Goal: Task Accomplishment & Management: Complete application form

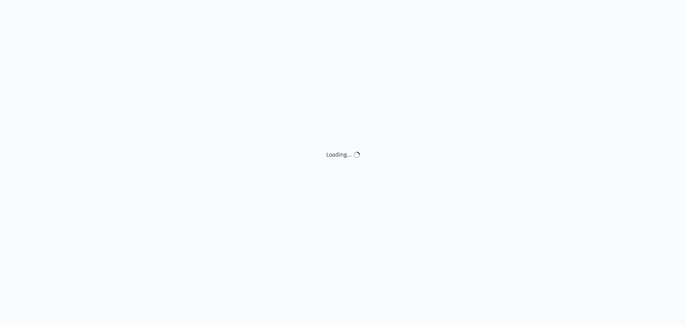
select select "ACCEPTED"
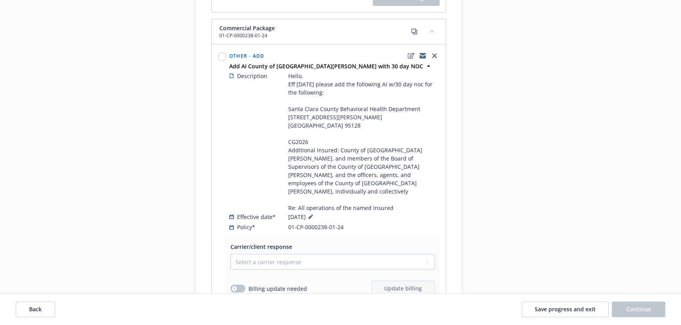
scroll to position [393, 0]
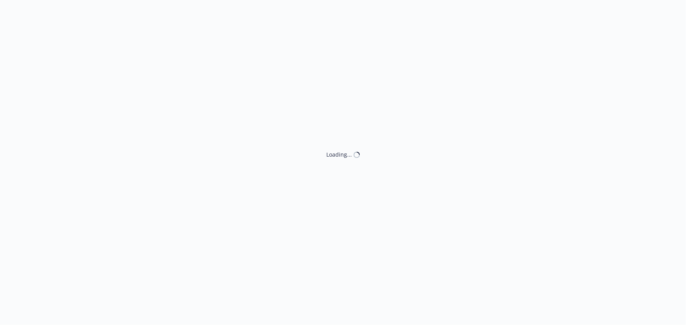
select select "ACCEPTED"
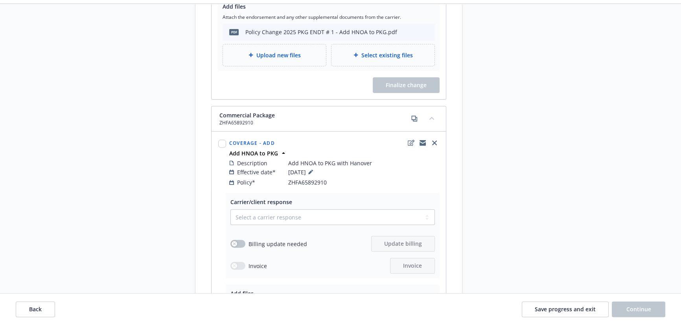
scroll to position [357, 0]
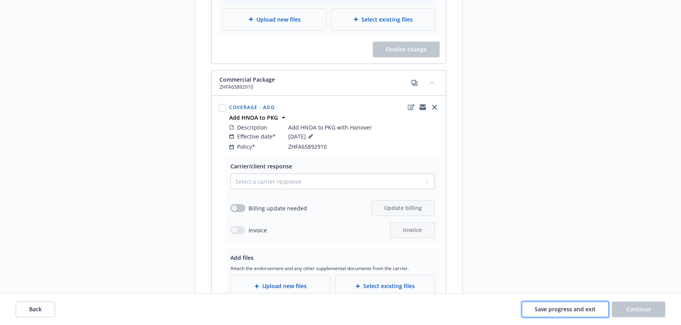
click at [561, 310] on span "Save progress and exit" at bounding box center [564, 309] width 61 height 7
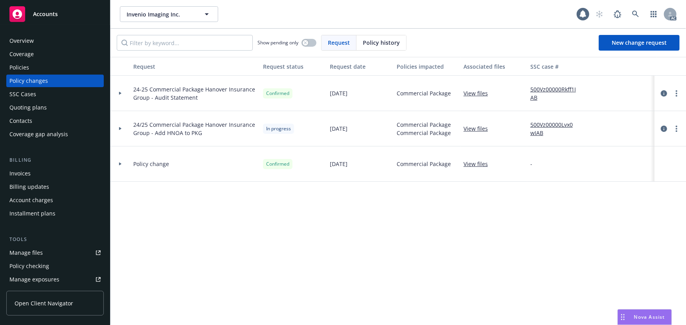
click at [28, 71] on div "Policies" at bounding box center [19, 67] width 20 height 13
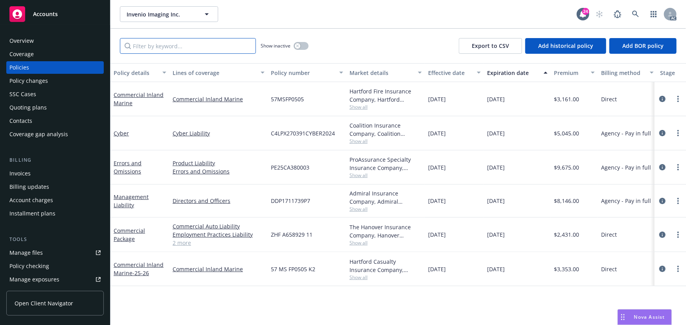
click at [186, 44] on input "Filter by keyword..." at bounding box center [188, 46] width 136 height 16
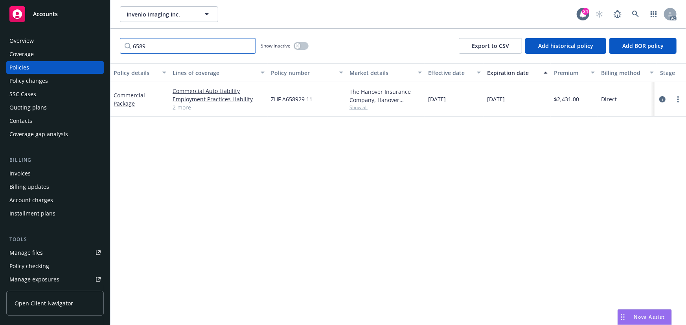
type input "6589"
click at [301, 44] on button "button" at bounding box center [301, 46] width 15 height 8
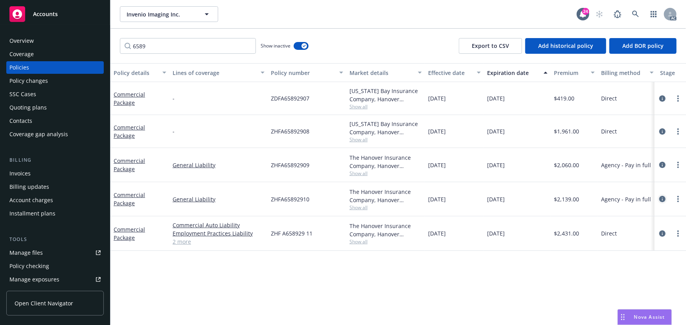
click at [662, 200] on icon "circleInformation" at bounding box center [662, 199] width 6 height 6
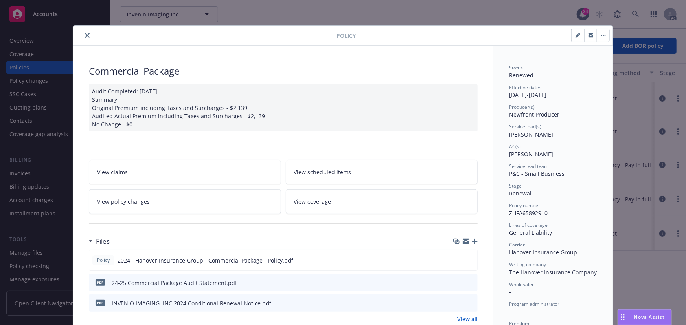
scroll to position [24, 0]
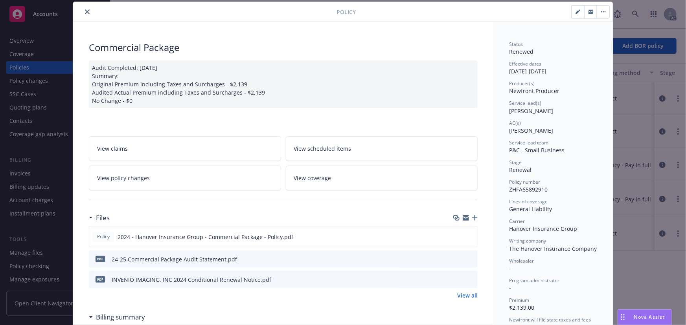
click at [157, 180] on link "View policy changes" at bounding box center [185, 178] width 192 height 25
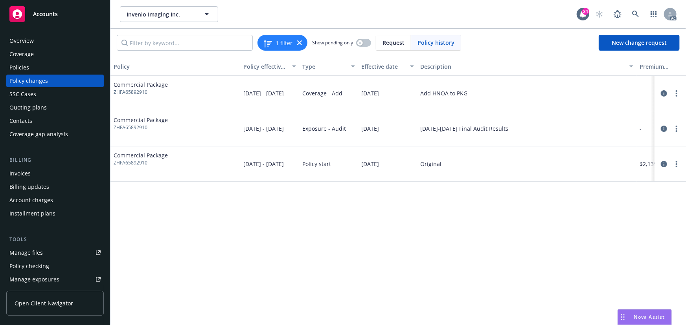
click at [52, 90] on div "SSC Cases" at bounding box center [54, 94] width 91 height 13
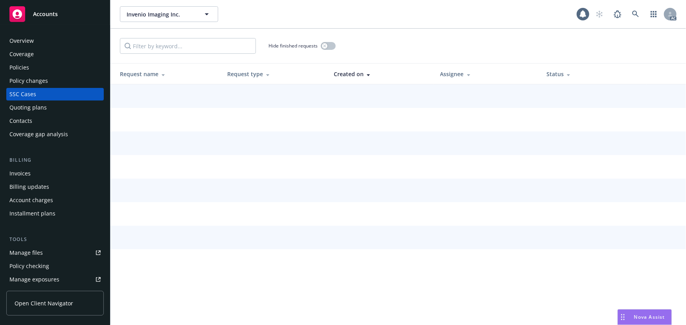
click at [42, 77] on div "Policy changes" at bounding box center [28, 81] width 39 height 13
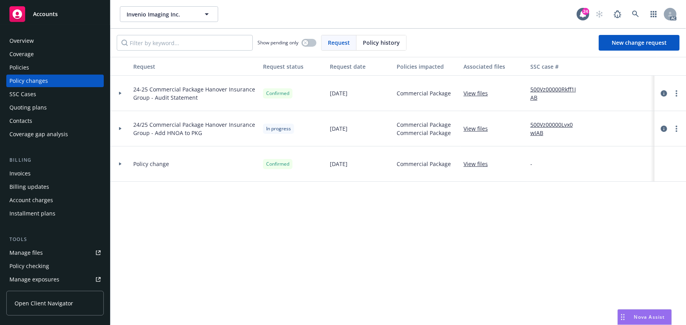
click at [35, 67] on div "Policies" at bounding box center [54, 67] width 91 height 13
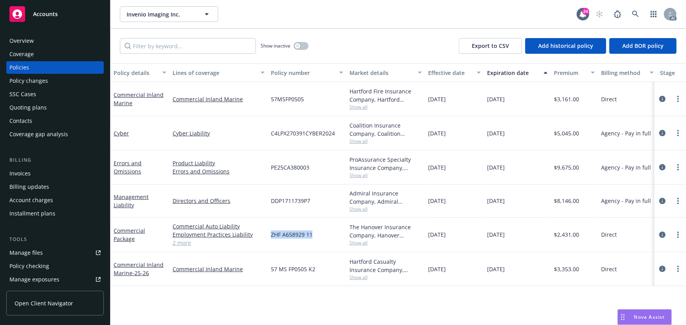
drag, startPoint x: 270, startPoint y: 235, endPoint x: 314, endPoint y: 238, distance: 44.1
click at [314, 238] on div "ZHF A658929 11" at bounding box center [307, 235] width 79 height 35
copy span "ZHF A658929 11"
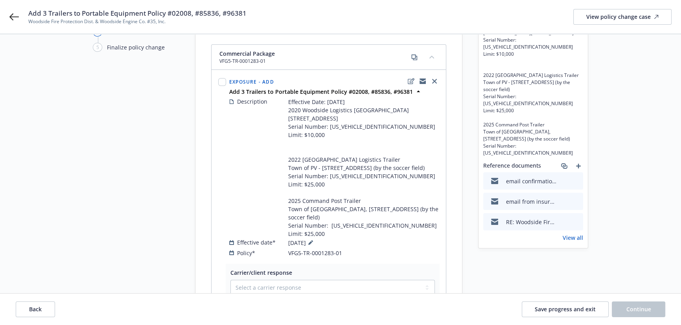
scroll to position [71, 0]
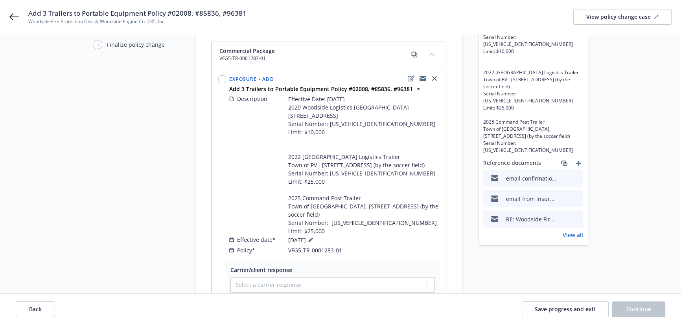
click at [576, 196] on icon "preview file" at bounding box center [575, 199] width 7 height 6
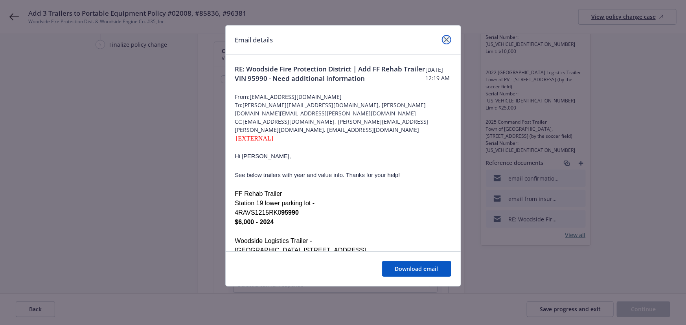
click at [446, 39] on icon "close" at bounding box center [446, 39] width 5 height 5
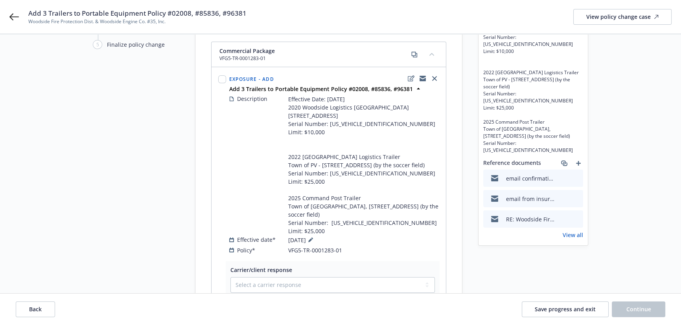
click at [576, 175] on icon "preview file" at bounding box center [575, 178] width 7 height 6
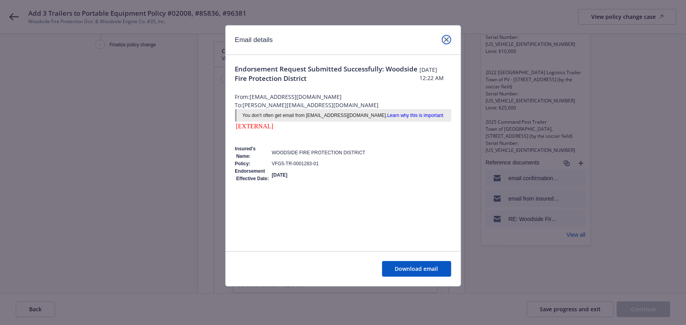
click at [446, 41] on icon "close" at bounding box center [446, 39] width 5 height 5
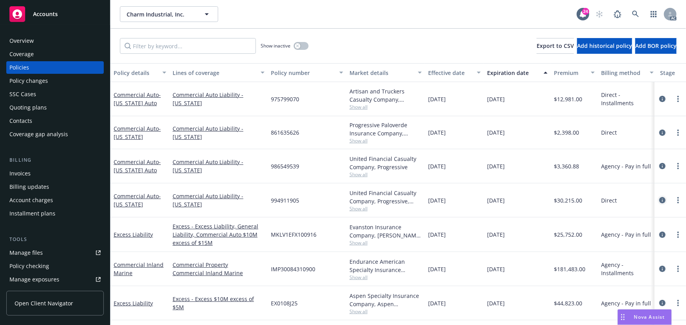
click at [659, 200] on icon "circleInformation" at bounding box center [662, 200] width 6 height 6
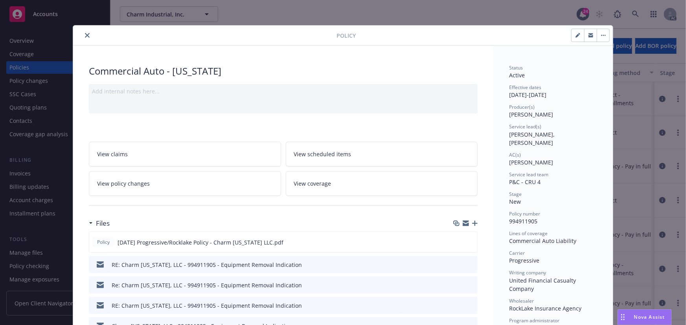
click at [151, 188] on link "View policy changes" at bounding box center [185, 183] width 192 height 25
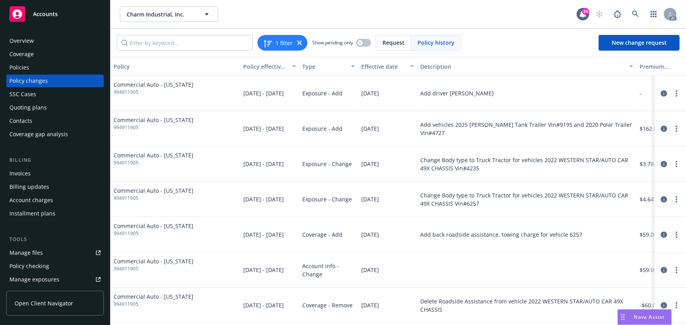
click at [482, 166] on div "Change Body type to Truck Tractor for vehicles 2022 WESTERN STAR/AUTO CAR 49X C…" at bounding box center [526, 164] width 213 height 17
click at [467, 135] on div "Add vehicles 2025 Brenner Tank Trailer Vin#9195 and 2020 Polar Trailer Vin#4727" at bounding box center [526, 128] width 219 height 35
click at [499, 207] on div "Change Body type to Truck Tractor for vehicles 2022 WESTERN STAR/AUTO CAR 49X C…" at bounding box center [526, 199] width 213 height 17
click at [501, 248] on div "Add back roadside assistance, towing charge for vehicle 6257" at bounding box center [526, 234] width 219 height 35
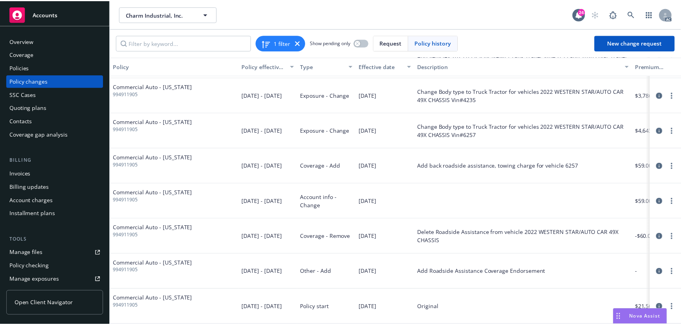
scroll to position [74, 0]
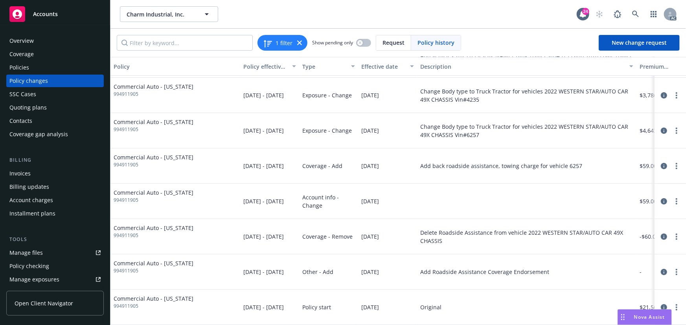
click at [457, 206] on div at bounding box center [526, 201] width 219 height 35
click at [472, 236] on div "Delete Roadside Assistance from vehicle 2022 WESTERN STAR/AUTO CAR 49X CHASSIS" at bounding box center [526, 237] width 213 height 17
click at [489, 271] on div "Add Roadside Assistance Coverage Endorsement" at bounding box center [484, 272] width 129 height 8
click at [490, 314] on div "Original" at bounding box center [526, 307] width 219 height 35
click at [61, 68] on div "Policies" at bounding box center [54, 67] width 91 height 13
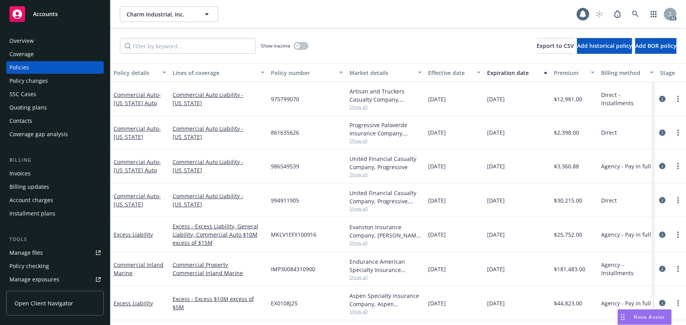
click at [46, 77] on div "Policy changes" at bounding box center [28, 81] width 39 height 13
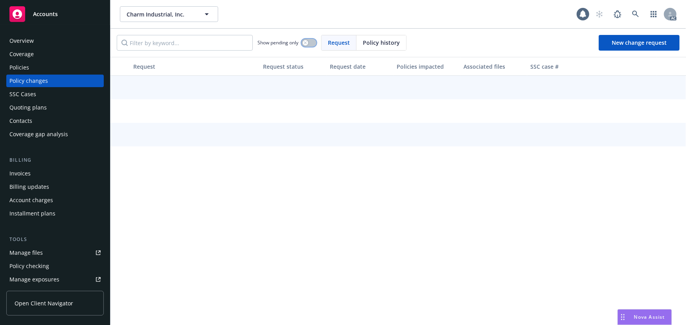
click at [312, 44] on button "button" at bounding box center [308, 43] width 15 height 8
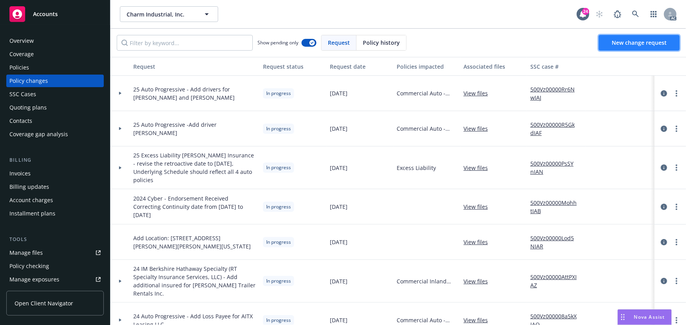
click at [625, 44] on span "New change request" at bounding box center [638, 42] width 55 height 7
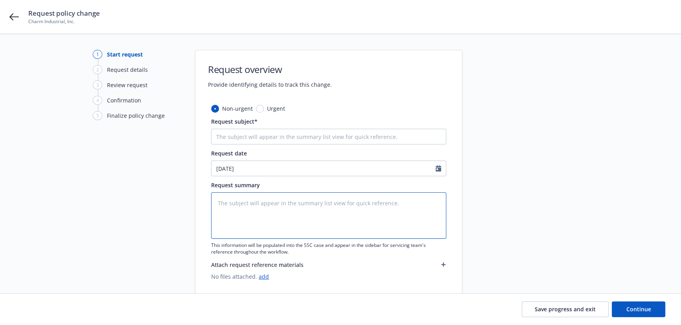
click at [227, 198] on textarea at bounding box center [328, 216] width 235 height 46
type textarea "x"
type textarea "e"
type textarea "x"
type textarea "en"
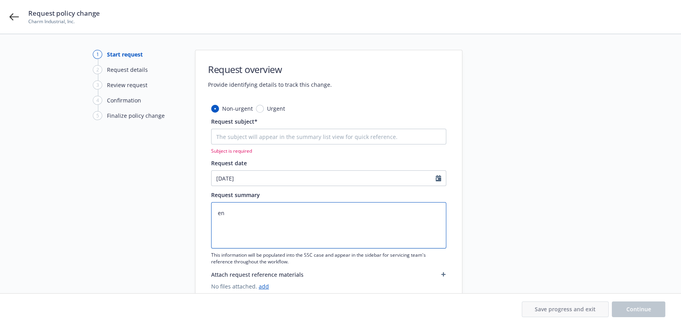
type textarea "x"
type textarea "end"
type textarea "x"
type textarea "endt"
type textarea "x"
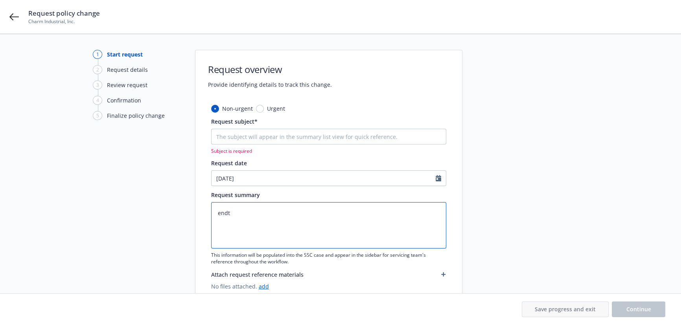
type textarea "endts"
type textarea "x"
type textarea "endtss"
type textarea "x"
type textarea "endtssc"
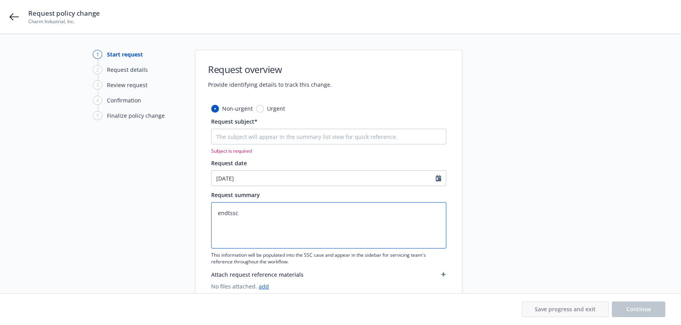
type textarea "x"
type textarea "endtsscc"
type textarea "x"
type textarea "endtsscca"
type textarea "x"
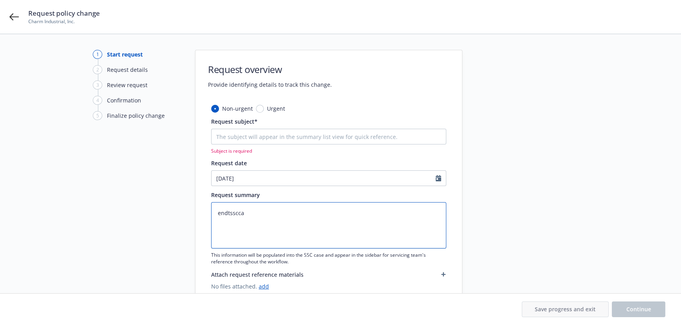
type textarea "endtssccas"
type textarea "x"
type textarea "endtssccase"
paste textarea "25 Auto Progressive -"
type textarea "x"
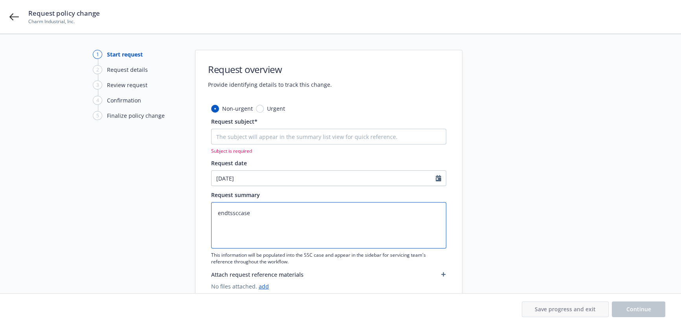
type textarea "25 Auto Progressive -"
type textarea "x"
click at [302, 219] on textarea "25 Auto Progressive -" at bounding box center [328, 225] width 235 height 46
paste textarea "Correct Deductible on Truck Tractor VIN# 6257"
type textarea "25 Auto Progressive - Correct Deductible on Truck Tractor VIN# 6257"
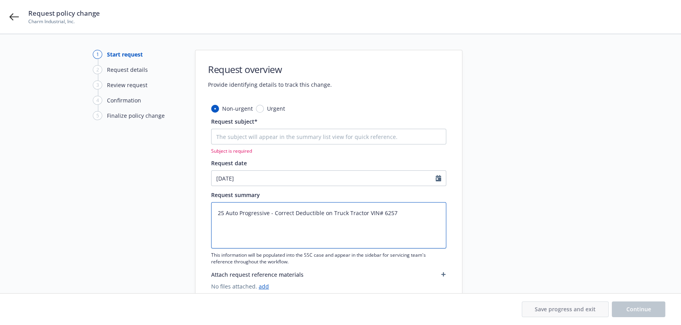
type textarea "x"
type textarea "25 Auto Progressive - Correct Deductible on Truck Tractor VIN# 6257"
click at [323, 213] on textarea "25 Auto Progressive - Correct Deductible on Truck Tractor VIN# 6257" at bounding box center [328, 225] width 235 height 46
type textarea "x"
type textarea "25 Auto Progressive - Correct Deductible ton Truck Tractor VIN# 6257"
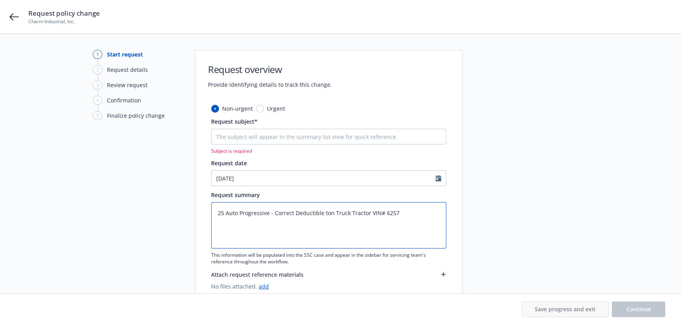
type textarea "x"
type textarea "25 Auto Progressive - Correct Deductible toon Truck Tractor VIN# 6257"
type textarea "x"
type textarea "25 Auto Progressive - Correct Deductible to on Truck Tractor VIN# 6257"
type textarea "x"
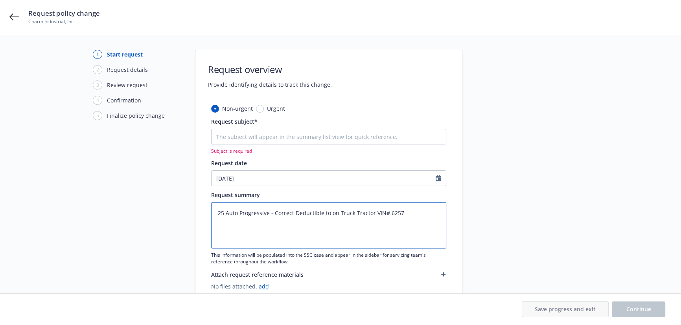
type textarea "25 Auto Progressive - Correct Deductible to $on Truck Tractor VIN# 6257"
paste textarea "2,500"
type textarea "x"
type textarea "25 Auto Progressive - Correct Deductible to $2,500on Truck Tractor VIN# 6257"
type textarea "x"
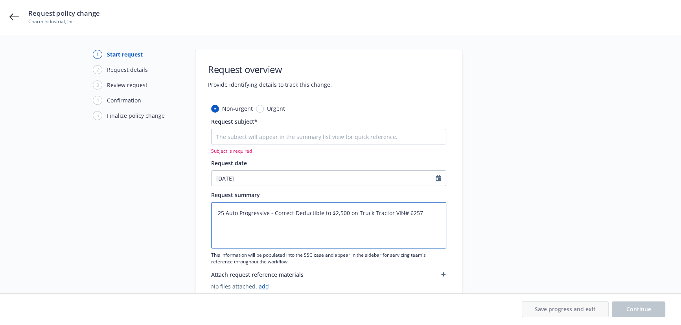
drag, startPoint x: 428, startPoint y: 212, endPoint x: 154, endPoint y: 203, distance: 274.4
click at [154, 203] on div "1 Start request 2 Request details 3 Review request 4 Confirmation 5 Finalize po…" at bounding box center [340, 177] width 662 height 254
type textarea "25 Auto Progressive - Correct Deductible to $2,500 on Truck Tractor VIN# 6257"
paste input "25 Auto Progressive - Correct Deductible to $2,500 on Truck Tractor VIN# 6257"
click at [235, 136] on input "Request subject*" at bounding box center [328, 137] width 235 height 16
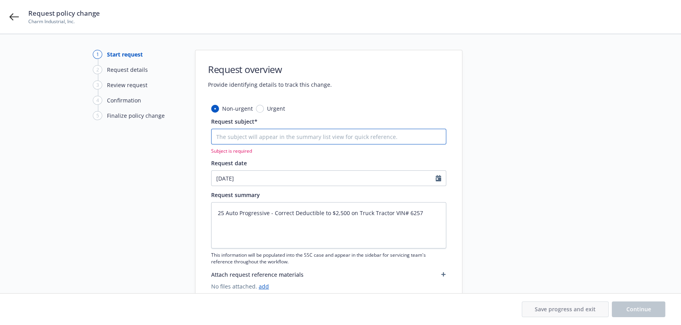
type textarea "x"
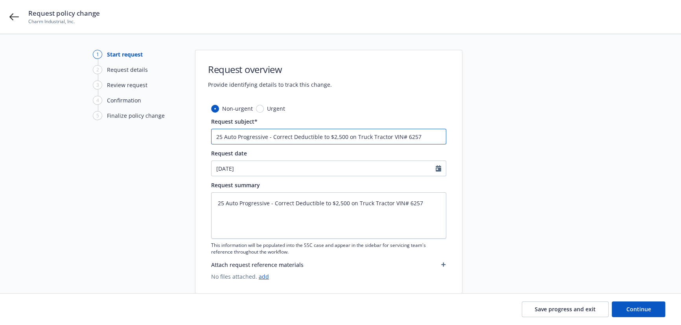
type input "25 Auto Progressive - Correct Deductible to $2,500 on Truck Tractor VIN# 6257"
drag, startPoint x: 273, startPoint y: 200, endPoint x: 167, endPoint y: 203, distance: 105.4
click at [168, 203] on div "1 Start request 2 Request details 3 Review request 4 Confirmation 5 Finalize po…" at bounding box center [340, 172] width 662 height 244
type textarea "x"
click at [372, 206] on textarea "Correct Deductible to $2,500 on Truck Tractor VIN# 6257" at bounding box center [328, 216] width 235 height 46
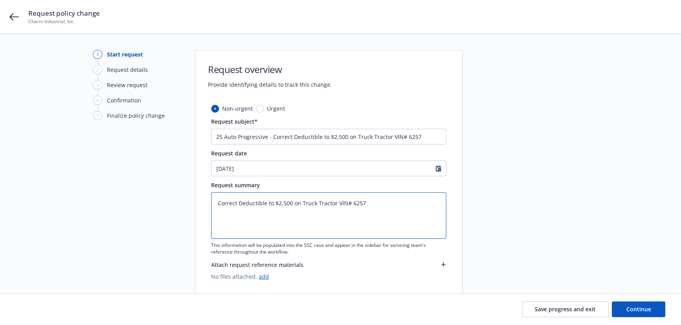
type textarea "Correct Deductible to $2,500 on Truck Tractor VIN# 6257"
paste textarea "It appears that when we had asked Progressive to correct the VIN on the second …"
type textarea "x"
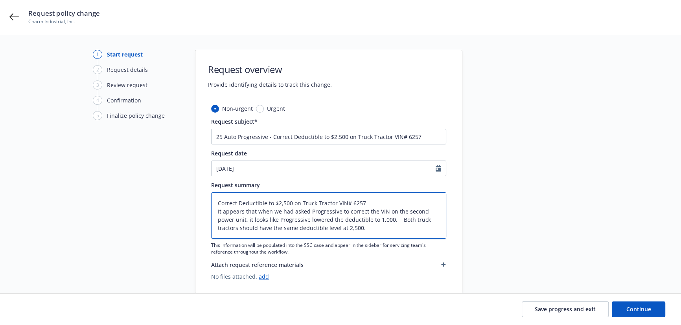
type textarea "Correct Deductible to $2,500 on Truck Tractor VIN# 6257 It appears that when we…"
click at [215, 202] on textarea "Correct Deductible to $2,500 on Truck Tractor VIN# 6257 It appears that when we…" at bounding box center [328, 216] width 235 height 46
paste textarea "[DATE]"
type textarea "x"
type textarea "09/08/2025Correct Deductible to $2,500 on Truck Tractor VIN# 6257 It appears th…"
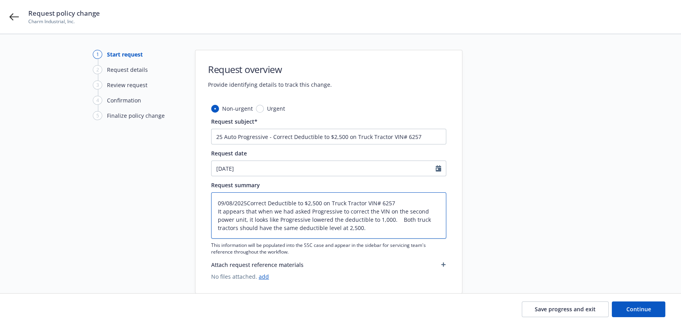
type textarea "x"
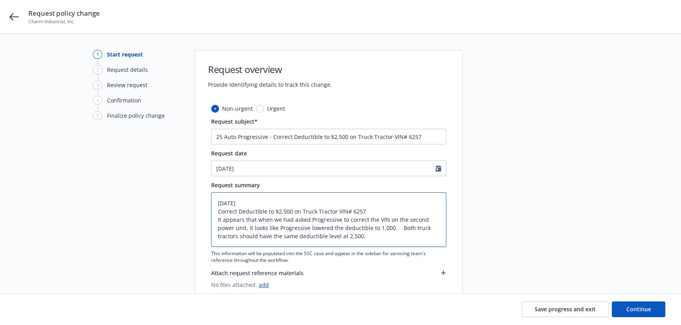
type textarea "09/08/2025 Correct Deductible to $2,500 on Truck Tractor VIN# 6257 It appears t…"
click at [212, 204] on textarea "09/08/2025 Correct Deductible to $2,500 on Truck Tractor VIN# 6257 It appears t…" at bounding box center [328, 220] width 235 height 55
paste textarea "effective date"
type textarea "x"
type textarea "effective date09/08/2025 Correct Deductible to $2,500 on Truck Tractor VIN# 625…"
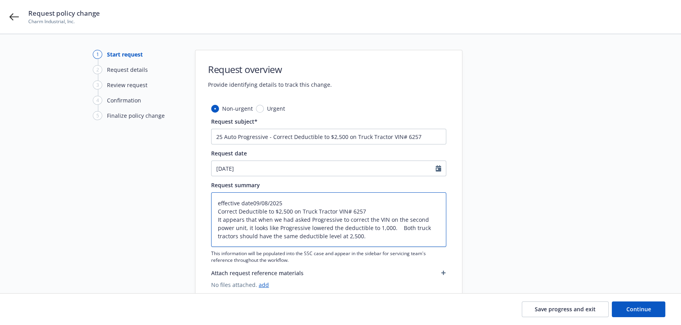
type textarea "x"
type textarea "effective date:09/08/2025 Correct Deductible to $2,500 on Truck Tractor VIN# 62…"
type textarea "x"
type textarea "effective date: 09/08/2025 Correct Deductible to $2,500 on Truck Tractor VIN# 6…"
click at [216, 204] on textarea "effective date: 09/08/2025 Correct Deductible to $2,500 on Truck Tractor VIN# 6…" at bounding box center [328, 220] width 235 height 55
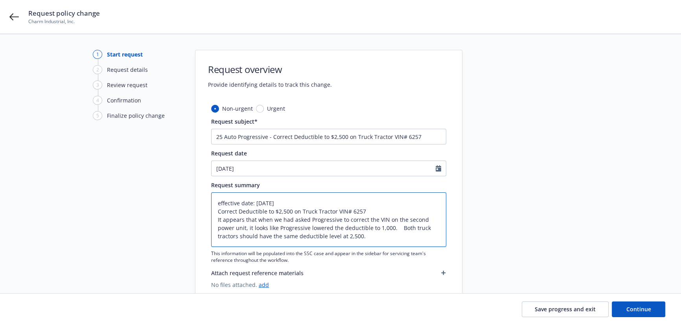
type textarea "x"
type textarea "Effective date: 09/08/2025 Correct Deductible to $2,500 on Truck Tractor VIN# 6…"
click at [637, 306] on span "Continue" at bounding box center [638, 309] width 25 height 7
type textarea "x"
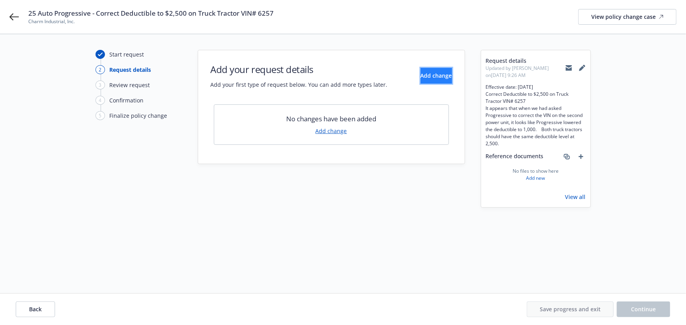
click at [420, 75] on span "Add change" at bounding box center [435, 75] width 31 height 7
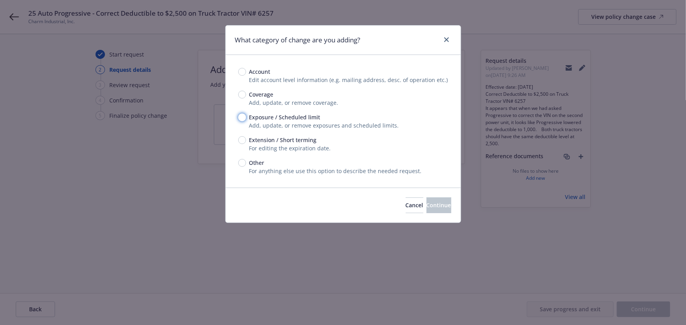
click at [241, 120] on input "Exposure / Scheduled limit" at bounding box center [242, 118] width 8 height 8
radio input "true"
click at [439, 212] on div "Cancel Continue" at bounding box center [343, 205] width 235 height 35
click at [426, 203] on span "Continue" at bounding box center [438, 205] width 25 height 7
type textarea "x"
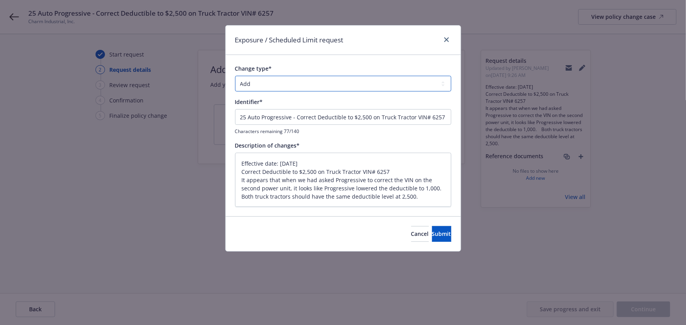
click at [294, 80] on select "Add Audit Change Remove" at bounding box center [343, 84] width 216 height 16
select select "CHANGE"
click at [235, 76] on select "Add Audit Change Remove" at bounding box center [343, 84] width 216 height 16
drag, startPoint x: 294, startPoint y: 117, endPoint x: 161, endPoint y: 97, distance: 133.9
click at [161, 97] on div "Exposure / Scheduled Limit request Change type* Add Audit Change Remove Identif…" at bounding box center [343, 162] width 686 height 325
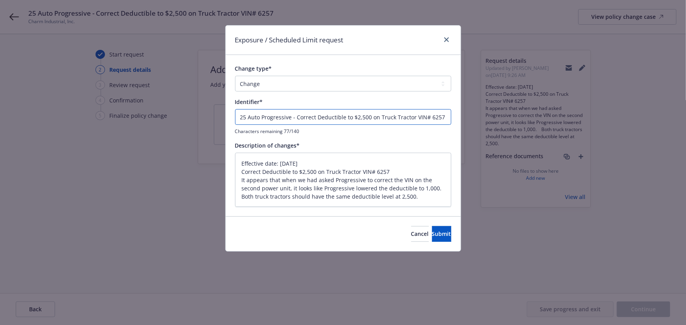
type textarea "x"
type input "Correct Deductible to $2,500 on Truck Tractor VIN# 6257"
click at [432, 231] on span "Submit" at bounding box center [441, 233] width 19 height 7
type textarea "x"
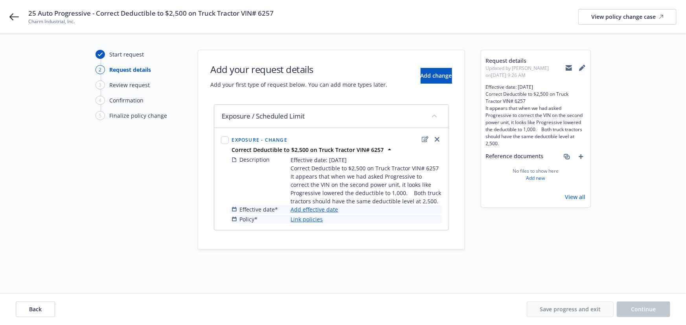
click at [317, 209] on link "Add effective date" at bounding box center [315, 210] width 48 height 8
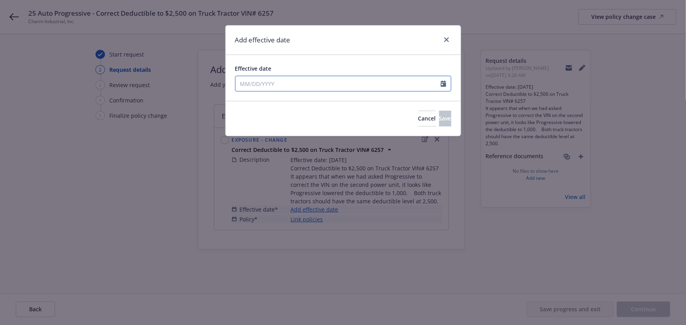
click at [259, 86] on input "Effective date" at bounding box center [337, 83] width 205 height 15
select select "9"
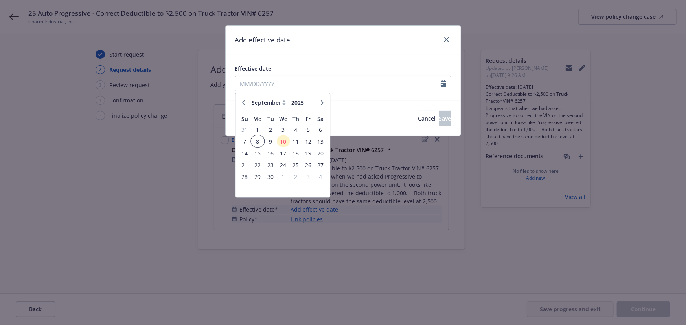
click at [262, 139] on span "8" at bounding box center [257, 141] width 12 height 10
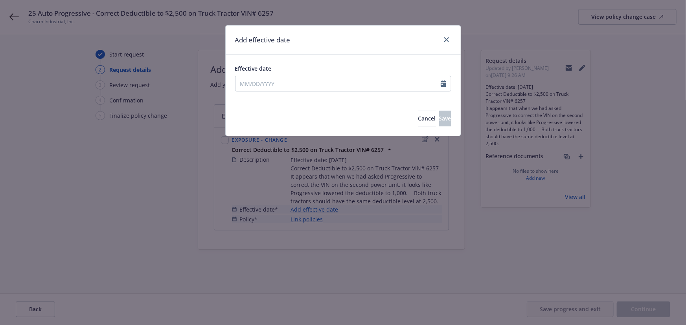
type input "[DATE]"
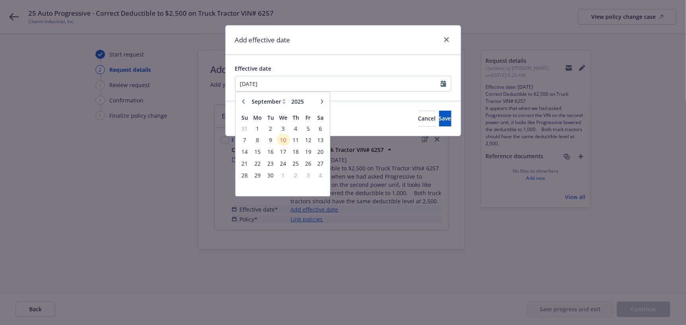
click at [381, 40] on div "Add effective date" at bounding box center [343, 40] width 235 height 29
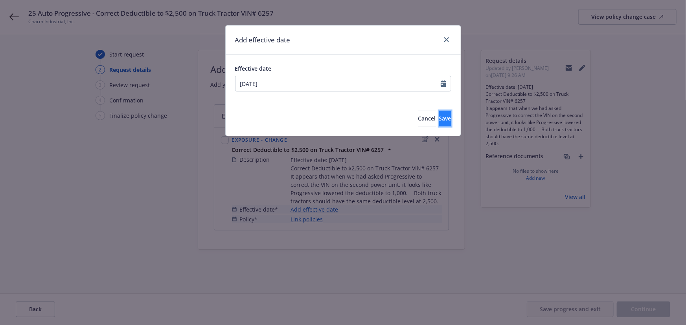
click at [439, 116] on span "Save" at bounding box center [445, 118] width 12 height 7
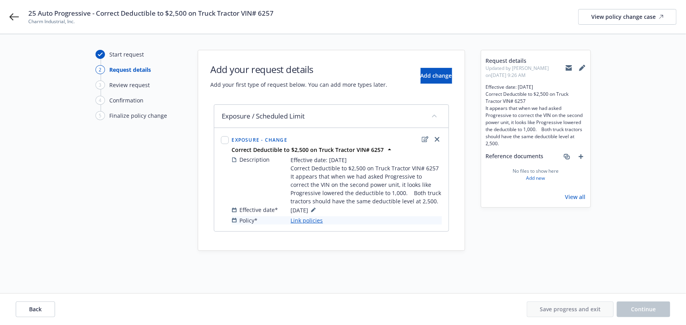
click at [302, 220] on link "Link policies" at bounding box center [307, 221] width 32 height 8
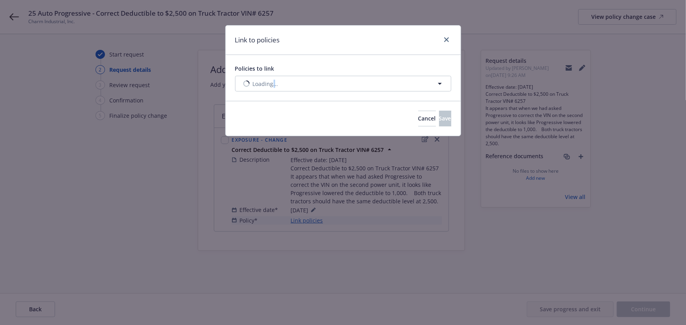
drag, startPoint x: 272, startPoint y: 76, endPoint x: 271, endPoint y: 83, distance: 6.9
click at [272, 78] on div "Policies to link Loading..." at bounding box center [343, 77] width 216 height 27
click at [271, 83] on span "Loading..." at bounding box center [266, 84] width 26 height 8
select select "ACTIVE"
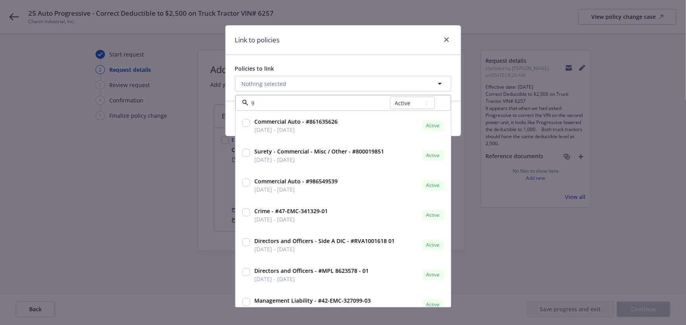
type input "99"
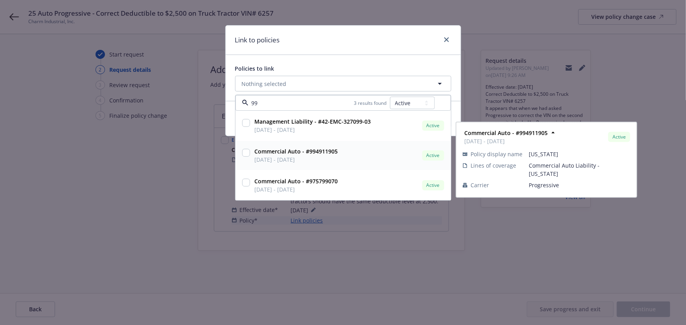
click at [246, 156] on input "checkbox" at bounding box center [246, 153] width 8 height 8
checkbox input "true"
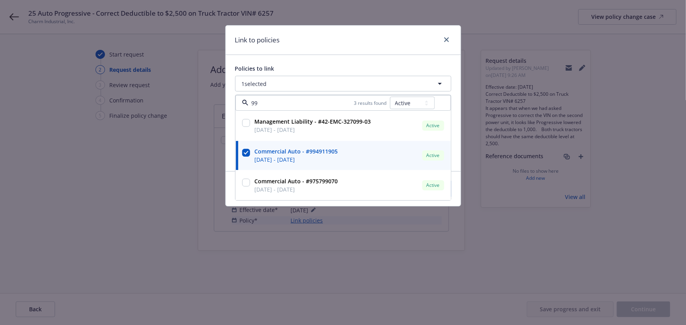
type input "99"
click at [322, 61] on div "Policies to link 1 selected 99 3 results found All Active Upcoming Expired Canc…" at bounding box center [343, 113] width 235 height 116
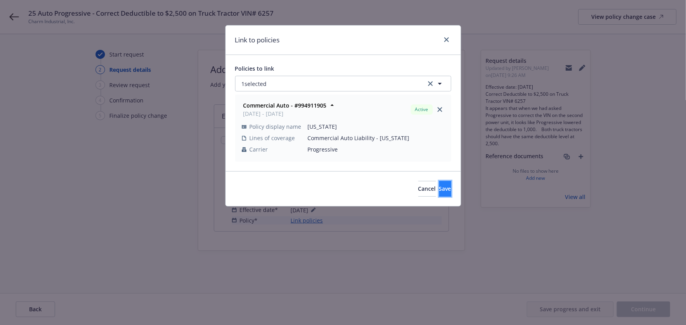
click at [439, 187] on span "Save" at bounding box center [445, 188] width 12 height 7
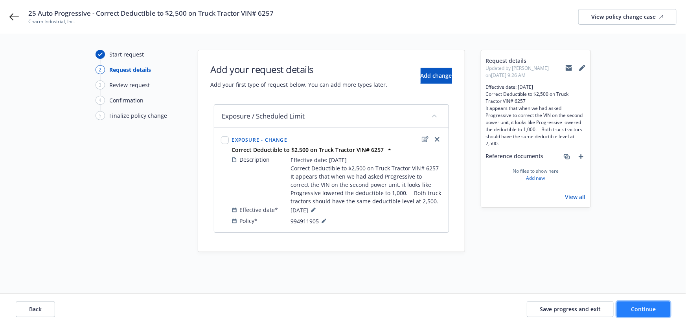
click at [652, 312] on span "Continue" at bounding box center [643, 309] width 25 height 7
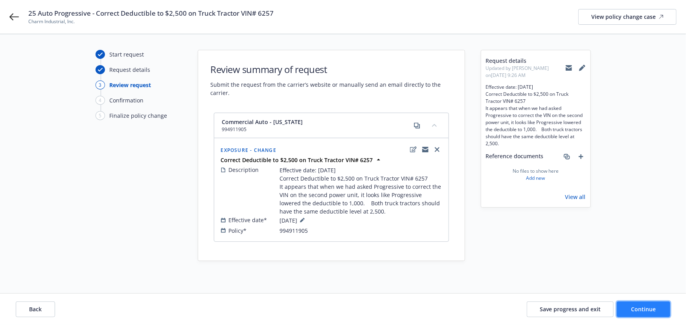
click at [652, 310] on span "Continue" at bounding box center [643, 309] width 25 height 7
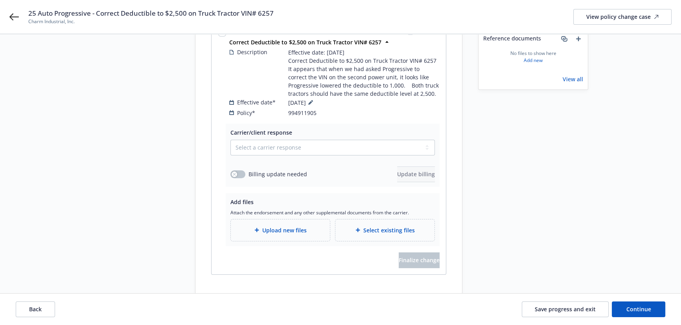
scroll to position [126, 0]
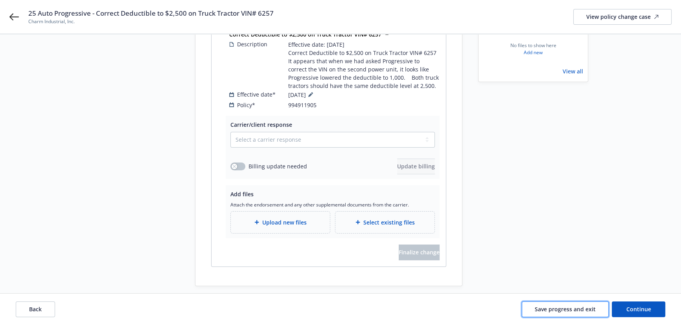
click at [586, 308] on span "Save progress and exit" at bounding box center [564, 309] width 61 height 7
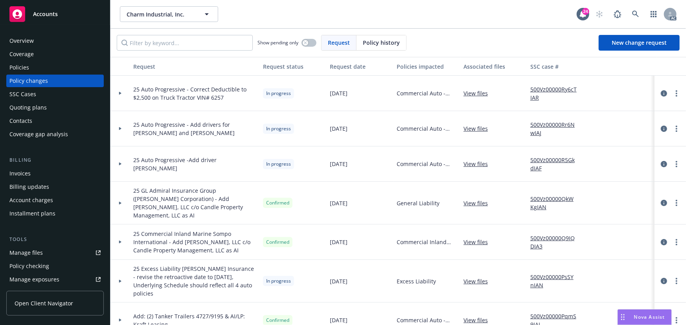
click at [549, 89] on link "500Vz00000Ry6cTIAR" at bounding box center [556, 93] width 53 height 17
click at [634, 11] on icon at bounding box center [635, 14] width 7 height 7
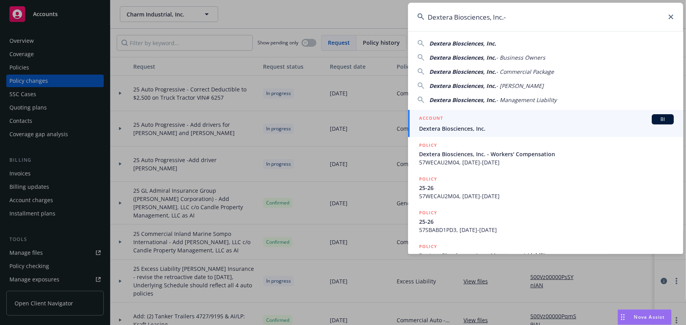
type input "Dextera Biosciences, Inc.-"
click at [499, 126] on span "Dextera Biosciences, Inc." at bounding box center [546, 129] width 255 height 8
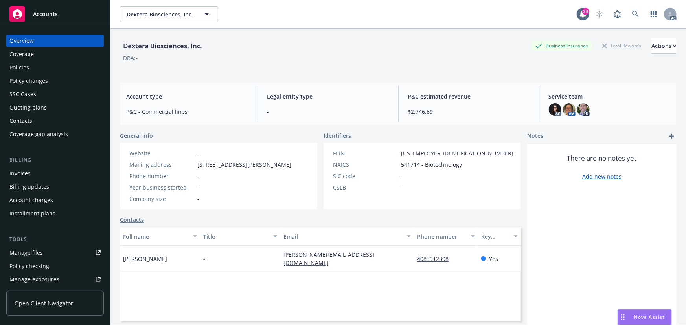
click at [33, 70] on div "Policies" at bounding box center [54, 67] width 91 height 13
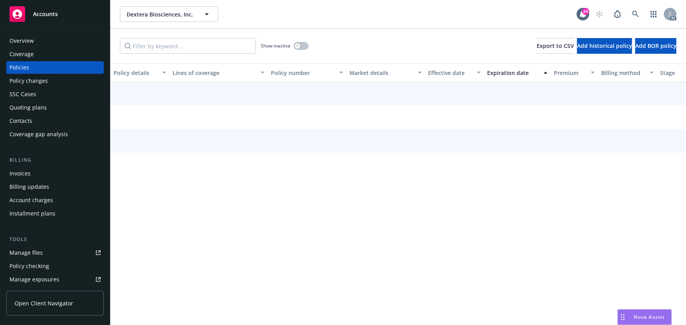
click at [35, 83] on div "Policy changes" at bounding box center [28, 81] width 39 height 13
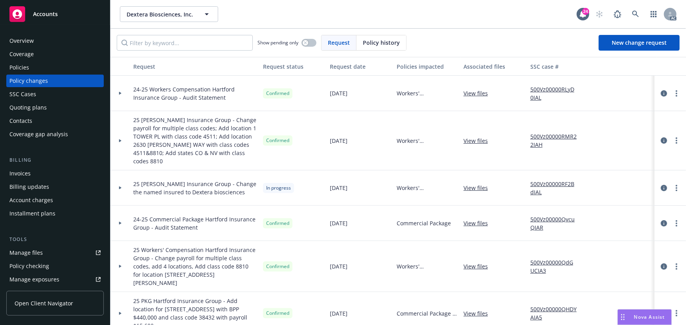
click at [563, 183] on link "500Vz00000RF2BdIAL" at bounding box center [556, 188] width 53 height 17
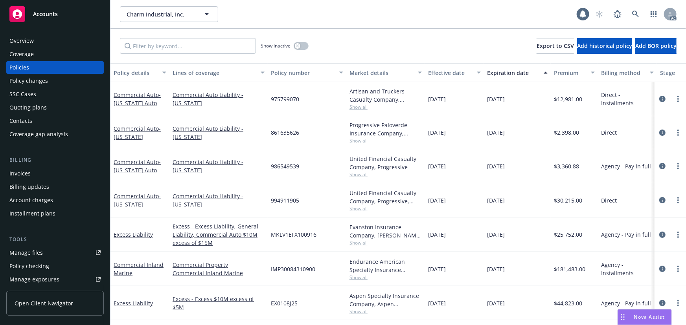
drag, startPoint x: 0, startPoint y: 0, endPoint x: 36, endPoint y: 80, distance: 87.8
click at [33, 81] on div "Policy changes" at bounding box center [28, 81] width 39 height 13
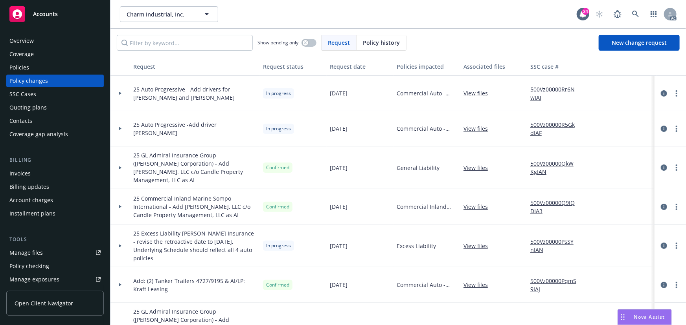
click at [45, 69] on div "Policies" at bounding box center [54, 67] width 91 height 13
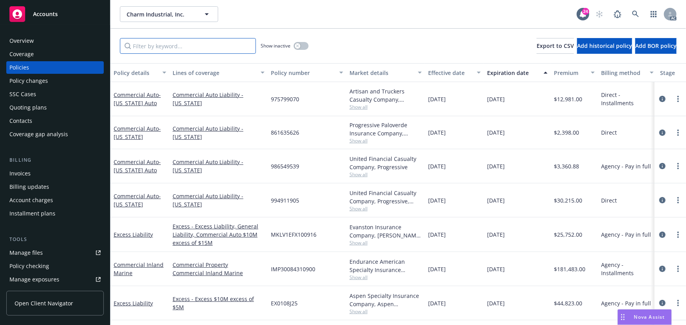
click at [210, 43] on input "Filter by keyword..." at bounding box center [188, 46] width 136 height 16
paste input "994911905"
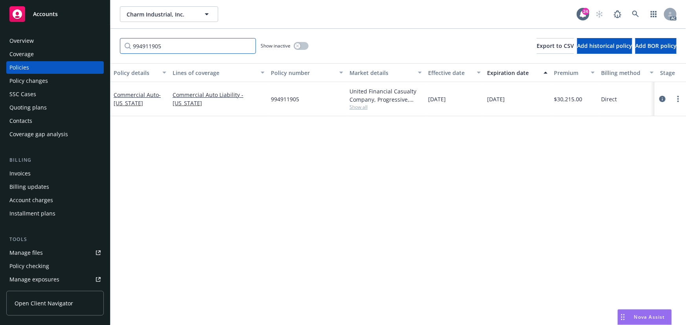
type input "994911905"
click at [352, 104] on span "Show all" at bounding box center [385, 107] width 72 height 7
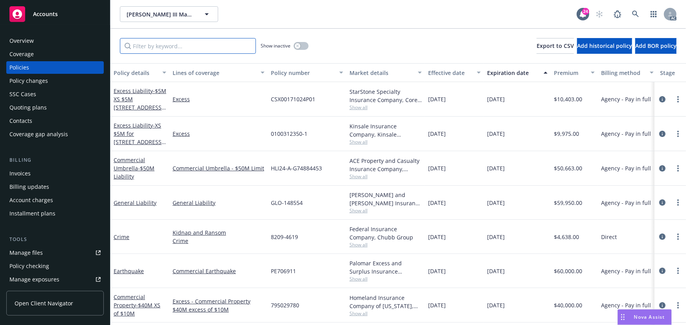
click at [156, 45] on input "Filter by keyword..." at bounding box center [188, 46] width 136 height 16
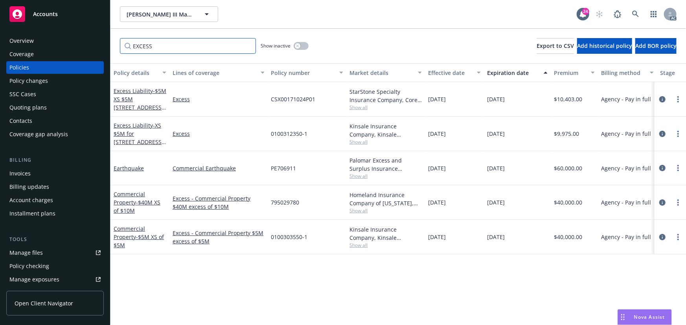
type input "EXCESS"
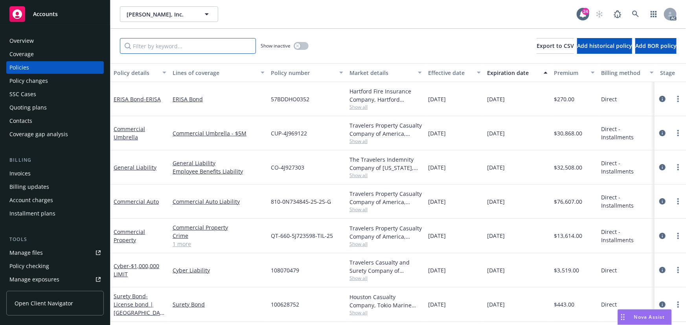
click at [147, 43] on input "Filter by keyword..." at bounding box center [188, 46] width 136 height 16
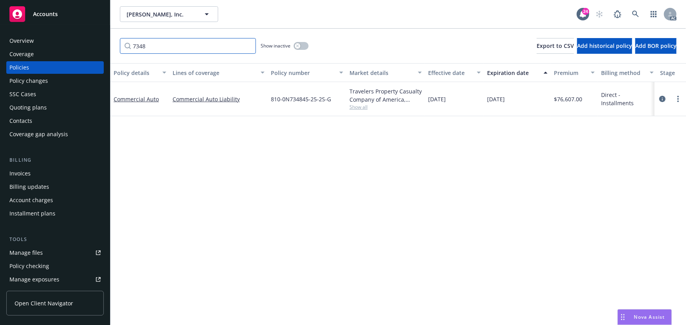
type input "7348"
click at [358, 105] on span "Show all" at bounding box center [385, 107] width 72 height 7
click at [281, 96] on span "810-0N734845-25-2S-G" at bounding box center [301, 99] width 60 height 8
drag, startPoint x: 267, startPoint y: 97, endPoint x: 331, endPoint y: 102, distance: 63.8
click at [331, 102] on div "810-0N734845-25-2S-G" at bounding box center [307, 99] width 79 height 34
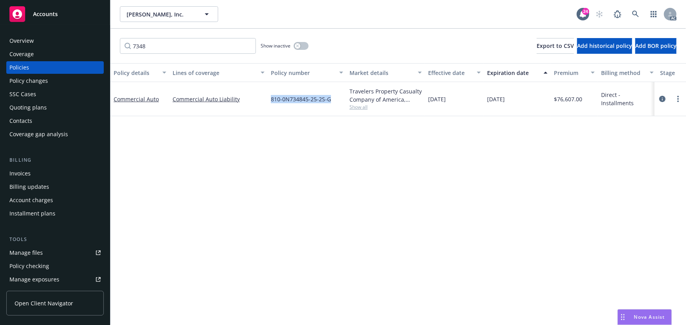
copy span "810-0N734845-25-2S-G"
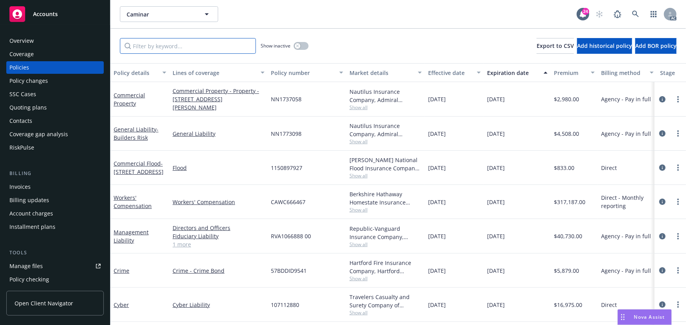
click at [180, 45] on input "Filter by keyword..." at bounding box center [188, 46] width 136 height 16
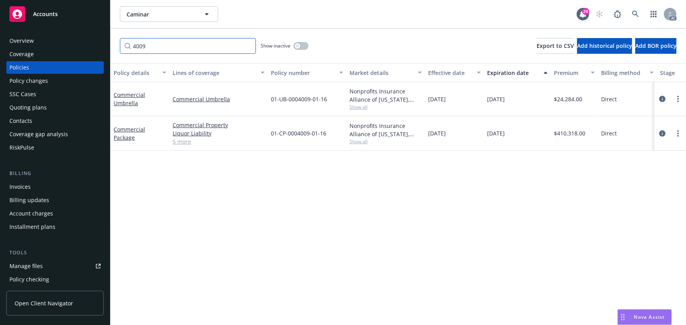
type input "4009"
click at [360, 141] on span "Show all" at bounding box center [385, 141] width 72 height 7
click at [191, 196] on div "Policy details Lines of coverage Policy number Market details Effective date Ex…" at bounding box center [397, 194] width 575 height 262
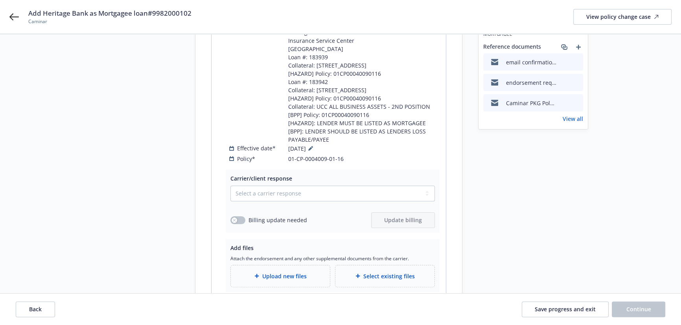
scroll to position [266, 0]
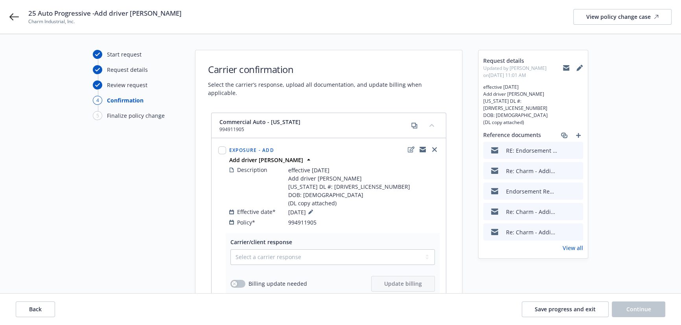
click at [582, 244] on link "View all" at bounding box center [572, 248] width 20 height 8
click at [43, 313] on button "Back" at bounding box center [35, 310] width 39 height 16
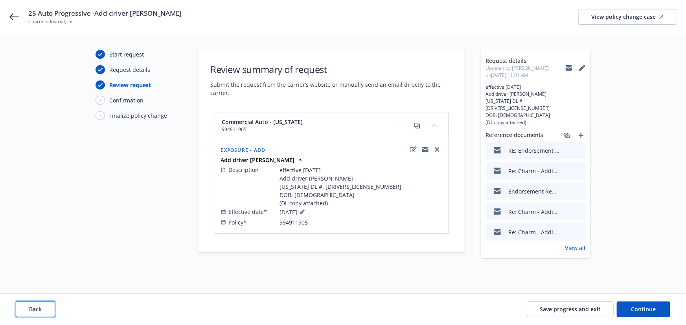
click at [43, 313] on button "Back" at bounding box center [35, 310] width 39 height 16
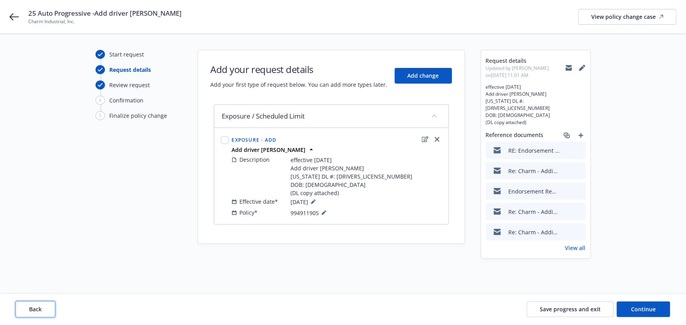
click at [33, 313] on button "Back" at bounding box center [35, 310] width 39 height 16
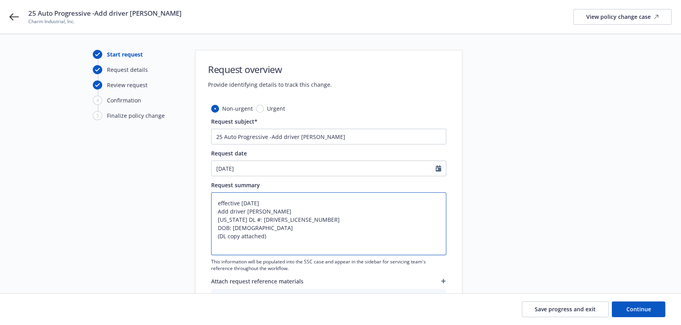
click at [270, 240] on textarea "effective [DATE] Add driver [PERSON_NAME] [US_STATE] DL #: [DRIVERS_LICENSE_NUM…" at bounding box center [328, 224] width 235 height 63
click at [657, 307] on button "Continue" at bounding box center [637, 310] width 53 height 16
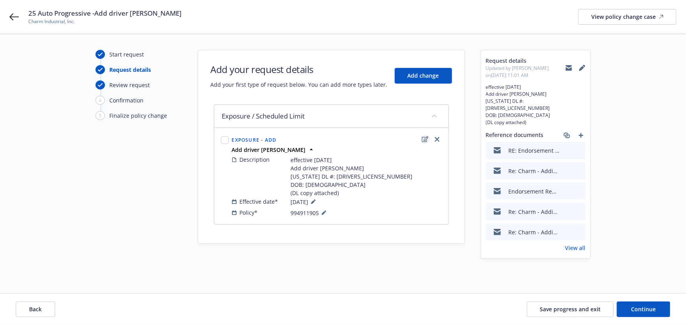
click at [425, 137] on icon "edit" at bounding box center [425, 139] width 7 height 6
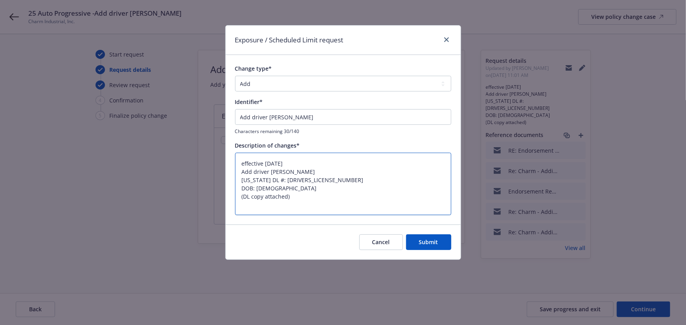
drag, startPoint x: 296, startPoint y: 162, endPoint x: 184, endPoint y: 155, distance: 112.2
click at [184, 155] on div "Exposure / Scheduled Limit request Change type* Add Audit Change Remove Identif…" at bounding box center [343, 162] width 686 height 325
type textarea "x"
type textarea "Add driver Ren William Dashner Kansas DL #: K03-17-4421 DOB: 01/23/1996 (DL cop…"
click at [241, 172] on textarea "Add driver Ren William Dashner Kansas DL #: K03-17-4421 DOB: 01/23/1996 (DL cop…" at bounding box center [343, 184] width 216 height 63
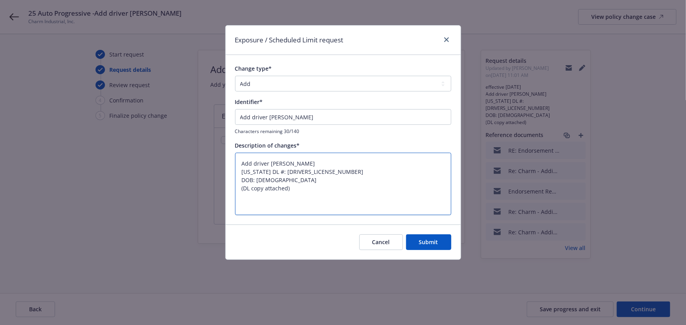
type textarea "x"
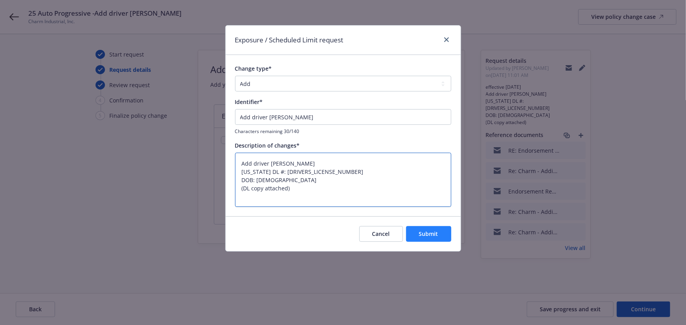
type textarea "Add driver Ren William Dashner Kansas DL #: K03-17-4421 DOB: 01/23/1996 (DL cop…"
click at [439, 239] on button "Submit" at bounding box center [428, 234] width 45 height 16
type textarea "x"
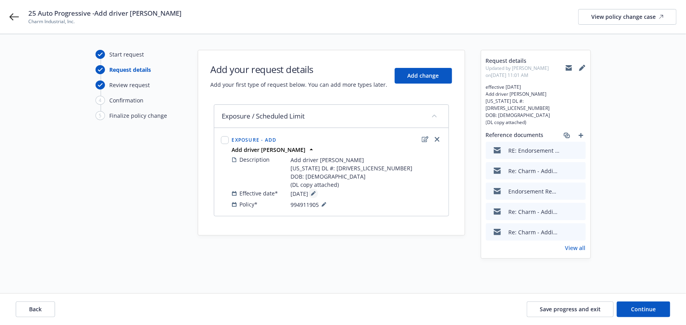
click at [315, 193] on icon at bounding box center [313, 194] width 4 height 4
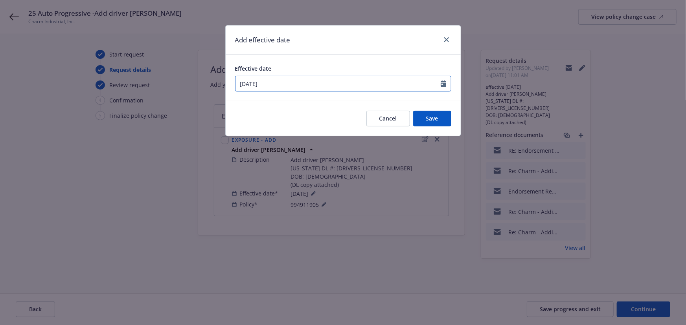
click at [267, 79] on input "08/20/2025" at bounding box center [337, 83] width 205 height 15
select select "8"
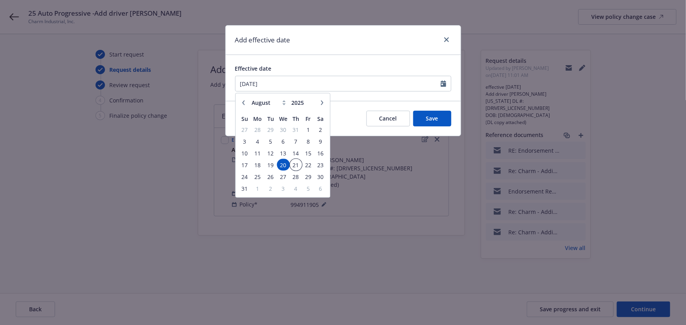
click at [294, 162] on span "21" at bounding box center [295, 165] width 11 height 10
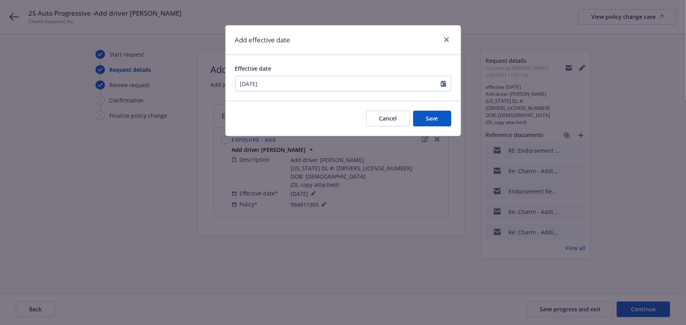
type input "08/21/2025"
drag, startPoint x: 345, startPoint y: 43, endPoint x: 418, endPoint y: 89, distance: 86.0
click at [354, 51] on div "Add effective date" at bounding box center [343, 40] width 235 height 29
click at [439, 123] on button "Save" at bounding box center [432, 119] width 38 height 16
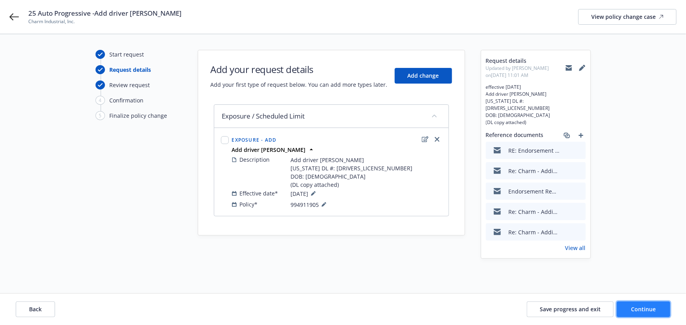
click at [654, 313] on span "Continue" at bounding box center [643, 309] width 25 height 7
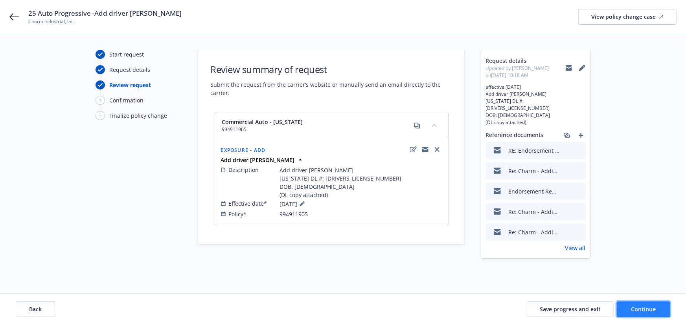
click at [651, 310] on span "Continue" at bounding box center [643, 309] width 25 height 7
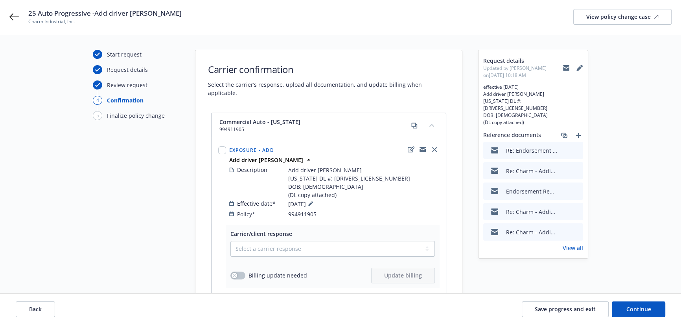
drag, startPoint x: 95, startPoint y: 15, endPoint x: 212, endPoint y: 16, distance: 117.1
click at [212, 16] on div "25 Auto Progressive -Add driver Ren William Dashner Charm Industrial, Inc. View…" at bounding box center [349, 17] width 643 height 17
copy span "Add driver Ren William Dashner"
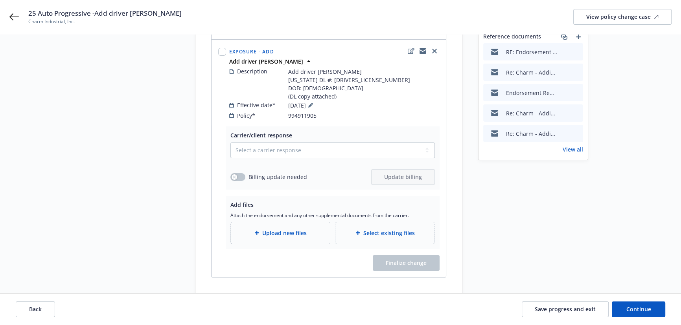
scroll to position [109, 0]
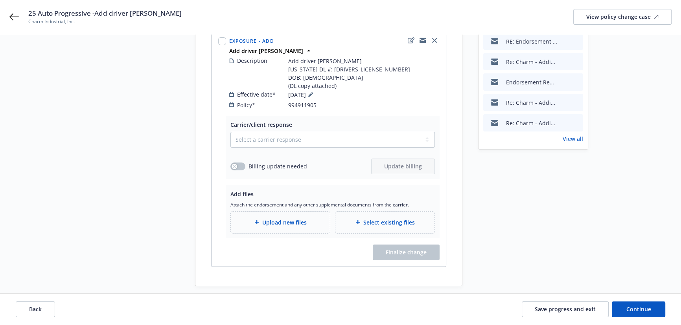
click at [299, 218] on span "Upload new files" at bounding box center [284, 222] width 44 height 8
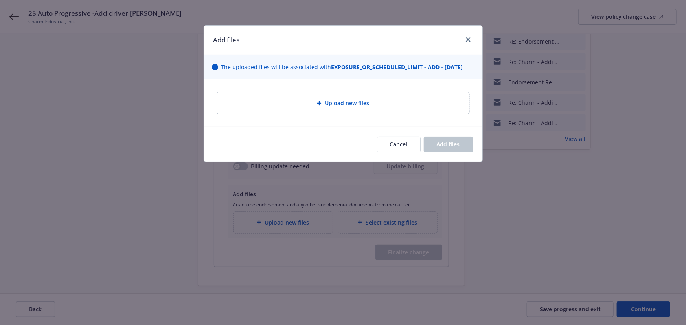
click at [326, 102] on span "Upload new files" at bounding box center [347, 103] width 44 height 8
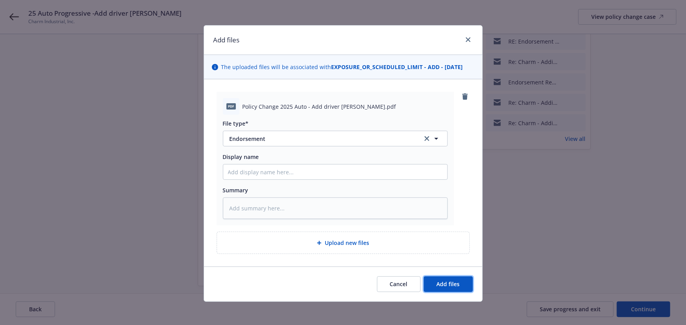
click at [450, 289] on button "Add files" at bounding box center [448, 285] width 49 height 16
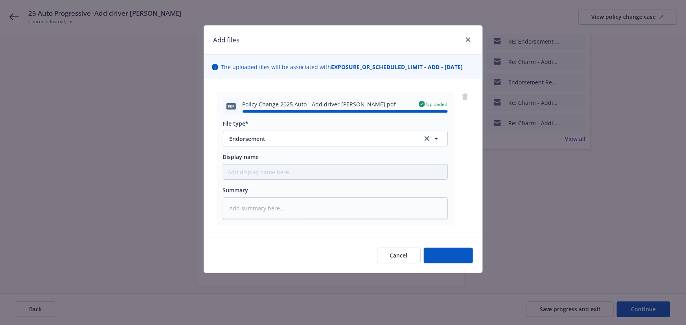
type textarea "x"
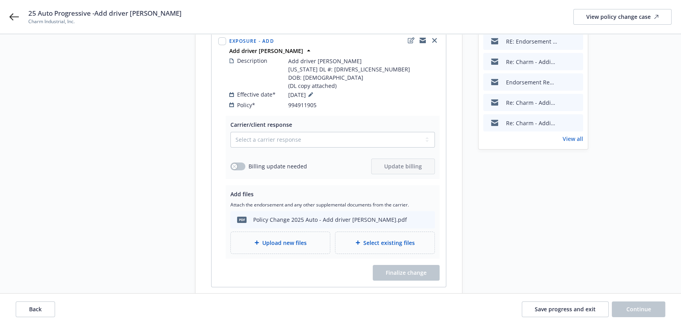
click at [321, 55] on div "Description Add driver Ren William Dashner Kansas DL #: K03-17-4421 DOB: 01/23/…" at bounding box center [334, 83] width 213 height 56
click at [321, 57] on span "Add driver Ren William Dashner Kansas DL #: K03-17-4421 DOB: 01/23/1996 (DL cop…" at bounding box center [349, 73] width 122 height 33
click at [320, 57] on span "Add driver Ren William Dashner Kansas DL #: K03-17-4421 DOB: 01/23/1996 (DL cop…" at bounding box center [349, 73] width 122 height 33
copy span "Ren"
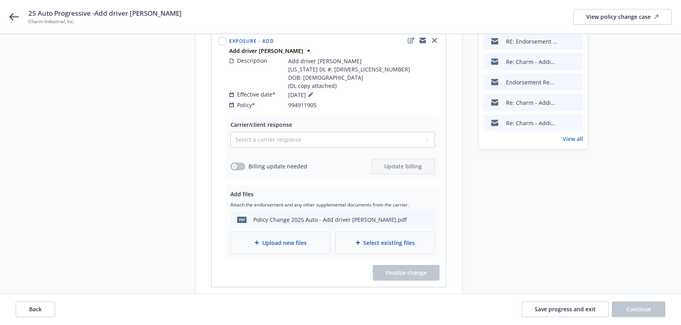
click at [330, 57] on span "Add driver Ren William Dashner Kansas DL #: K03-17-4421 DOB: 01/23/1996 (DL cop…" at bounding box center [349, 73] width 122 height 33
copy span "[PERSON_NAME]"
click at [364, 57] on span "Add driver Ren William Dashner Kansas DL #: K03-17-4421 DOB: 01/23/1996 (DL cop…" at bounding box center [349, 73] width 122 height 33
click at [363, 57] on span "Add driver Ren William Dashner Kansas DL #: K03-17-4421 DOB: 01/23/1996 (DL cop…" at bounding box center [349, 73] width 122 height 33
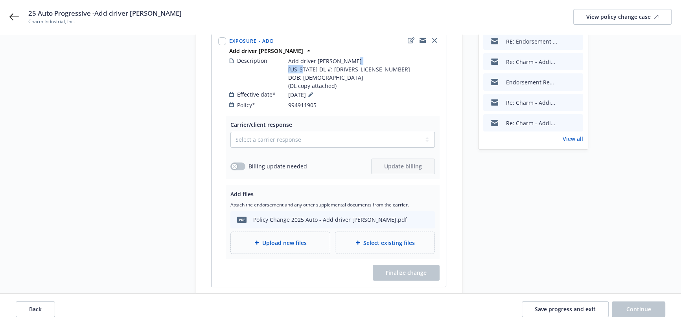
copy span "[PERSON_NAME]"
drag, startPoint x: 302, startPoint y: 68, endPoint x: 332, endPoint y: 67, distance: 30.7
click at [332, 67] on span "Add driver Ren William Dashner Kansas DL #: K03-17-4421 DOB: 01/23/1996 (DL cop…" at bounding box center [349, 73] width 122 height 33
copy span "[DATE]"
drag, startPoint x: 322, startPoint y: 61, endPoint x: 357, endPoint y: 57, distance: 35.5
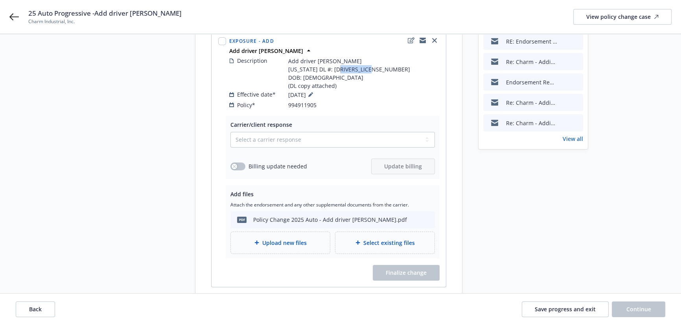
click at [357, 57] on span "Add driver Ren William Dashner Kansas DL #: K03-17-4421 DOB: 01/23/1996 (DL cop…" at bounding box center [349, 73] width 122 height 33
copy span "K03-17-4421"
drag, startPoint x: 304, startPoint y: 69, endPoint x: 330, endPoint y: 68, distance: 26.7
click at [330, 68] on span "Add driver Ren William Dashner Kansas DL #: K03-17-4421 DOB: 01/23/1996 (DL cop…" at bounding box center [349, 73] width 122 height 33
copy span "[DATE]"
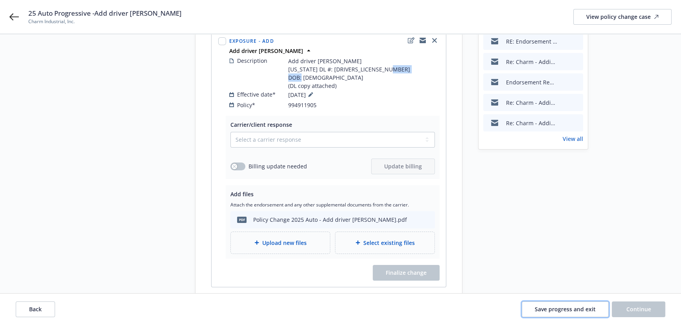
drag, startPoint x: 571, startPoint y: 305, endPoint x: 398, endPoint y: 325, distance: 174.1
click at [570, 305] on button "Save progress and exit" at bounding box center [564, 310] width 87 height 16
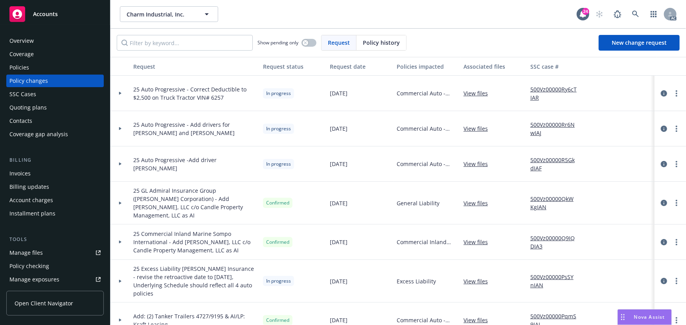
click at [60, 67] on div "Policies" at bounding box center [54, 67] width 91 height 13
click at [44, 75] on div "Policy changes" at bounding box center [28, 81] width 39 height 13
click at [40, 69] on div "Policies" at bounding box center [54, 67] width 91 height 13
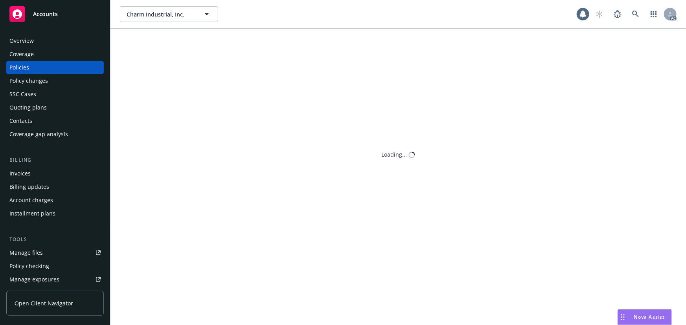
click at [40, 69] on div "Policies" at bounding box center [54, 67] width 91 height 13
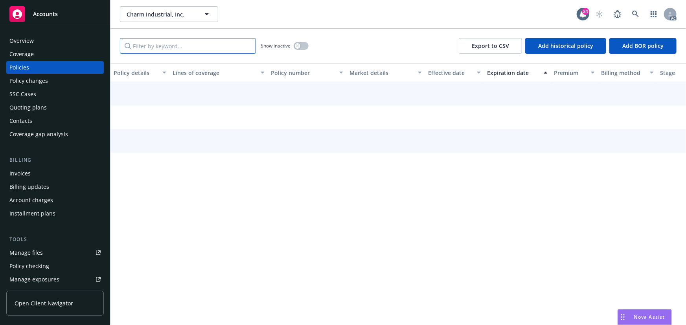
click at [158, 48] on input "Filter by keyword..." at bounding box center [188, 46] width 136 height 16
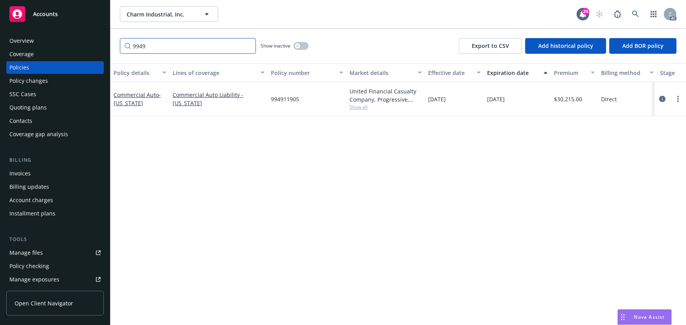
type input "9949"
click at [659, 98] on icon "circleInformation" at bounding box center [662, 99] width 6 height 6
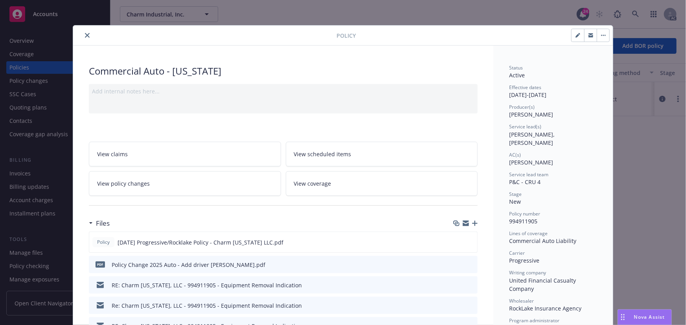
scroll to position [24, 0]
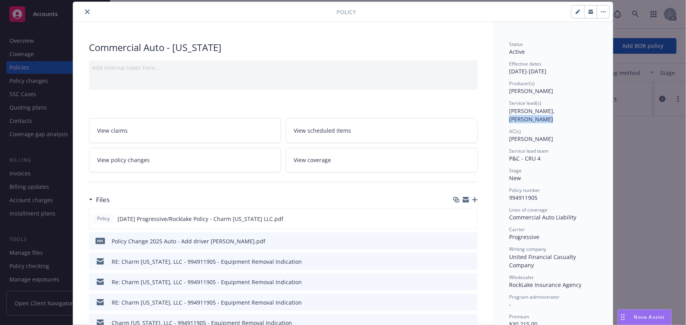
drag, startPoint x: 540, startPoint y: 112, endPoint x: 591, endPoint y: 112, distance: 51.9
click at [591, 112] on div "Service lead(s) Holly Alessi, Sven Cederwall" at bounding box center [553, 111] width 88 height 23
copy span "ven Cederwall"
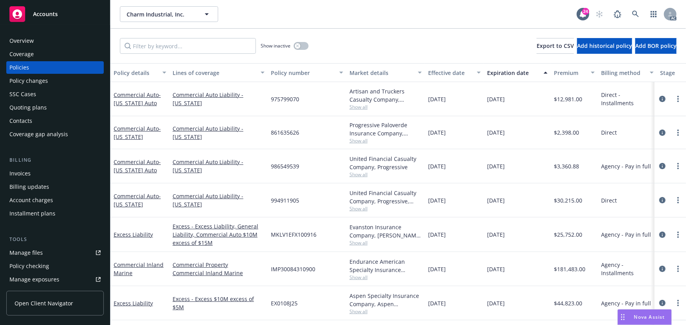
click at [31, 81] on div "Policy changes" at bounding box center [28, 81] width 39 height 13
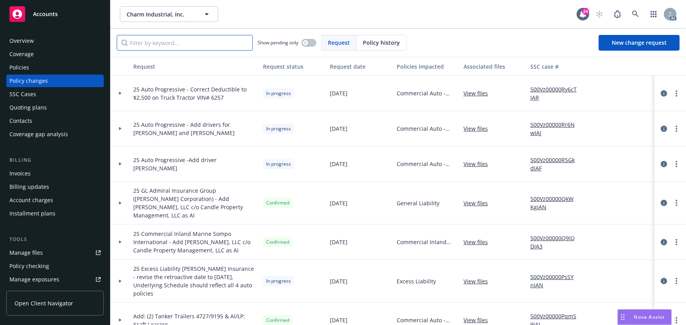
click at [163, 45] on input "Filter by keyword..." at bounding box center [185, 43] width 136 height 16
paste input "Phillip"
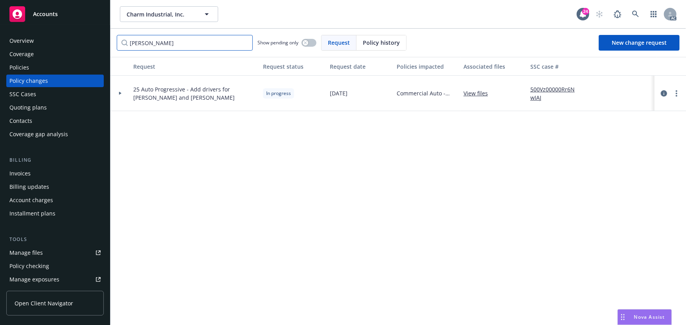
type input "Phillip"
click at [119, 92] on icon at bounding box center [120, 93] width 3 height 3
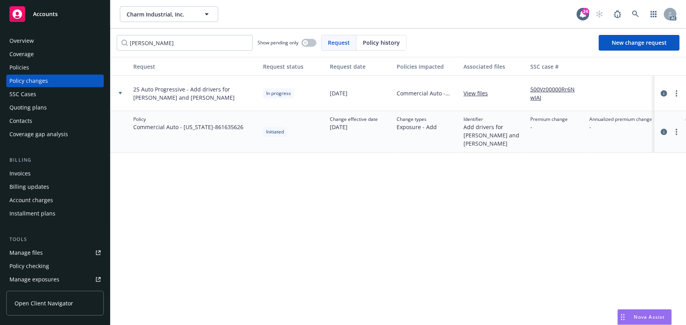
click at [119, 92] on icon at bounding box center [120, 93] width 3 height 3
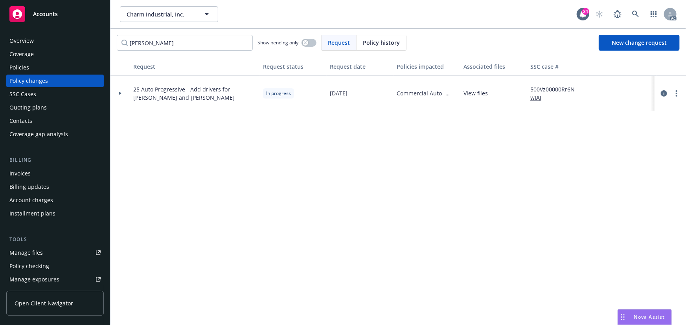
click at [555, 88] on link "500Vz00000Rr6NwIAJ" at bounding box center [556, 93] width 53 height 17
click at [40, 64] on div "Policies" at bounding box center [54, 67] width 91 height 13
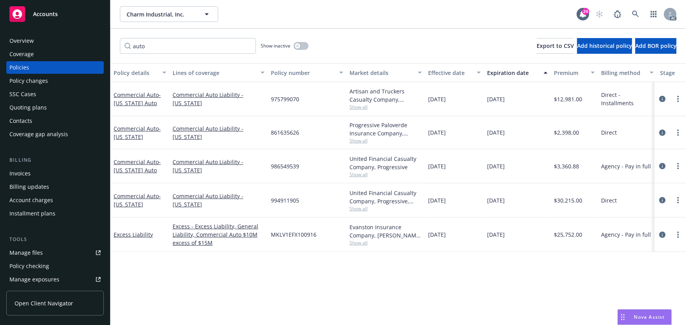
type input "auto"
click at [36, 79] on div "Policy changes" at bounding box center [28, 81] width 39 height 13
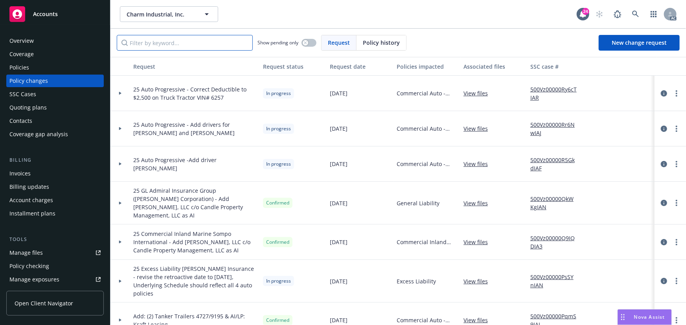
click at [151, 44] on input "Filter by keyword..." at bounding box center [185, 43] width 136 height 16
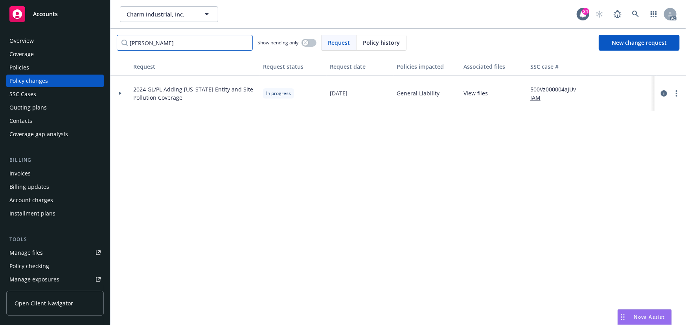
type input "lou"
click at [114, 90] on div at bounding box center [120, 93] width 20 height 35
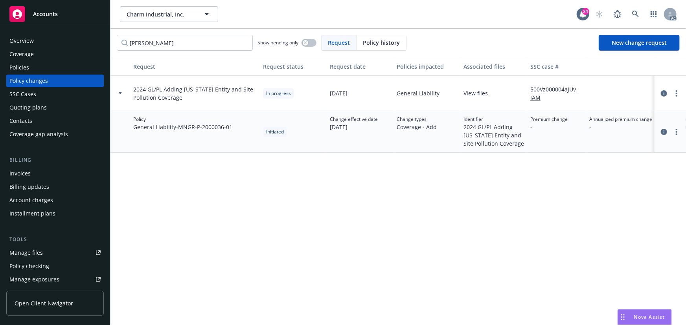
click at [25, 275] on div "Manage exposures" at bounding box center [34, 280] width 50 height 13
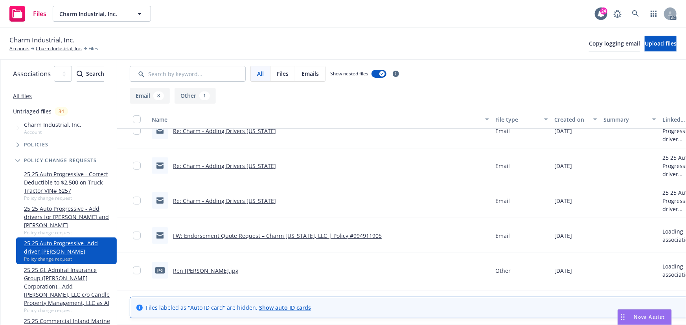
scroll to position [157, 0]
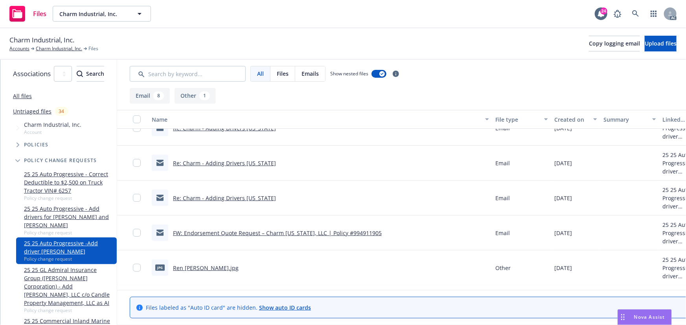
click at [216, 268] on link "Ren [PERSON_NAME].jpg" at bounding box center [206, 267] width 66 height 7
click at [264, 233] on link "FW: Endorsement Quote Request – Charm [US_STATE], LLC | Policy #994911905" at bounding box center [277, 232] width 209 height 7
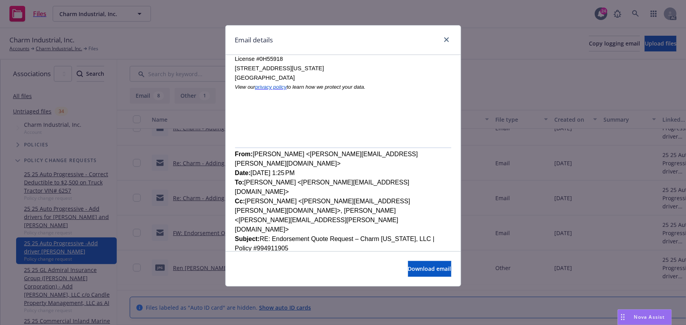
scroll to position [143, 0]
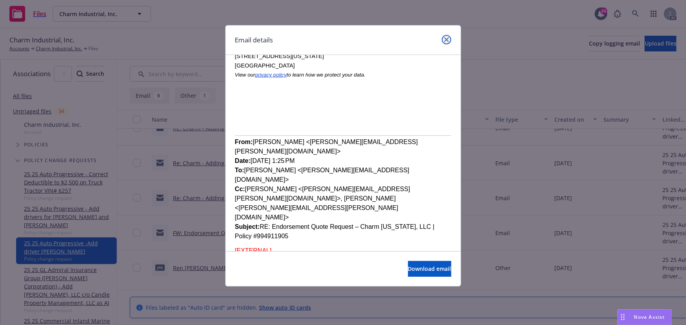
click at [446, 37] on icon "close" at bounding box center [446, 39] width 5 height 5
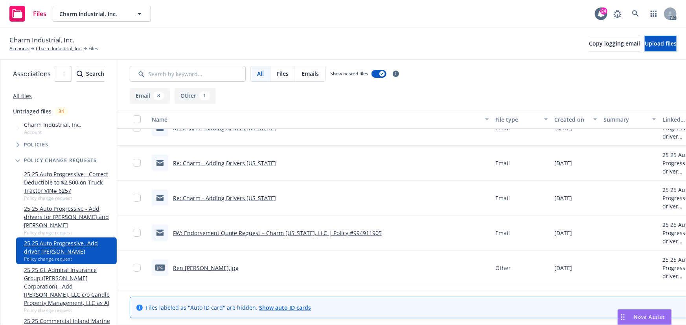
click at [244, 195] on link "Re: Charm - Adding Drivers [US_STATE]" at bounding box center [224, 198] width 103 height 7
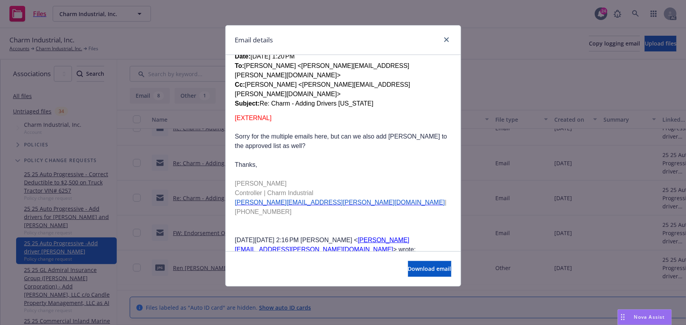
scroll to position [357, 0]
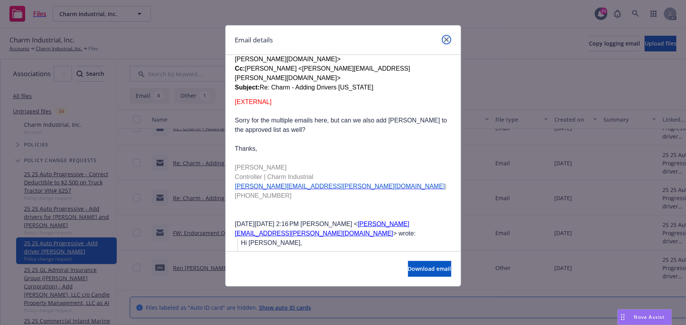
click at [443, 39] on link "close" at bounding box center [446, 39] width 9 height 9
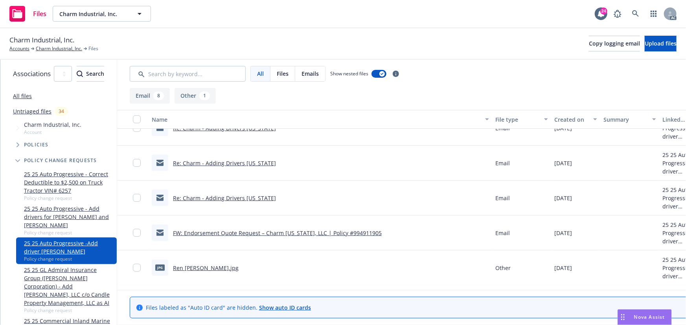
click at [247, 200] on link "Re: Charm - Adding Drivers [US_STATE]" at bounding box center [224, 198] width 103 height 7
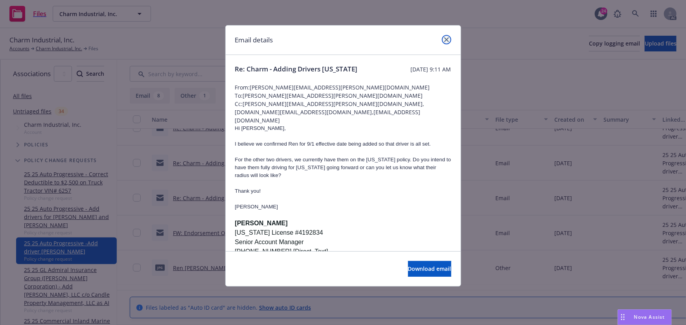
click at [445, 35] on link "close" at bounding box center [446, 39] width 9 height 9
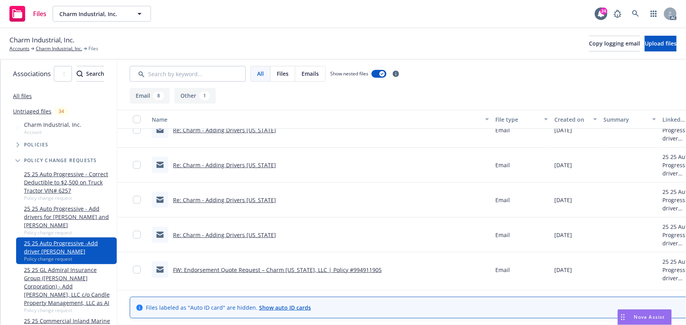
scroll to position [85, 0]
click at [249, 200] on link "Re: Charm - Adding Drivers Louisiana" at bounding box center [224, 200] width 103 height 7
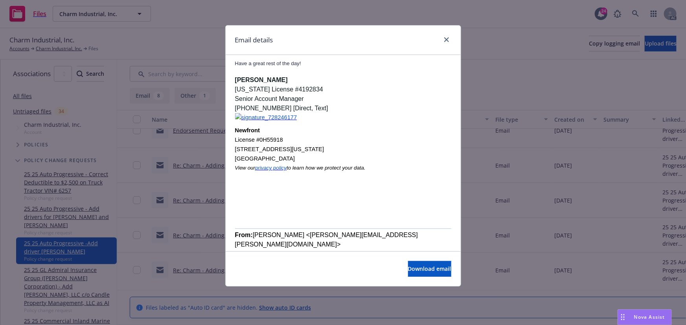
scroll to position [0, 0]
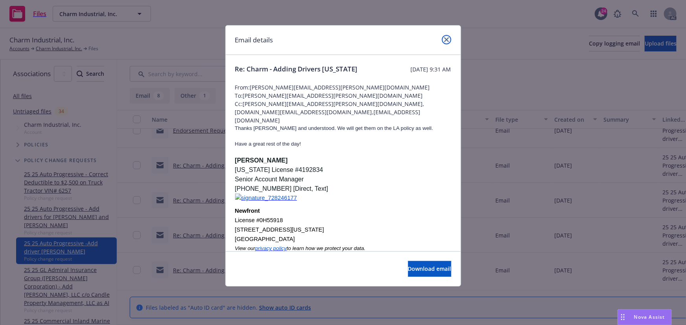
click at [446, 38] on icon "close" at bounding box center [446, 39] width 5 height 5
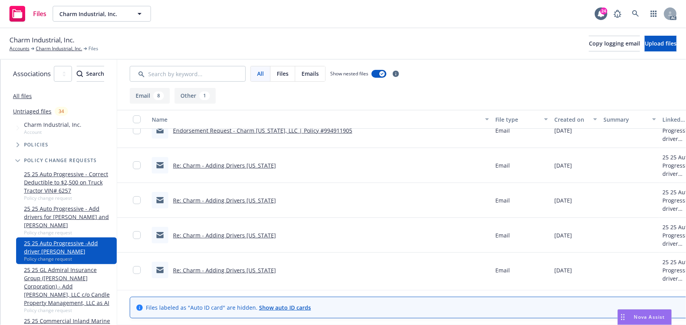
click at [271, 163] on link "Re: Charm - Adding Drivers Louisiana" at bounding box center [224, 165] width 103 height 7
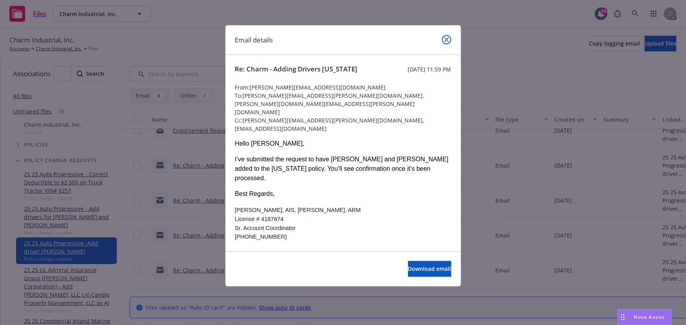
click at [447, 39] on icon "close" at bounding box center [446, 39] width 5 height 5
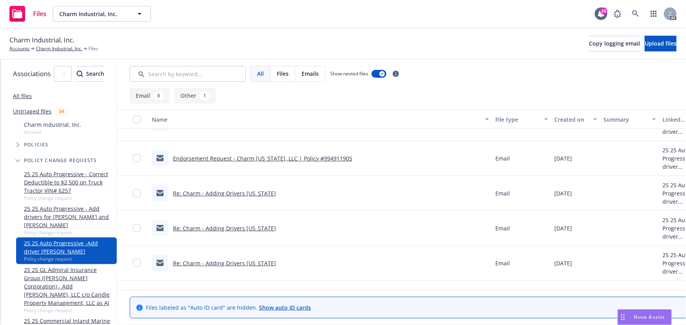
scroll to position [14, 0]
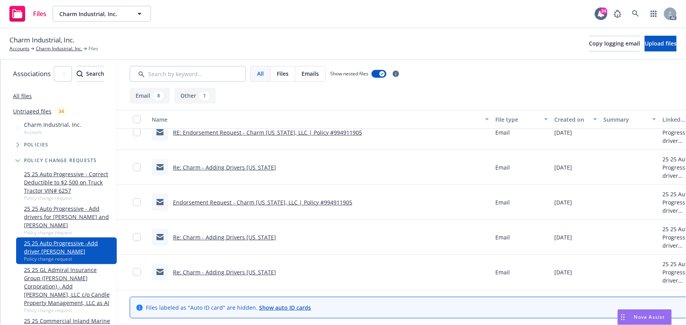
click at [314, 202] on link "Endorsement Request - Charm Kansas, LLC | Policy #994911905" at bounding box center [262, 202] width 179 height 7
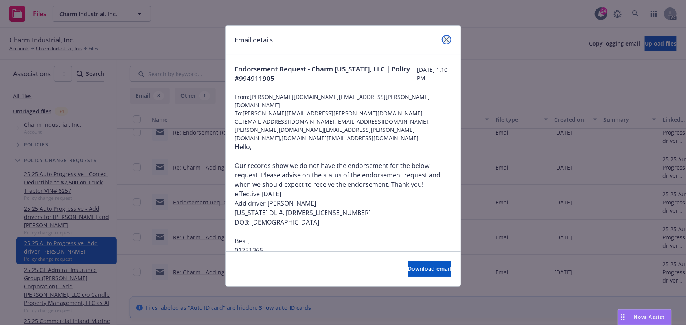
click at [447, 40] on icon "close" at bounding box center [446, 39] width 5 height 5
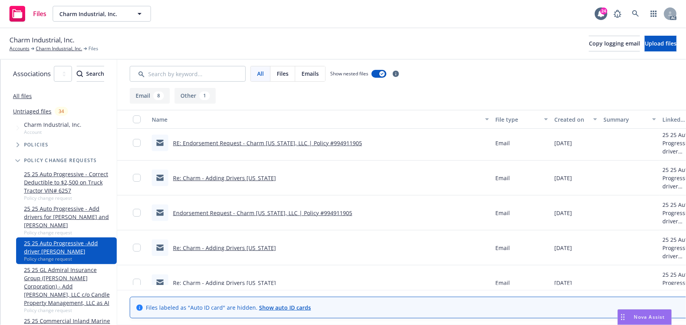
scroll to position [0, 0]
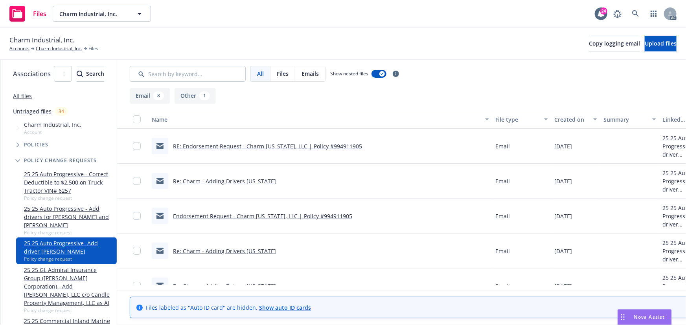
click at [253, 182] on link "Re: Charm - Adding Drivers Louisiana" at bounding box center [224, 181] width 103 height 7
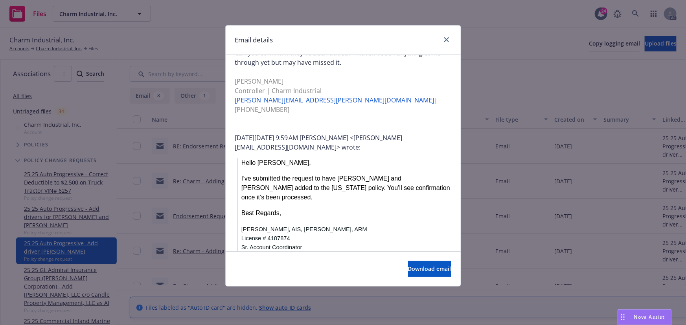
scroll to position [71, 0]
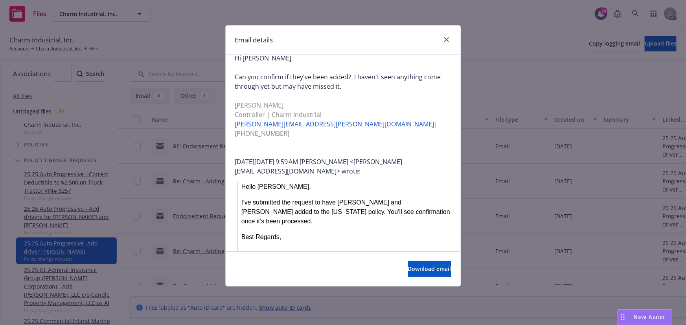
click at [343, 198] on div "I’ve submitted the request to have Phillip Pless and Joseph Warner added to the…" at bounding box center [346, 212] width 210 height 28
copy div "Phillip"
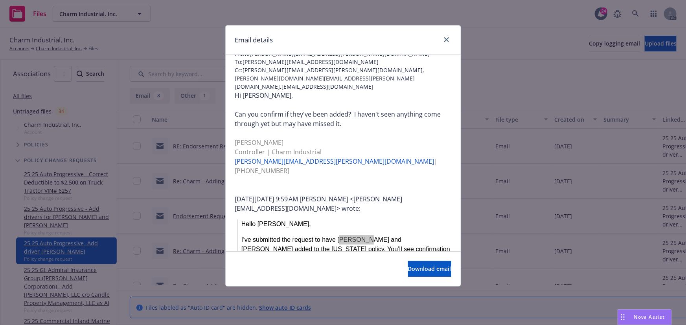
scroll to position [0, 0]
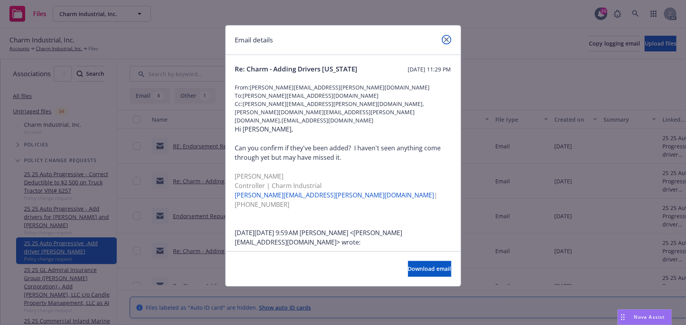
drag, startPoint x: 444, startPoint y: 39, endPoint x: 423, endPoint y: 60, distance: 29.5
click at [444, 39] on icon "close" at bounding box center [446, 39] width 5 height 5
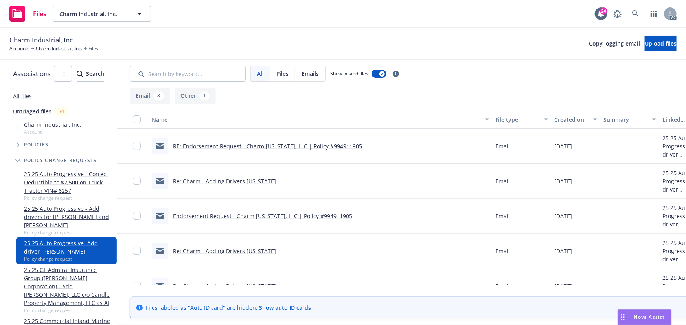
click at [299, 147] on link "RE: Endorsement Request - Charm Kansas, LLC | Policy #994911905" at bounding box center [267, 146] width 189 height 7
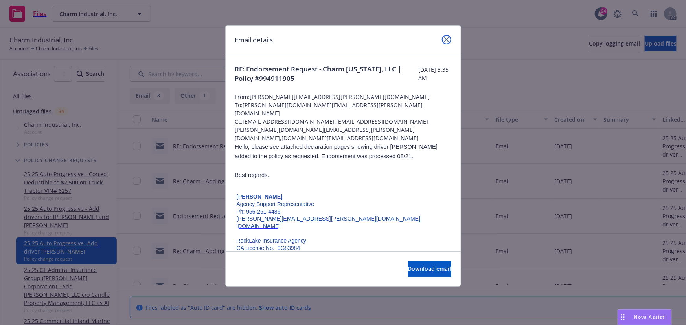
drag, startPoint x: 449, startPoint y: 39, endPoint x: 413, endPoint y: 28, distance: 37.9
click at [449, 39] on link "close" at bounding box center [446, 39] width 9 height 9
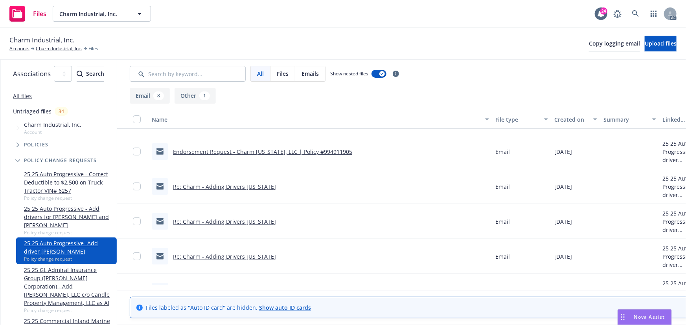
scroll to position [143, 0]
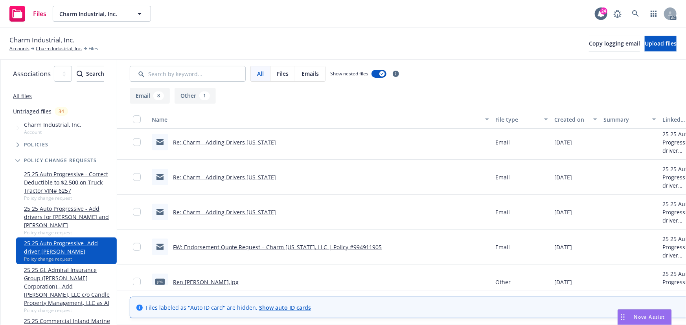
click at [282, 248] on link "FW: Endorsement Quote Request – Charm Kansas, LLC | Policy #994911905" at bounding box center [277, 247] width 209 height 7
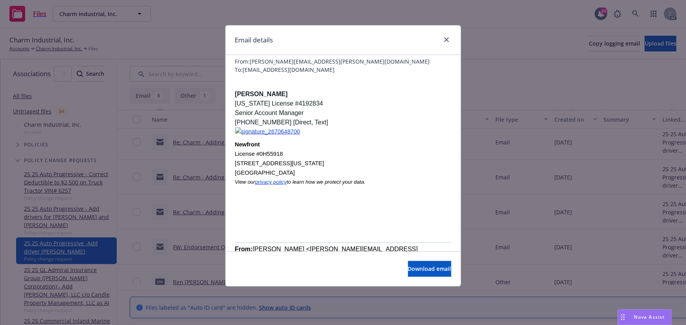
scroll to position [0, 0]
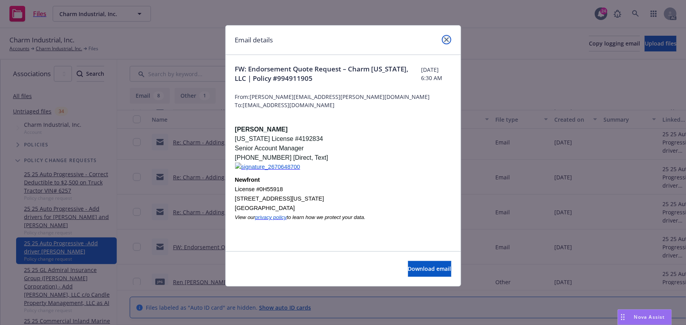
click at [448, 39] on icon "close" at bounding box center [446, 39] width 5 height 5
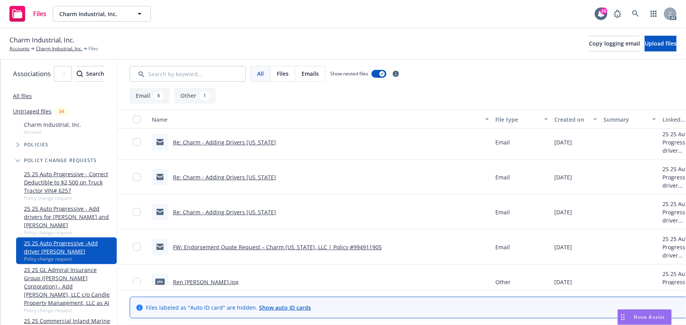
click at [229, 211] on link "Re: Charm - Adding Drivers Louisiana" at bounding box center [224, 212] width 103 height 7
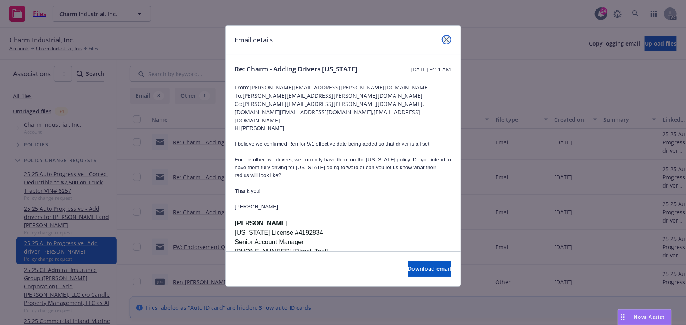
click at [448, 42] on link "close" at bounding box center [446, 39] width 9 height 9
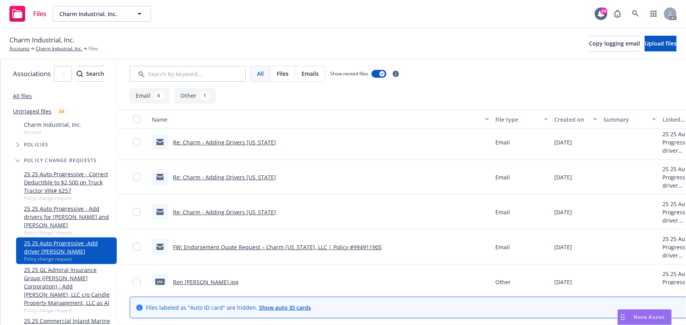
click at [235, 169] on div "Re: Charm - Adding Drivers Louisiana" at bounding box center [214, 177] width 124 height 17
click at [235, 174] on link "Re: Charm - Adding Drivers Louisiana" at bounding box center [224, 177] width 103 height 7
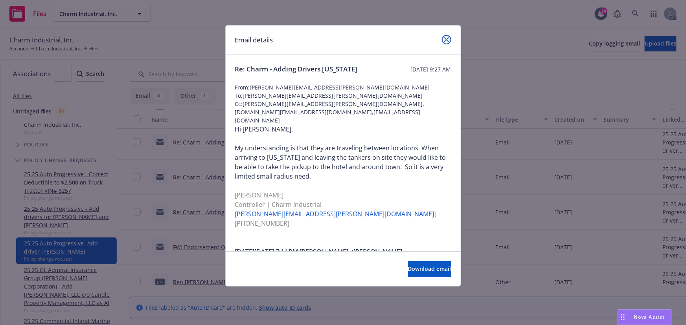
click at [444, 39] on icon "close" at bounding box center [446, 39] width 5 height 5
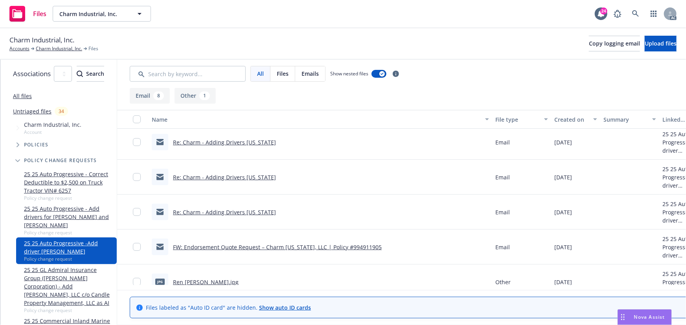
click at [232, 141] on link "Re: Charm - Adding Drivers Louisiana" at bounding box center [224, 142] width 103 height 7
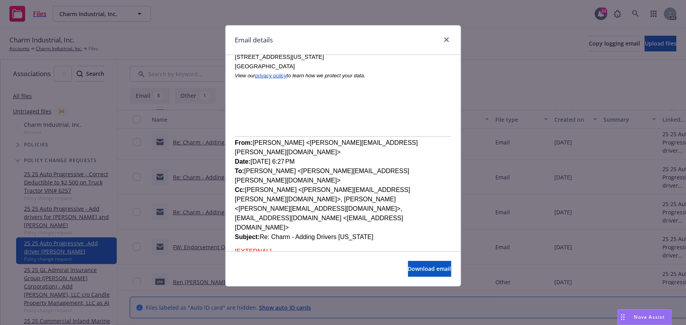
scroll to position [250, 0]
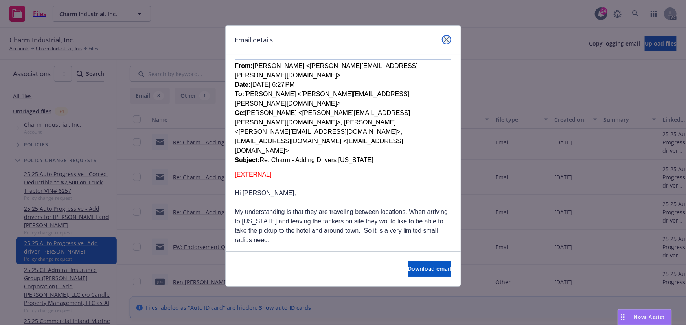
click at [449, 41] on link "close" at bounding box center [446, 39] width 9 height 9
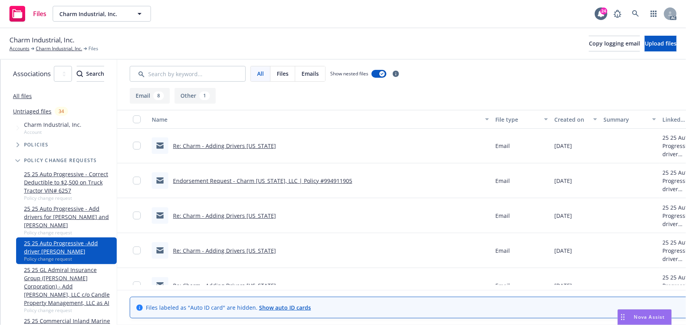
scroll to position [0, 0]
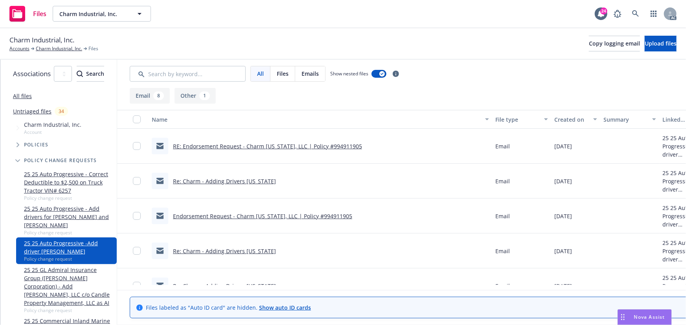
click at [244, 213] on link "Endorsement Request - Charm Kansas, LLC | Policy #994911905" at bounding box center [262, 216] width 179 height 7
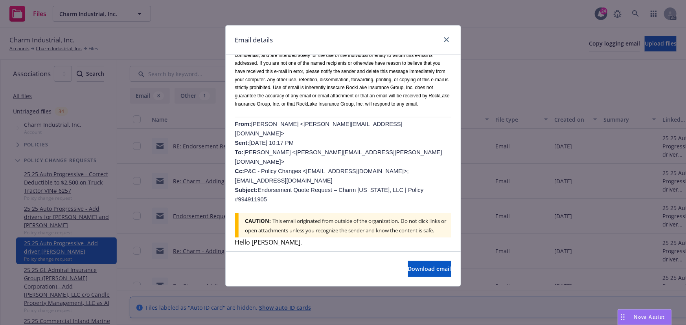
scroll to position [714, 0]
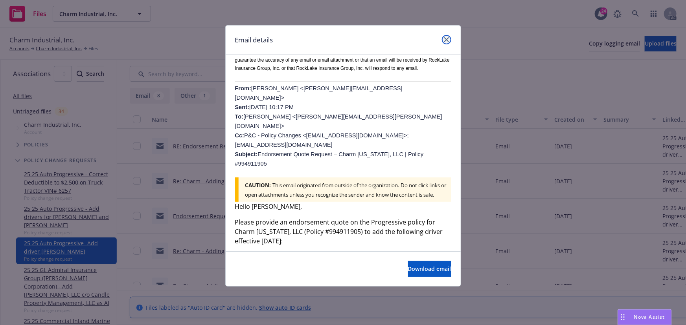
click at [445, 40] on icon "close" at bounding box center [446, 39] width 5 height 5
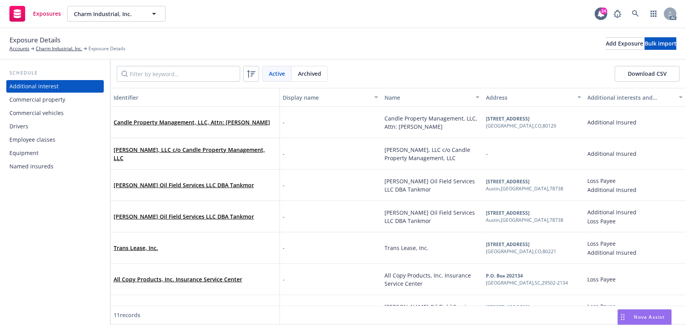
click at [30, 126] on div "Drivers" at bounding box center [54, 126] width 91 height 13
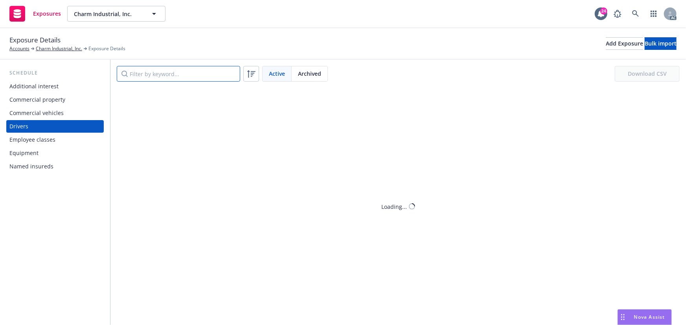
click at [189, 72] on input "Filter by keyword..." at bounding box center [178, 74] width 123 height 16
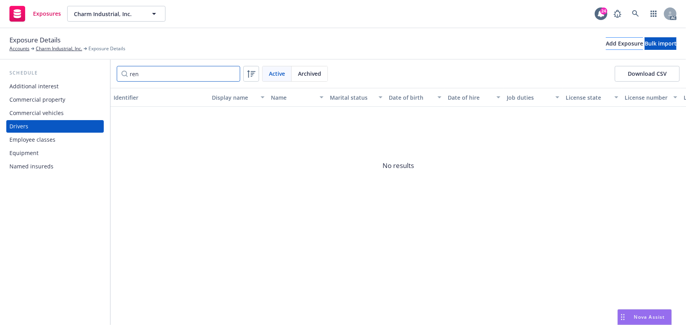
type input "ren"
click at [606, 45] on div "Add Exposure" at bounding box center [624, 44] width 37 height 12
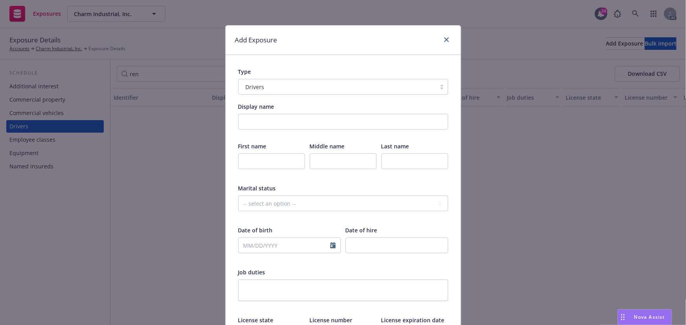
drag, startPoint x: 259, startPoint y: 170, endPoint x: 262, endPoint y: 167, distance: 4.2
click at [259, 169] on div at bounding box center [271, 167] width 67 height 26
click at [268, 168] on input "text" at bounding box center [271, 162] width 67 height 16
paste input "Ren"
type input "Ren"
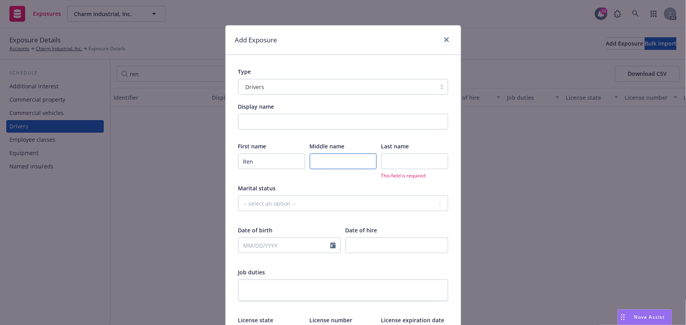
click at [328, 162] on input "text" at bounding box center [343, 162] width 67 height 16
paste input "[PERSON_NAME]"
type input "[PERSON_NAME]"
click at [390, 164] on input "text" at bounding box center [414, 162] width 67 height 16
click at [401, 160] on input "text" at bounding box center [414, 162] width 67 height 16
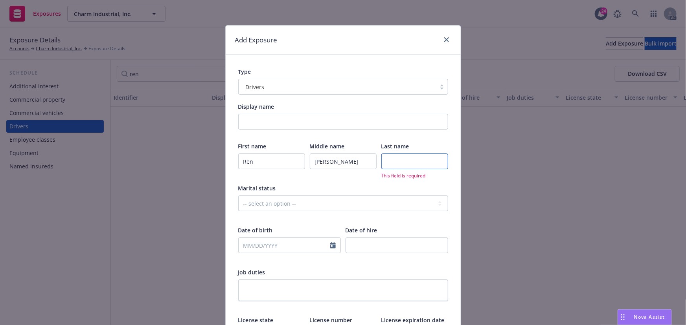
paste input "[PERSON_NAME]"
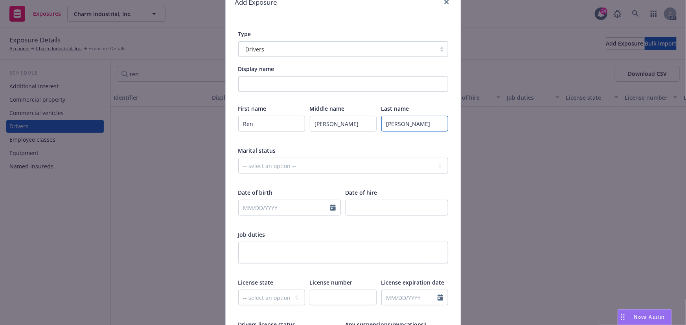
scroll to position [107, 0]
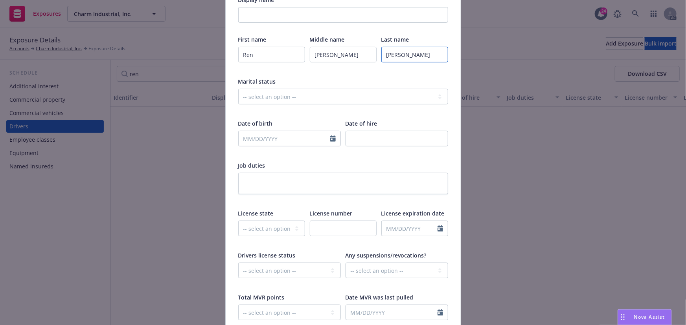
type input "[PERSON_NAME]"
select select "9"
click at [270, 136] on input "text" at bounding box center [285, 138] width 92 height 15
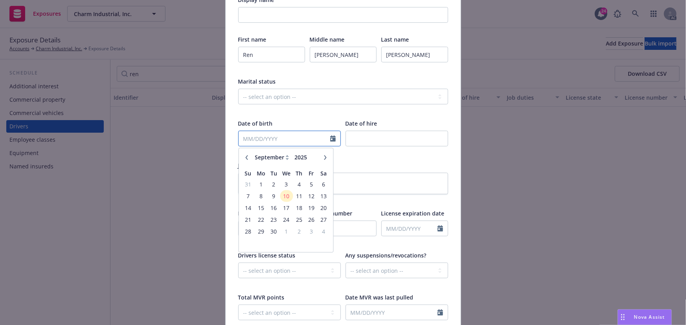
paste input "[DATE]"
click at [278, 134] on input "text" at bounding box center [285, 138] width 92 height 15
type input "[DATE]"
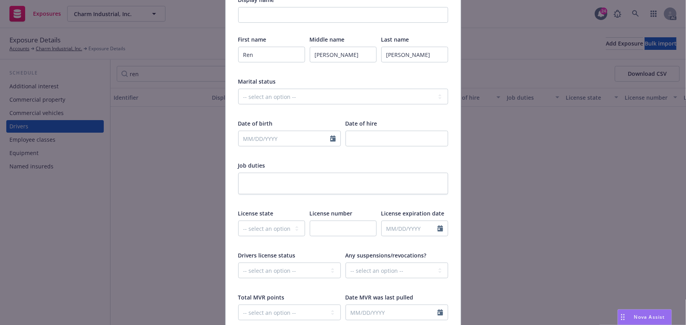
click at [352, 163] on div "Job duties" at bounding box center [343, 166] width 210 height 8
click at [329, 231] on input "text" at bounding box center [343, 229] width 67 height 16
paste input "K03-17-4421"
type input "K03-17-4421"
select select "9"
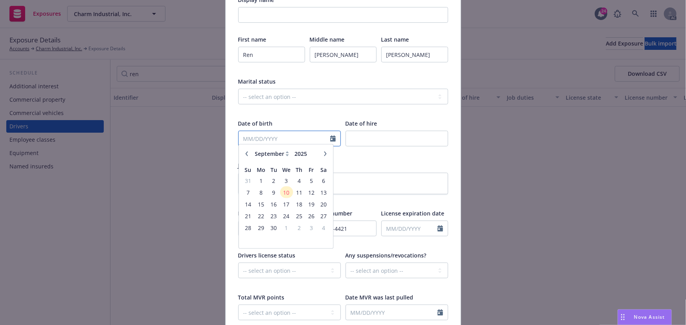
click at [243, 136] on input "text" at bounding box center [285, 138] width 92 height 15
paste input "[DATE]"
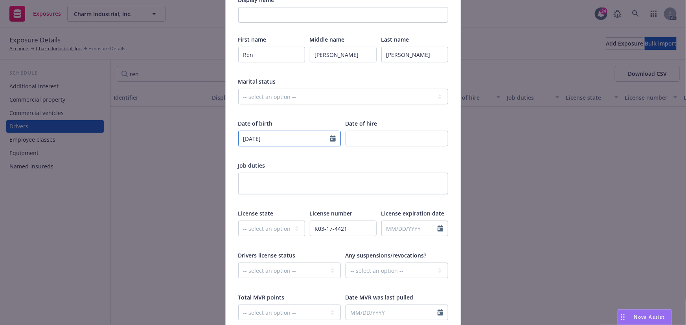
type input "[DATE]"
click at [359, 160] on div "First name Ren Middle name [PERSON_NAME] Last name [PERSON_NAME] Marital status…" at bounding box center [343, 183] width 210 height 296
click at [263, 228] on select "-- select an option -- [US_STATE] [US_STATE] [US_STATE] [US_STATE] [US_STATE] […" at bounding box center [271, 229] width 67 height 16
select select "KS"
click at [238, 221] on select "-- select an option -- [US_STATE] [US_STATE] [US_STATE] [US_STATE] [US_STATE] […" at bounding box center [271, 229] width 67 height 16
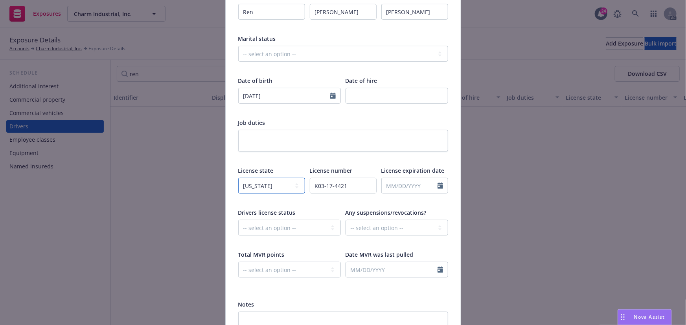
scroll to position [214, 0]
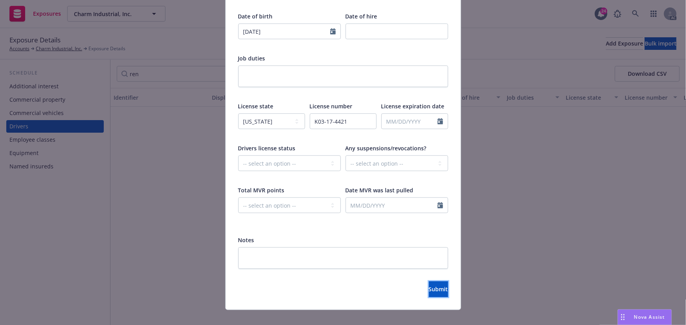
drag, startPoint x: 422, startPoint y: 287, endPoint x: 346, endPoint y: 260, distance: 80.5
click at [429, 287] on span "Submit" at bounding box center [438, 289] width 19 height 7
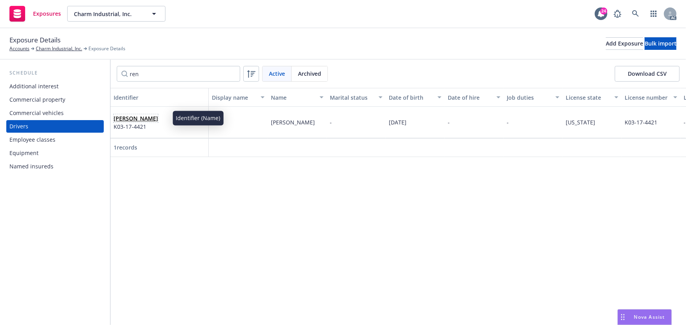
click at [143, 116] on link "[PERSON_NAME]" at bounding box center [136, 118] width 44 height 7
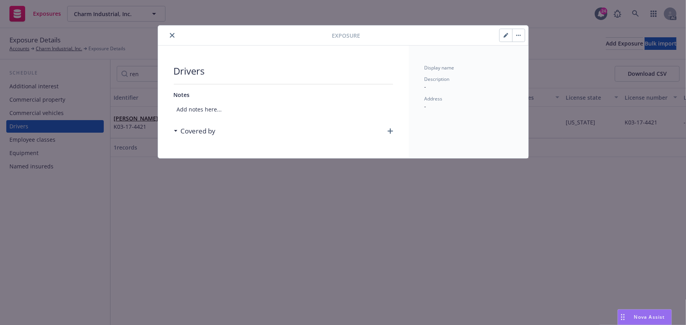
click at [389, 130] on icon "button" at bounding box center [390, 131] width 6 height 6
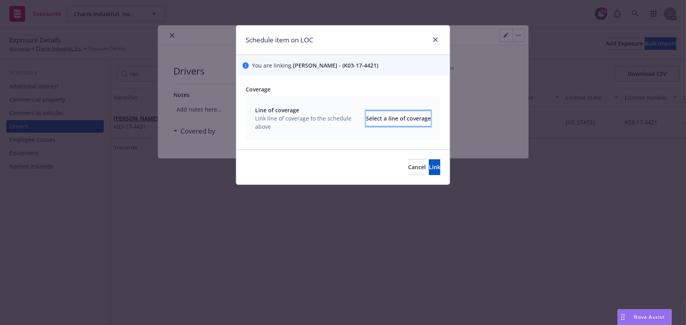
click at [373, 119] on div "Select a line of coverage" at bounding box center [398, 118] width 65 height 15
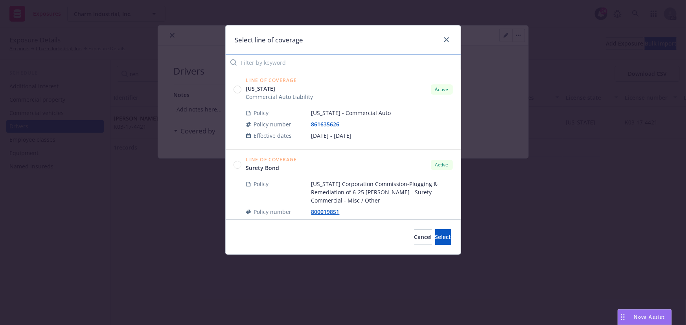
click at [318, 65] on input "Filter by keyword" at bounding box center [343, 63] width 235 height 16
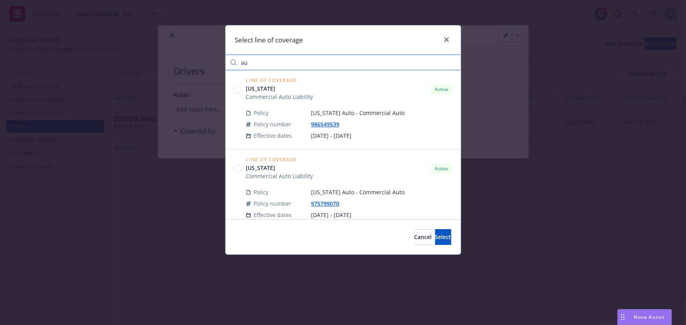
type input "a"
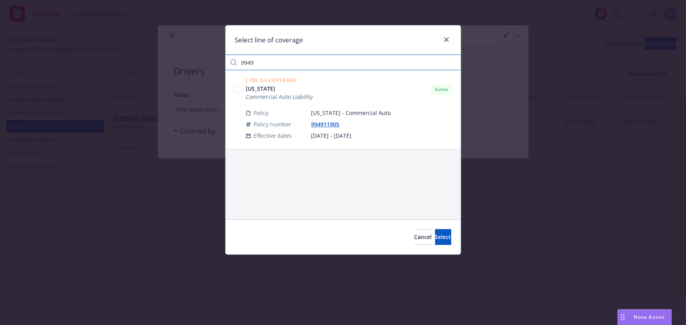
type input "9949"
click at [239, 88] on circle at bounding box center [236, 89] width 7 height 7
drag, startPoint x: 443, startPoint y: 233, endPoint x: 435, endPoint y: 233, distance: 7.5
click at [442, 233] on button "Select" at bounding box center [443, 237] width 16 height 16
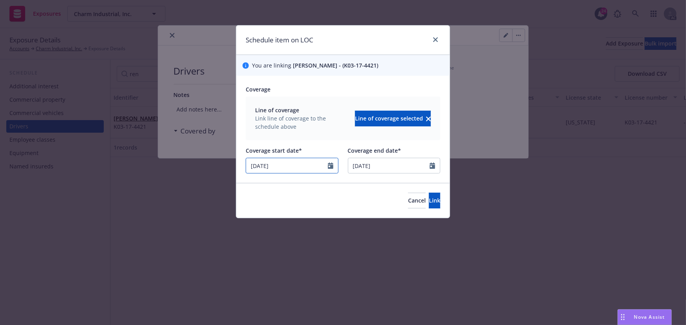
click at [300, 167] on input "[DATE]" at bounding box center [287, 165] width 82 height 15
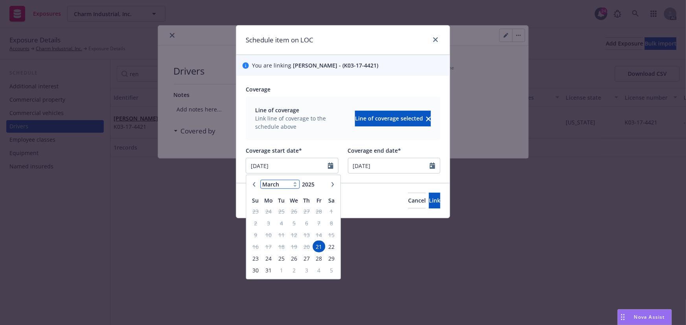
drag, startPoint x: 275, startPoint y: 187, endPoint x: 274, endPoint y: 182, distance: 4.4
click at [275, 187] on select "January February March April May June July August September October November De…" at bounding box center [279, 184] width 39 height 9
select select "8"
click at [260, 180] on select "January February March April May June July August September October November De…" at bounding box center [279, 184] width 39 height 9
click at [308, 244] on span "21" at bounding box center [306, 247] width 11 height 10
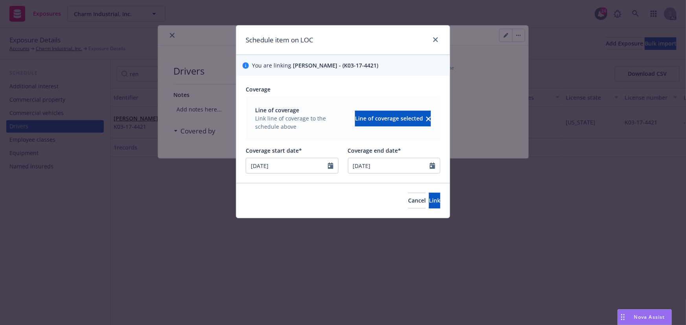
type input "[DATE]"
click at [429, 200] on button "Link" at bounding box center [434, 201] width 11 height 16
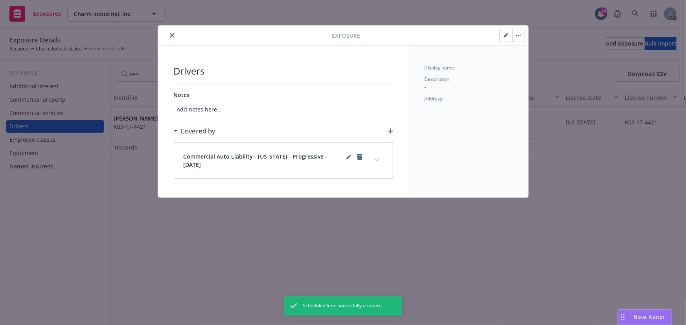
click at [378, 160] on icon "expand content" at bounding box center [376, 160] width 5 height 3
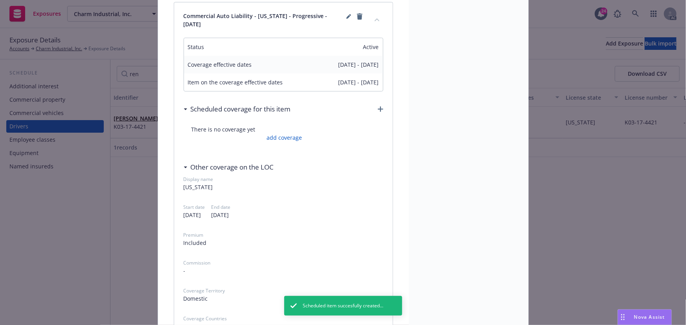
scroll to position [143, 0]
click at [293, 136] on link "add coverage" at bounding box center [282, 136] width 37 height 8
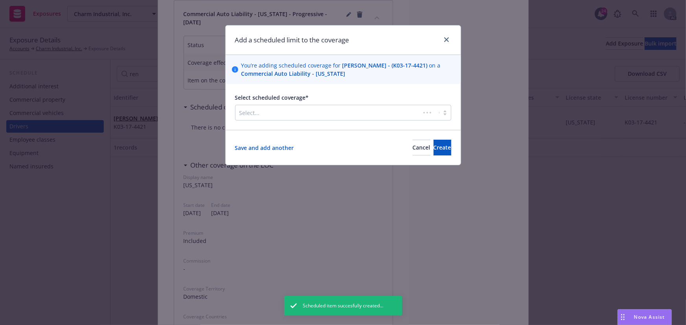
click at [278, 118] on div "Select..." at bounding box center [327, 112] width 185 height 13
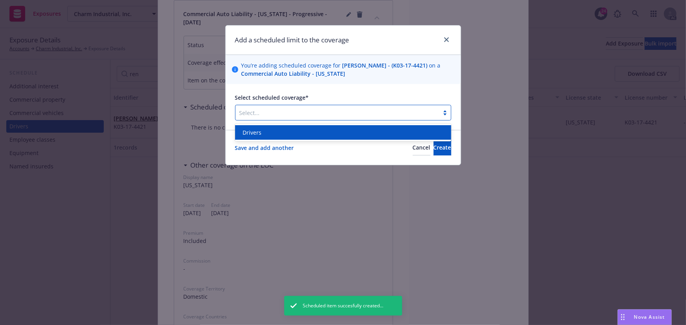
click at [274, 138] on div "Drivers" at bounding box center [343, 132] width 216 height 15
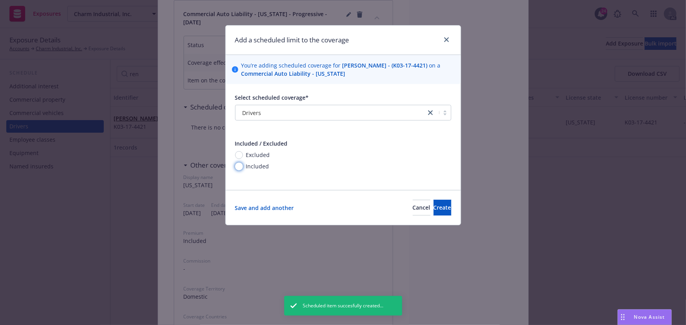
drag, startPoint x: 242, startPoint y: 167, endPoint x: 253, endPoint y: 173, distance: 12.3
click at [242, 167] on div "Included" at bounding box center [252, 166] width 35 height 8
click at [242, 167] on input "Included" at bounding box center [239, 167] width 8 height 8
radio input "true"
click at [433, 207] on span "Create" at bounding box center [442, 207] width 18 height 7
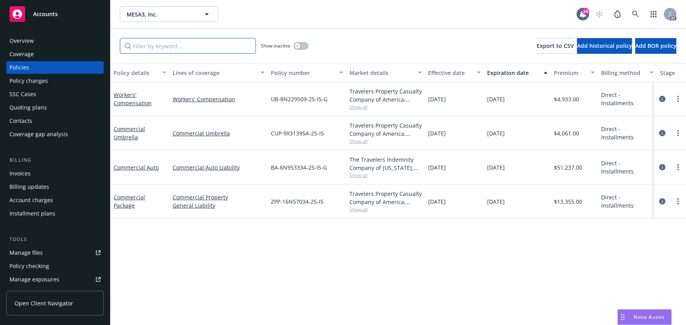
click at [168, 39] on input "Filter by keyword..." at bounding box center [188, 46] width 136 height 16
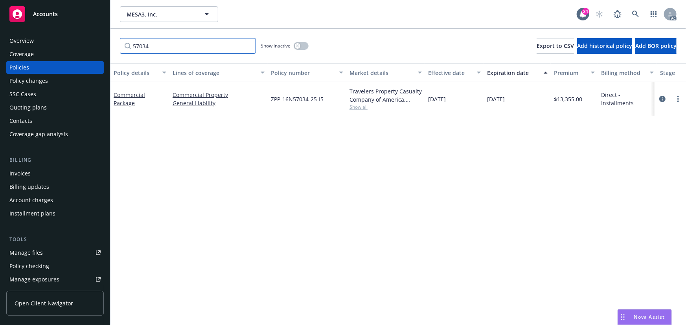
type input "57034"
click at [360, 105] on span "Show all" at bounding box center [385, 107] width 72 height 7
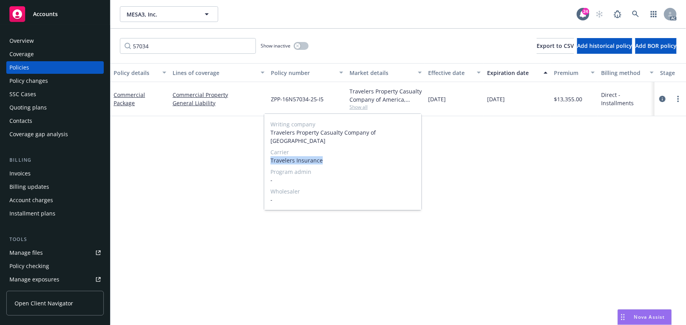
drag, startPoint x: 269, startPoint y: 152, endPoint x: 341, endPoint y: 152, distance: 72.7
click at [341, 152] on div "Writing company Travelers Property Casualty Company of America Carrier Traveler…" at bounding box center [342, 162] width 157 height 96
copy span "Travelers Insurance"
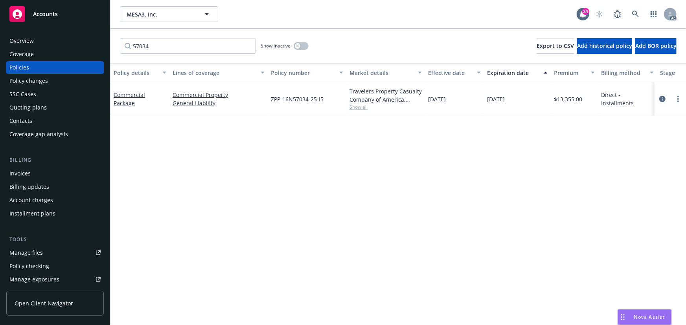
click at [169, 145] on div "Policy details Lines of coverage Policy number Market details Effective date Ex…" at bounding box center [397, 194] width 575 height 262
click at [41, 78] on div "Policy changes" at bounding box center [28, 81] width 39 height 13
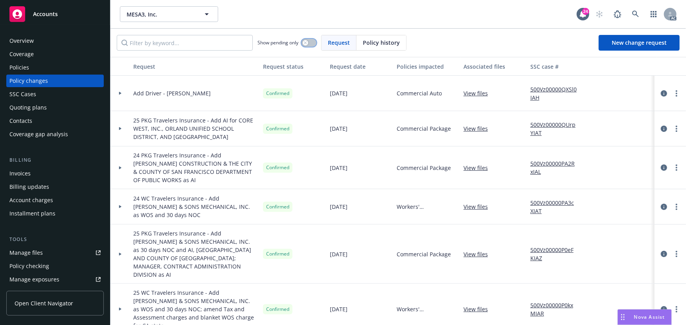
click at [304, 43] on icon "button" at bounding box center [305, 42] width 3 height 3
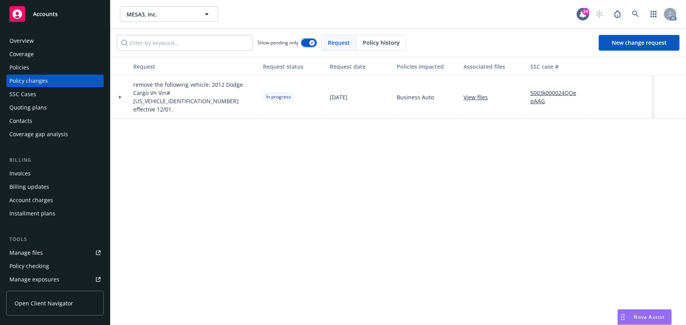
click at [304, 43] on button "button" at bounding box center [308, 43] width 15 height 8
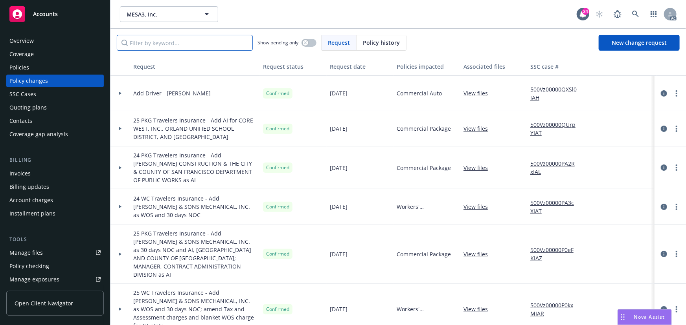
click at [184, 40] on input "Filter by keyword..." at bounding box center [185, 43] width 136 height 16
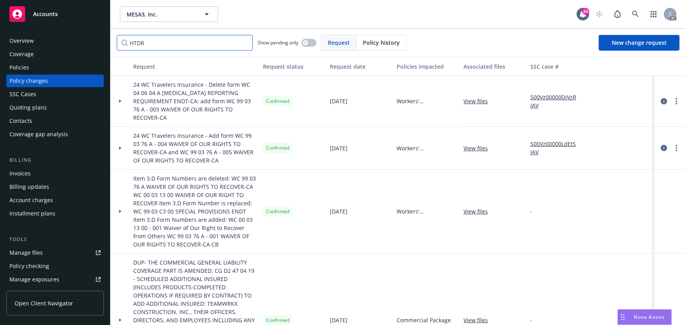
type input "HTDRA"
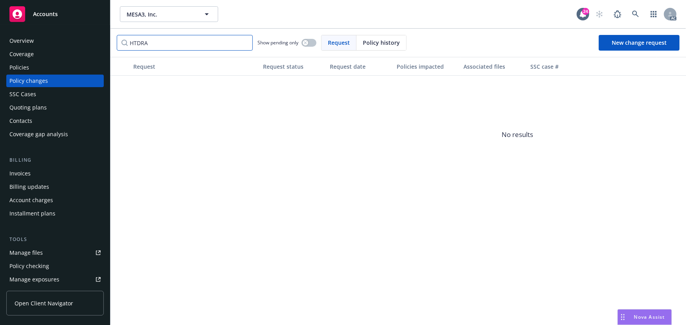
drag, startPoint x: 153, startPoint y: 44, endPoint x: 106, endPoint y: 38, distance: 48.0
click at [106, 38] on div "Accounts Overview Coverage Policies Policy changes SSC Cases Quoting plans Cont…" at bounding box center [343, 162] width 686 height 325
click at [245, 43] on input "HTDRA" at bounding box center [185, 43] width 136 height 16
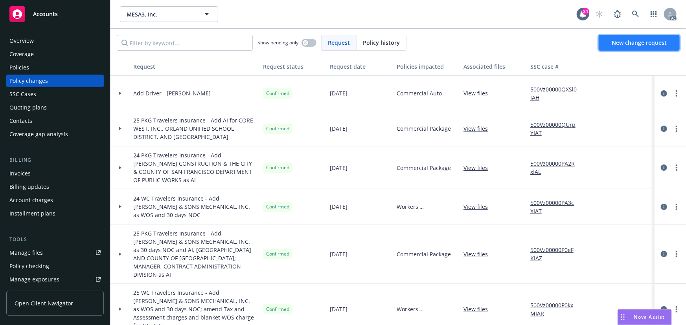
drag, startPoint x: 639, startPoint y: 45, endPoint x: 634, endPoint y: 47, distance: 5.3
click at [639, 45] on span "New change request" at bounding box center [638, 42] width 55 height 7
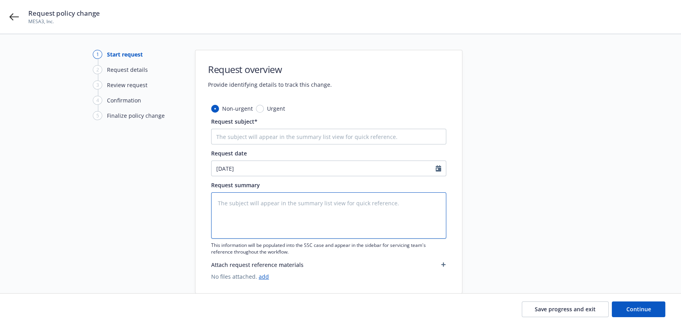
click at [252, 200] on textarea at bounding box center [328, 216] width 235 height 46
type textarea "x"
type textarea "E"
type textarea "x"
type textarea "EN"
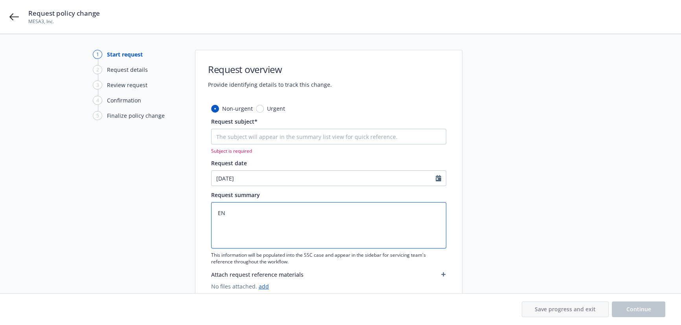
type textarea "x"
type textarea "END"
type textarea "x"
type textarea "ENDT"
type textarea "x"
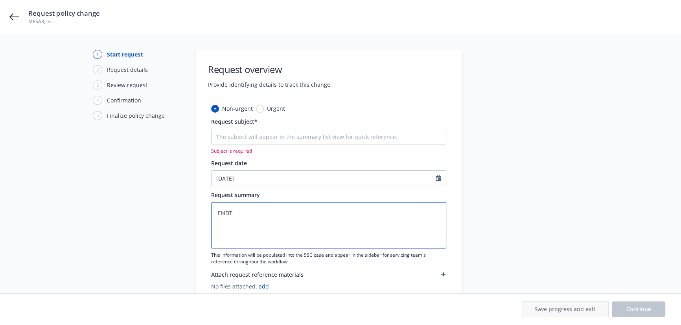
type textarea "END"
type textarea "x"
type textarea "EN"
type textarea "x"
type textarea "E"
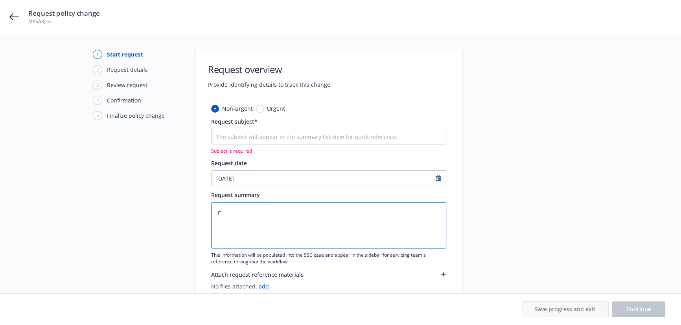
type textarea "x"
type textarea "e"
type textarea "x"
type textarea "ed"
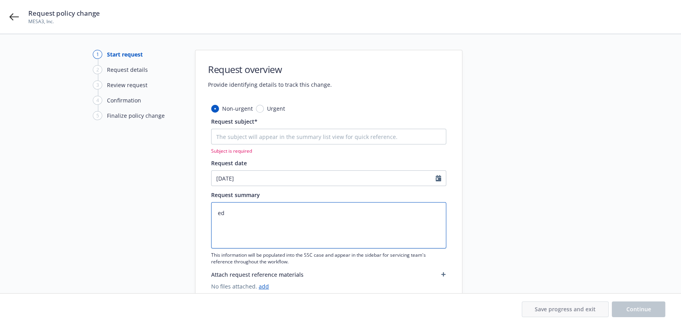
type textarea "x"
type textarea "e"
type textarea "x"
type textarea "e"
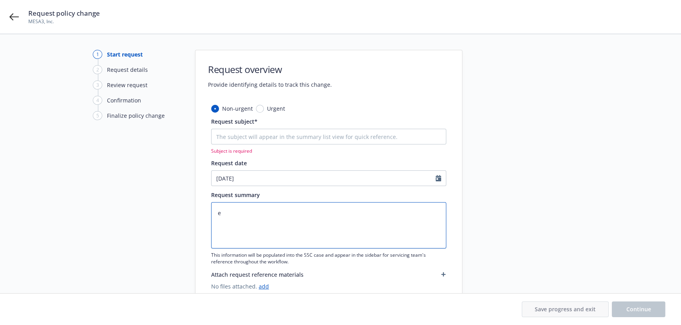
type textarea "x"
type textarea "en"
type textarea "x"
type textarea "end"
type textarea "x"
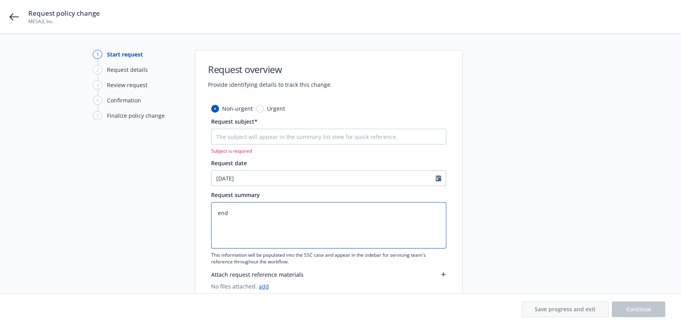
type textarea "endt"
type textarea "x"
type textarea "endts"
type textarea "x"
type textarea "endtss"
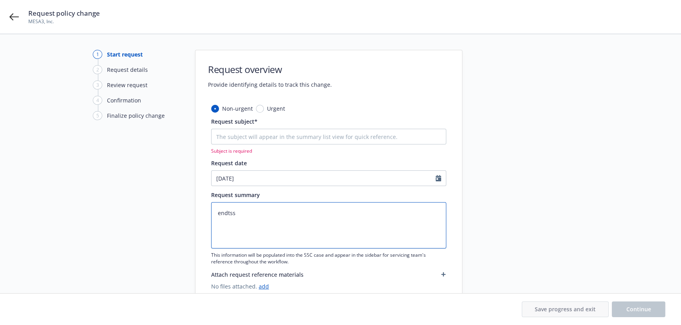
type textarea "x"
type textarea "endtssc"
type textarea "x"
type textarea "endtsscc"
type textarea "x"
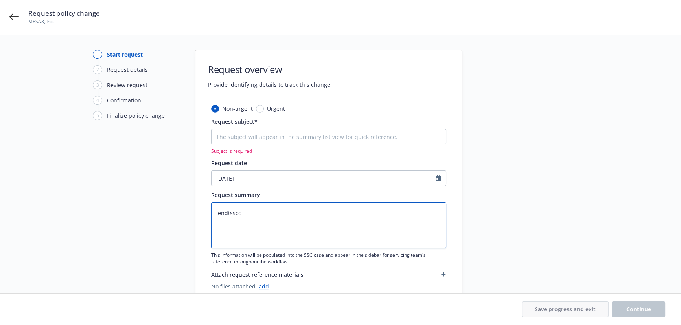
type textarea "endtsscca"
type textarea "x"
type textarea "endtssccas"
type textarea "x"
type textarea "endtssccase"
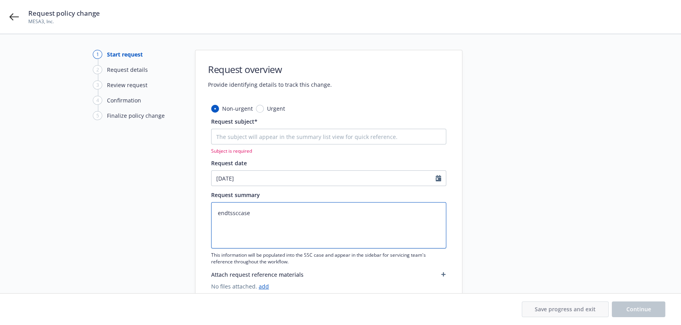
paste textarea "25 PKG Travelers Insurance -"
click at [349, 211] on textarea "endtssccase" at bounding box center [328, 225] width 235 height 46
type textarea "x"
type textarea "25 PKG Travelers Insurance -"
type textarea "x"
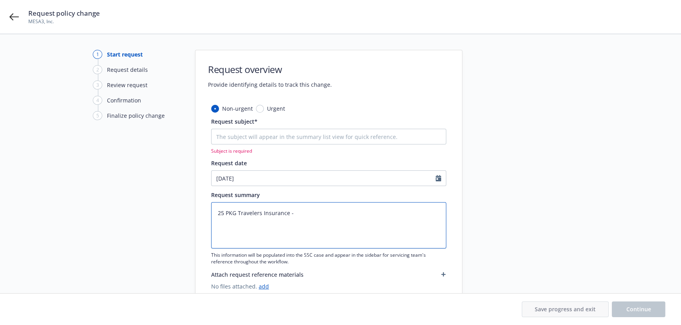
type textarea "25 PKG Travelers Insurance - A"
type textarea "x"
type textarea "25 PKG Travelers Insurance - Ad"
type textarea "x"
type textarea "25 PKG Travelers Insurance - Add"
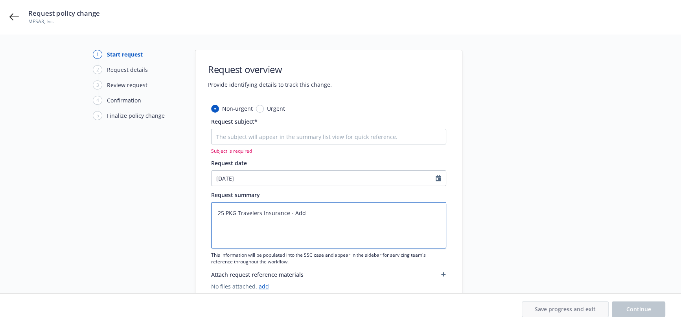
type textarea "x"
type textarea "25 PKG Travelers Insurance - Add"
click at [335, 210] on textarea "25 PKG Travelers Insurance - Add" at bounding box center [328, 225] width 235 height 46
click at [337, 214] on textarea "25 PKG Travelers Insurance - Add" at bounding box center [328, 225] width 235 height 46
paste textarea "Hydra Ventures, Inc., dba: Cal Pacific Systems, dba Cal Pacific Plumbing System…"
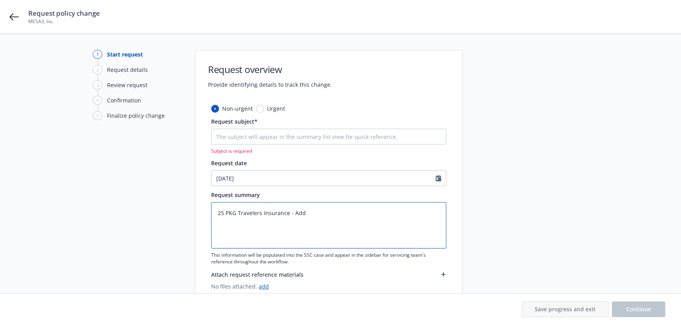
type textarea "x"
type textarea "25 PKG Travelers Insurance - Add Hydra Ventures, Inc., dba: Cal Pacific Systems…"
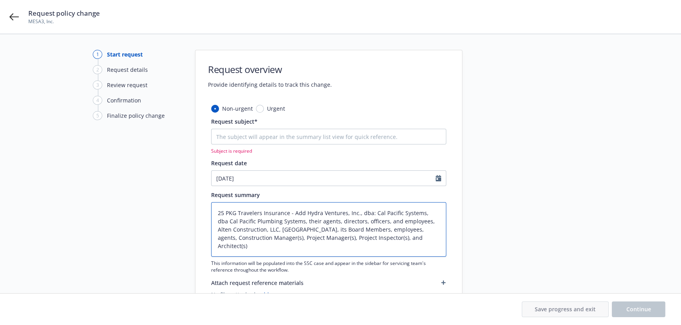
click at [304, 213] on textarea "25 PKG Travelers Insurance - Add Hydra Ventures, Inc., dba: Cal Pacific Systems…" at bounding box center [328, 229] width 235 height 55
type textarea "x"
type textarea "25 PKG Travelers Insurance - Add AHydra Ventures, Inc., dba: Cal Pacific System…"
type textarea "x"
type textarea "25 PKG Travelers Insurance - Add AIHydra Ventures, Inc., dba: Cal Pacific Syste…"
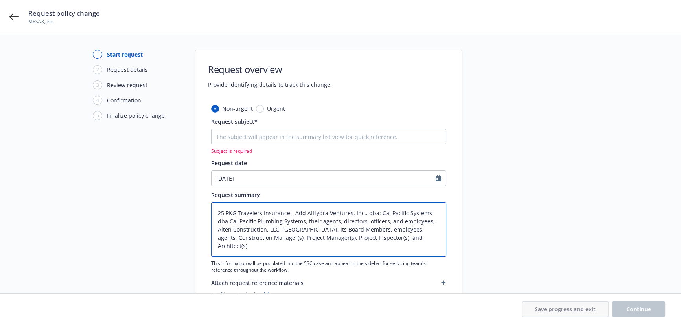
type textarea "x"
type textarea "25 PKG Travelers Insurance - Add AI Hydra Ventures, Inc., dba: Cal Pacific Syst…"
type textarea "x"
type textarea "25 PKG Travelers Insurance - Add AI fHydra Ventures, Inc., dba: Cal Pacific Sys…"
type textarea "x"
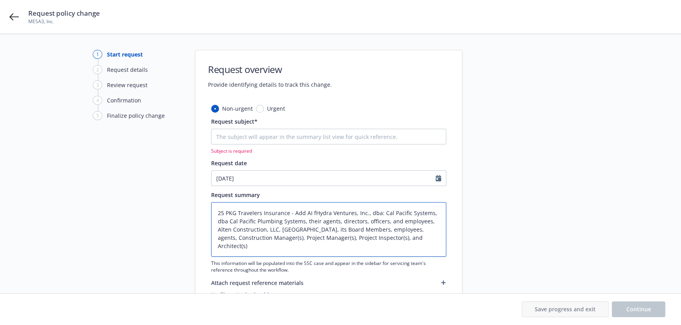
type textarea "25 PKG Travelers Insurance - Add AI foHydra Ventures, Inc., dba: Cal Pacific Sy…"
type textarea "x"
type textarea "25 PKG Travelers Insurance - Add AI forHydra Ventures, Inc., dba: Cal Pacific S…"
type textarea "x"
drag, startPoint x: 307, startPoint y: 248, endPoint x: 208, endPoint y: 205, distance: 107.3
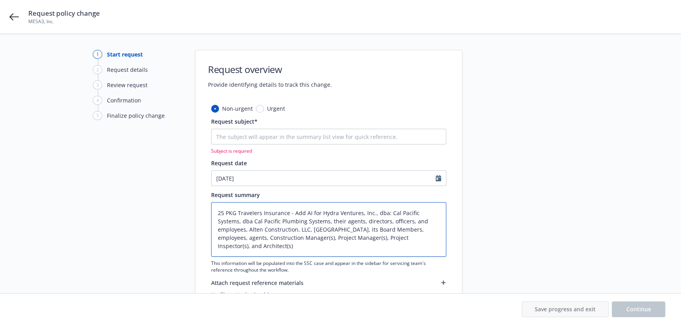
click at [208, 205] on div "Non-urgent Urgent Request subject* Subject is required Request date 09/10/2025 …" at bounding box center [328, 208] width 266 height 207
type textarea "25 PKG Travelers Insurance - Add AI for Hydra Ventures, Inc., dba: Cal Pacific …"
click at [250, 138] on input "Request subject*" at bounding box center [328, 137] width 235 height 16
paste input "25 PKG Travelers Insurance - Add AI for Hydra Ventures, Inc., dba: Cal Pacific …"
type textarea "x"
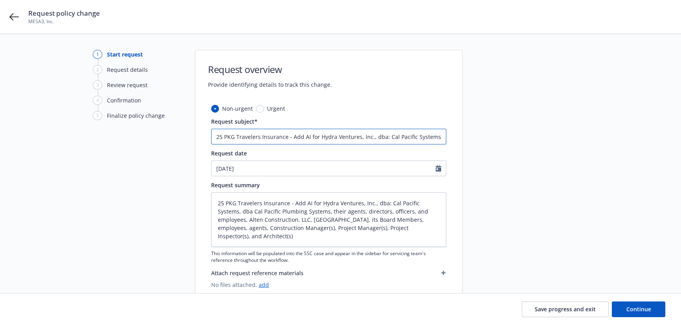
scroll to position [0, 692]
type input "25 PKG Travelers Insurance - Add AI for Hydra Ventures, Inc., dba: Cal Pacific …"
drag, startPoint x: 292, startPoint y: 202, endPoint x: 173, endPoint y: 195, distance: 118.9
click at [173, 195] on div "1 Start request 2 Request details 3 Review request 4 Confirmation 5 Finalize po…" at bounding box center [340, 176] width 662 height 252
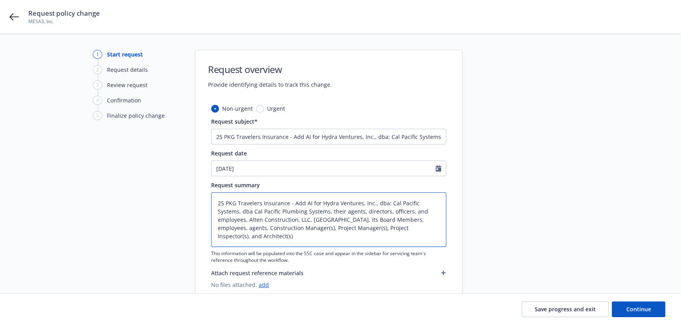
type textarea "x"
type textarea "Add AI for Hydra Ventures, Inc., dba: Cal Pacific Systems, dba Cal Pacific Plum…"
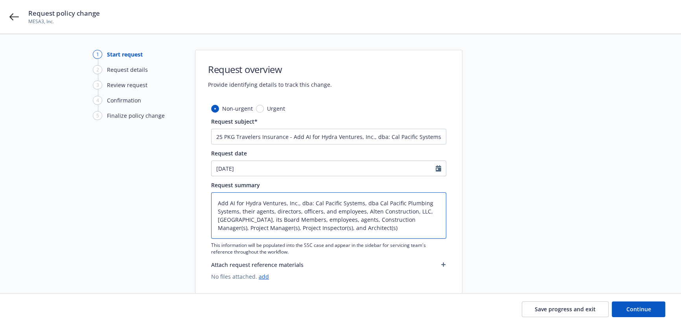
drag, startPoint x: 228, startPoint y: 204, endPoint x: 245, endPoint y: 202, distance: 16.6
click at [245, 202] on textarea "Add AI for Hydra Ventures, Inc., dba: Cal Pacific Systems, dba Cal Pacific Plum…" at bounding box center [328, 216] width 235 height 46
type textarea "x"
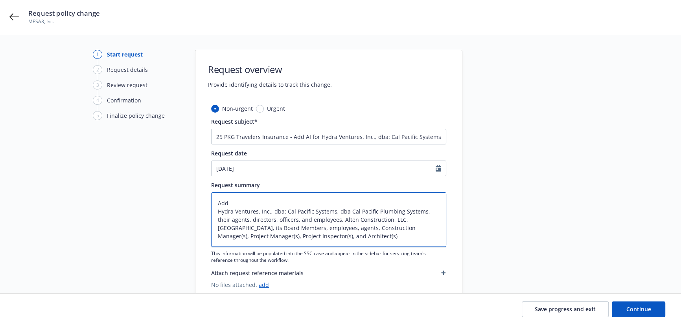
type textarea "Add Hydra Ventures, Inc., dba: Cal Pacific Systems, dba Cal Pacific Plumbing Sy…"
click at [410, 238] on textarea "Add Hydra Ventures, Inc., dba: Cal Pacific Systems, dba Cal Pacific Plumbing Sy…" at bounding box center [328, 220] width 235 height 55
type textarea "x"
type textarea "Add Hydra Ventures, Inc., dba: Cal Pacific Systems, dba Cal Pacific Plumbing Sy…"
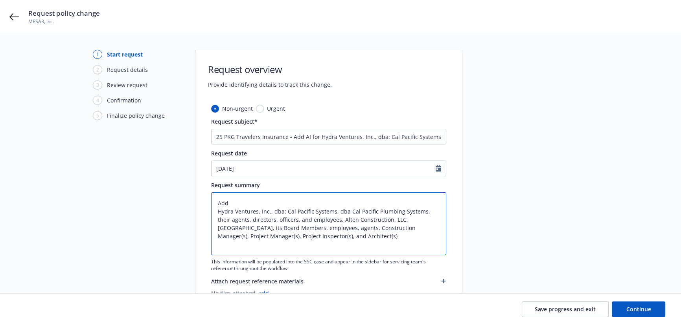
paste textarea "Location of Covered Operations: 50 CYPRESS LANE BRISBANE, CA 94005"
type textarea "x"
type textarea "Add Hydra Ventures, Inc., dba: Cal Pacific Systems, dba Cal Pacific Plumbing Sy…"
click at [303, 244] on textarea "Add Hydra Ventures, Inc., dba: Cal Pacific Systems, dba Cal Pacific Plumbing Sy…" at bounding box center [328, 224] width 235 height 63
type textarea "x"
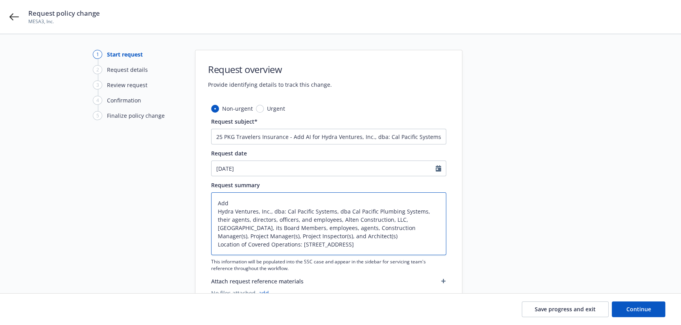
type textarea "Add Hydra Ventures, Inc., dba: Cal Pacific Systems, dba Cal Pacific Plumbing Sy…"
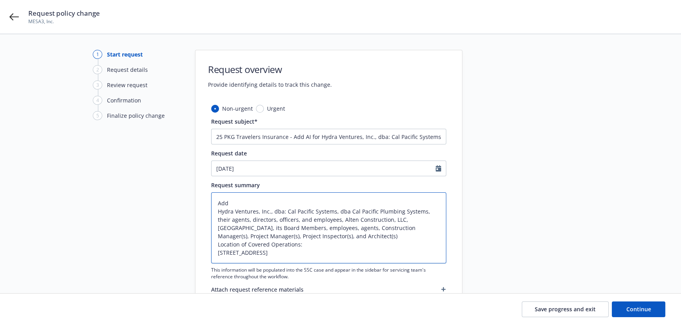
click at [217, 210] on textarea "Add Hydra Ventures, Inc., dba: Cal Pacific Systems, dba Cal Pacific Plumbing Sy…" at bounding box center [328, 228] width 235 height 71
type textarea "x"
type textarea "Add NHydra Ventures, Inc., dba: Cal Pacific Systems, dba Cal Pacific Plumbing S…"
type textarea "x"
type textarea "Add NaHydra Ventures, Inc., dba: Cal Pacific Systems, dba Cal Pacific Plumbing …"
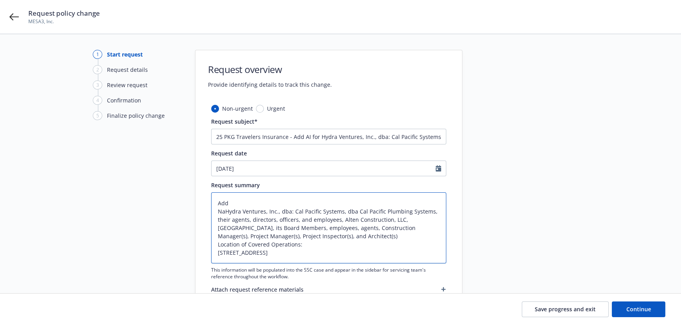
type textarea "x"
type textarea "Add NamHydra Ventures, Inc., dba: Cal Pacific Systems, dba Cal Pacific Plumbing…"
type textarea "x"
type textarea "Add NameHydra Ventures, Inc., dba: Cal Pacific Systems, dba Cal Pacific Plumbin…"
type textarea "x"
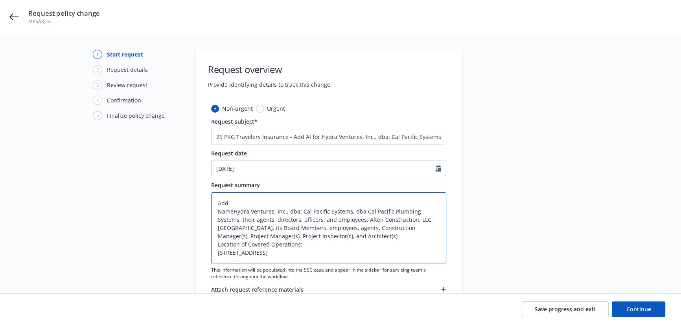
type textarea "Add Name:Hydra Ventures, Inc., dba: Cal Pacific Systems, dba Cal Pacific Plumbi…"
type textarea "x"
type textarea "Add Name: Hydra Ventures, Inc., dba: Cal Pacific Systems, dba Cal Pacific Plumb…"
type textarea "x"
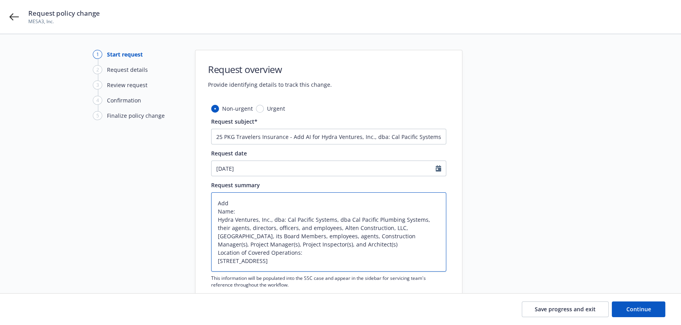
click at [317, 250] on textarea "Add Name: Hydra Ventures, Inc., dba: Cal Pacific Systems, dba Cal Pacific Plumb…" at bounding box center [328, 232] width 235 height 79
type textarea "Add Name: Hydra Ventures, Inc., dba: Cal Pacific Systems, dba Cal Pacific Plumb…"
type textarea "x"
drag, startPoint x: 260, startPoint y: 201, endPoint x: 187, endPoint y: 198, distance: 73.5
click at [187, 198] on div "1 Start request 2 Request details 3 Review request 4 Confirmation 5 Finalize po…" at bounding box center [340, 188] width 662 height 277
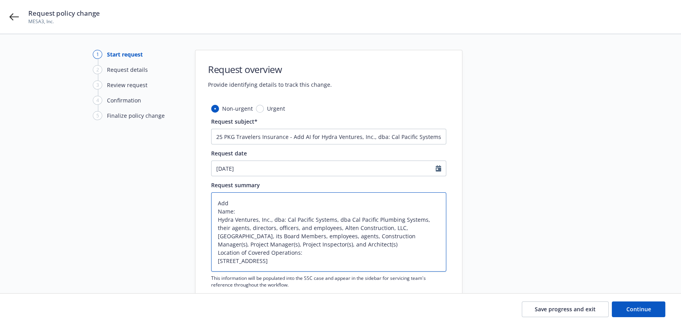
paste textarea "CG D3 73 11 05 - ADDITIONAL INSURED - OWNERS, LESSEES OR CONTRACTORS - COMPLETE…"
type textarea "CG D3 73 11 05 - ADDITIONAL INSURED - OWNERS, LESSEES OR CONTRACTORS - COMPLETE…"
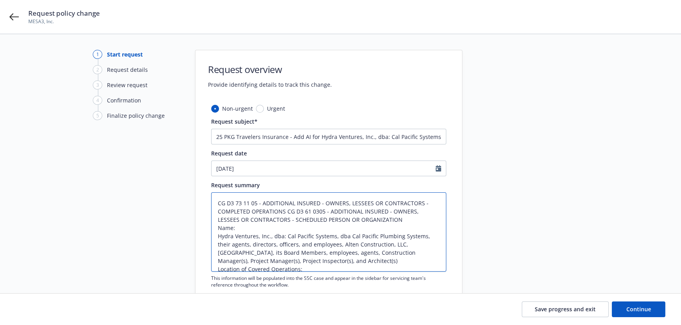
type textarea "x"
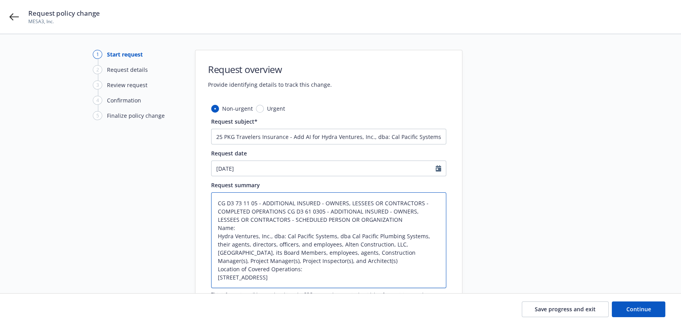
click at [286, 211] on textarea "CG D3 73 11 05 - ADDITIONAL INSURED - OWNERS, LESSEES OR CONTRACTORS - COMPLETE…" at bounding box center [328, 241] width 235 height 96
type textarea "CG D3 73 11 05 - ADDITIONAL INSURED - OWNERS, LESSEES OR CONTRACTORS - COMPLETE…"
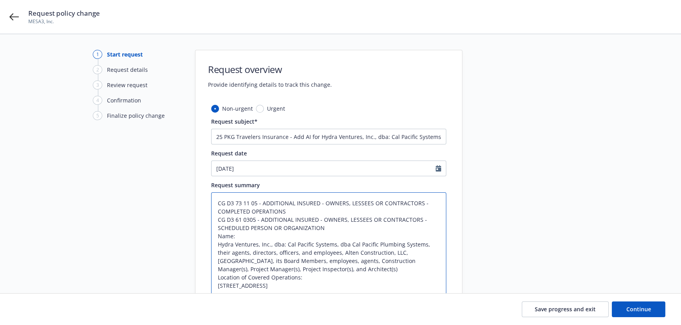
click at [216, 204] on textarea "CG D3 73 11 05 - ADDITIONAL INSURED - OWNERS, LESSEES OR CONTRACTORS - COMPLETE…" at bounding box center [328, 245] width 235 height 104
type textarea "x"
type textarea "ACG D3 73 11 05 - ADDITIONAL INSURED - OWNERS, LESSEES OR CONTRACTORS - COMPLET…"
type textarea "x"
type textarea "AdCG D3 73 11 05 - ADDITIONAL INSURED - OWNERS, LESSEES OR CONTRACTORS - COMPLE…"
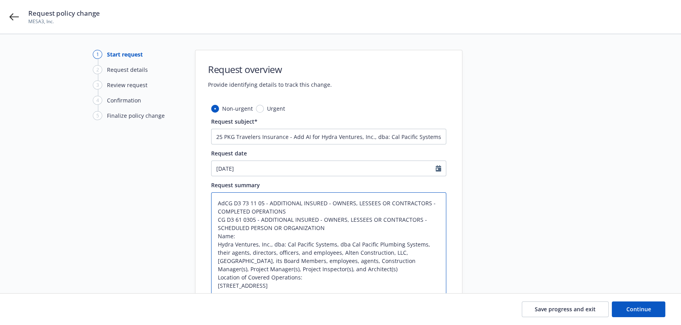
type textarea "x"
type textarea "AddCG D3 73 11 05 - ADDITIONAL INSURED - OWNERS, LESSEES OR CONTRACTORS - COMPL…"
type textarea "x"
type textarea "Add CG D3 73 11 05 - ADDITIONAL INSURED - OWNERS, LESSEES OR CONTRACTORS - COMP…"
click at [216, 220] on textarea "Add CG D3 73 11 05 - ADDITIONAL INSURED - OWNERS, LESSEES OR CONTRACTORS - COMP…" at bounding box center [328, 245] width 235 height 104
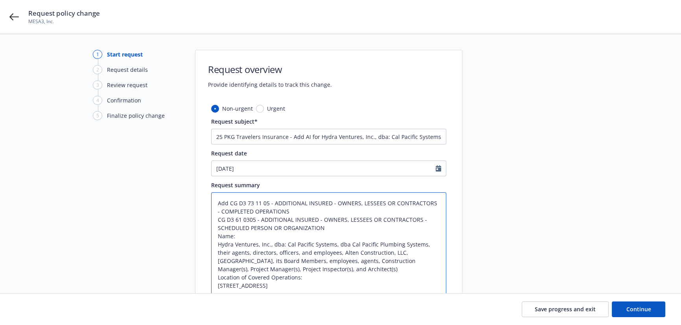
type textarea "x"
type textarea "Add CG D3 73 11 05 - ADDITIONAL INSURED - OWNERS, LESSEES OR CONTRACTORS - COMP…"
type textarea "x"
type textarea "Add CG D3 73 11 05 - ADDITIONAL INSURED - OWNERS, LESSEES OR CONTRACTORS - COMP…"
type textarea "x"
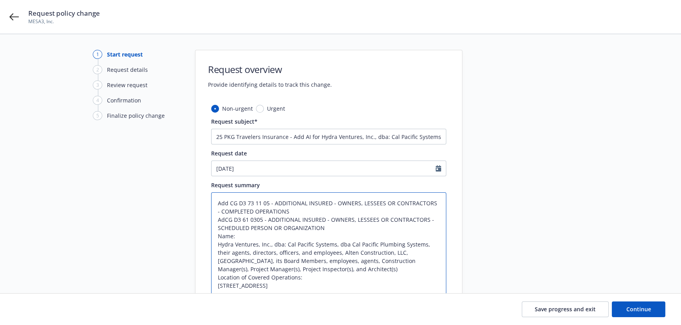
type textarea "Add CG D3 73 11 05 - ADDITIONAL INSURED - OWNERS, LESSEES OR CONTRACTORS - COMP…"
type textarea "x"
type textarea "Add CG D3 73 11 05 - ADDITIONAL INSURED - OWNERS, LESSEES OR CONTRACTORS - COMP…"
click at [660, 313] on button "Continue" at bounding box center [637, 310] width 53 height 16
type textarea "x"
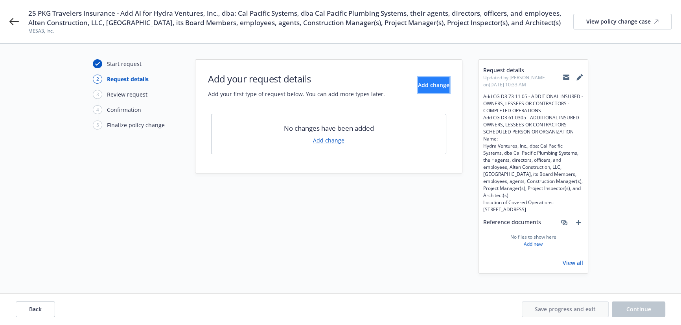
click at [426, 89] on span "Add change" at bounding box center [433, 84] width 31 height 7
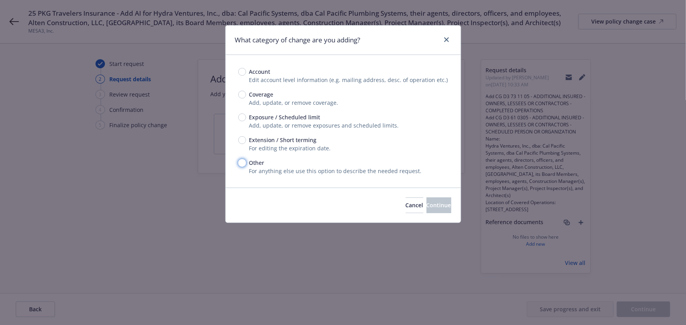
click at [239, 162] on input "Other" at bounding box center [242, 163] width 8 height 8
radio input "true"
click at [443, 206] on button "Continue" at bounding box center [438, 206] width 25 height 16
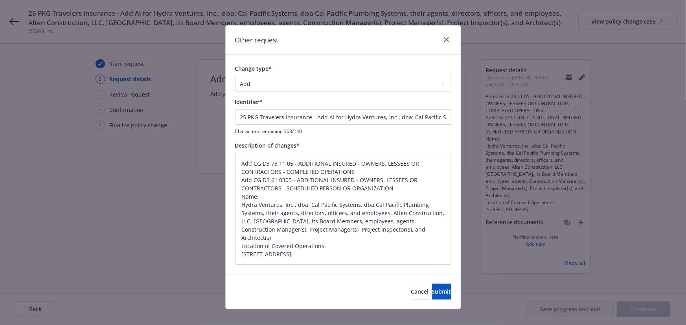
click at [291, 75] on div "Change type* Add Audit Change Remove" at bounding box center [343, 77] width 216 height 27
click at [282, 90] on select "Add Audit Change Remove" at bounding box center [343, 84] width 216 height 16
click at [235, 76] on select "Add Audit Change Remove" at bounding box center [343, 84] width 216 height 16
drag, startPoint x: 308, startPoint y: 118, endPoint x: -16, endPoint y: 88, distance: 325.2
click at [0, 88] on html "25 PKG Travelers Insurance - Add AI for Hydra Ventures, Inc., dba: Cal Pacific …" at bounding box center [343, 162] width 686 height 325
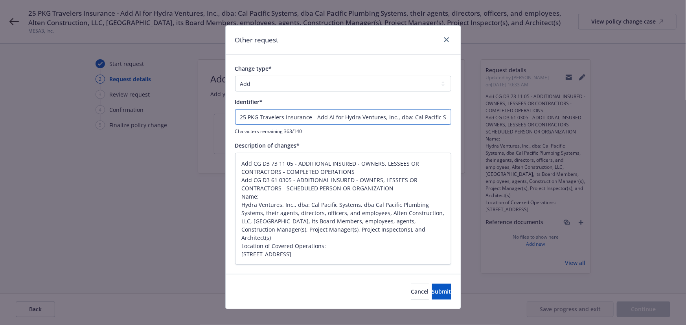
type textarea "x"
type input "- Add AI for Hydra Ventures, Inc., dba: Cal Pacific Systems, dba Cal Pacific Pl…"
type textarea "x"
type input "E - Add AI for Hydra Ventures, Inc., dba: Cal Pacific Systems, dba Cal Pacific …"
type textarea "x"
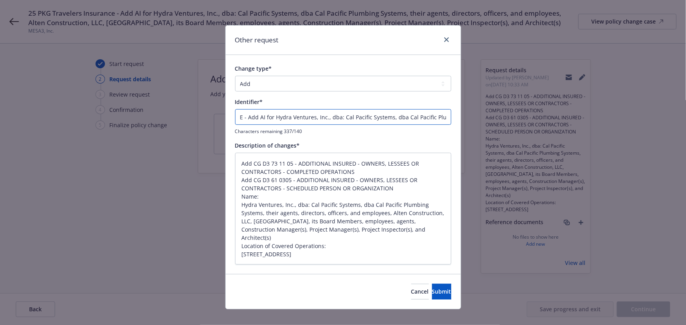
type input "EN - Add AI for Hydra Ventures, Inc., dba: Cal Pacific Systems, dba Cal Pacific…"
type textarea "x"
type input "END - Add AI for Hydra Ventures, Inc., dba: Cal Pacific Systems, dba Cal Pacifi…"
type textarea "x"
type input "ENDT - Add AI for Hydra Ventures, Inc., dba: Cal Pacific Systems, dba Cal Pacif…"
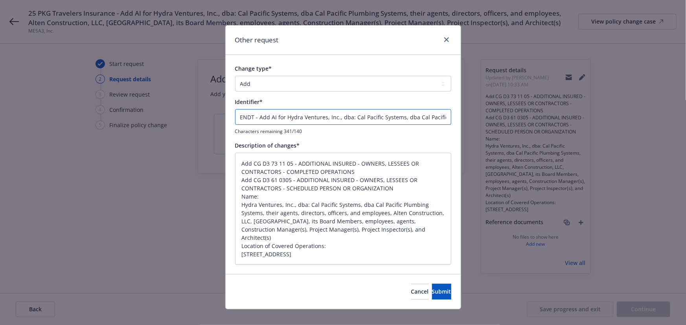
type textarea "x"
type input "ENDT - Add AI for Hydra Ventures, Inc., dba: Cal Pacific Systems, dba Cal Pacif…"
type textarea "x"
type input "ENDT # - Add AI for Hydra Ventures, Inc., dba: Cal Pacific Systems, dba Cal Pac…"
type textarea "x"
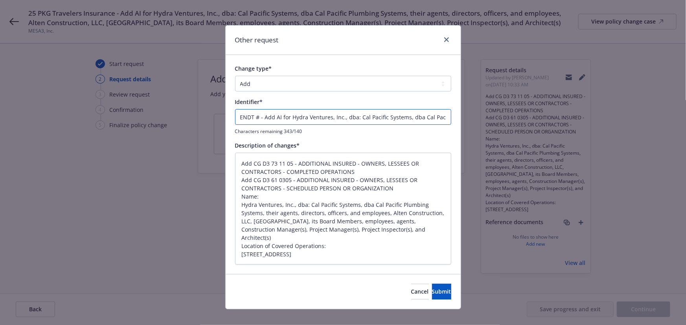
type input "ENDT #0 - Add AI for Hydra Ventures, Inc., dba: Cal Pacific Systems, dba Cal Pa…"
type textarea "x"
type input "ENDT #00 - Add AI for Hydra Ventures, Inc., dba: Cal Pacific Systems, dba Cal P…"
type textarea "x"
type input "ENDT #003 - Add AI for Hydra Ventures, Inc., dba: Cal Pacific Systems, dba Cal …"
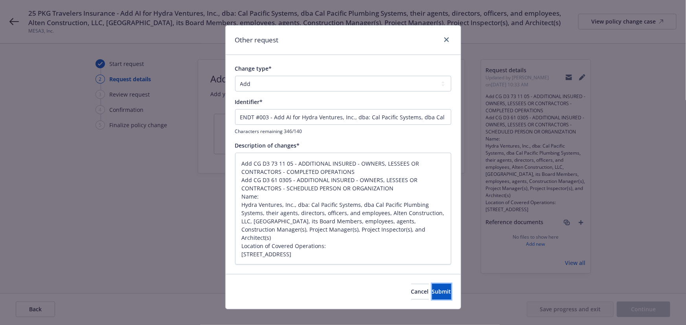
click at [432, 292] on span "Submit" at bounding box center [441, 291] width 19 height 7
type textarea "x"
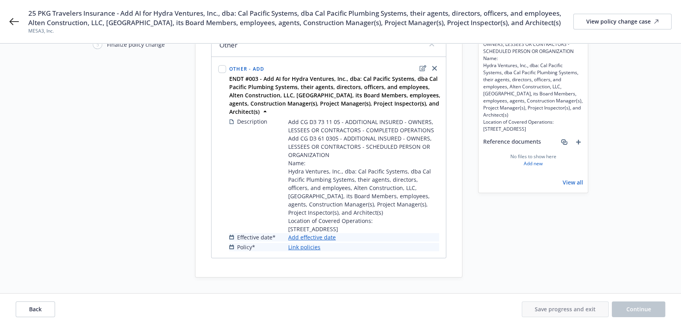
scroll to position [90, 0]
click at [316, 238] on link "Add effective date" at bounding box center [312, 237] width 48 height 8
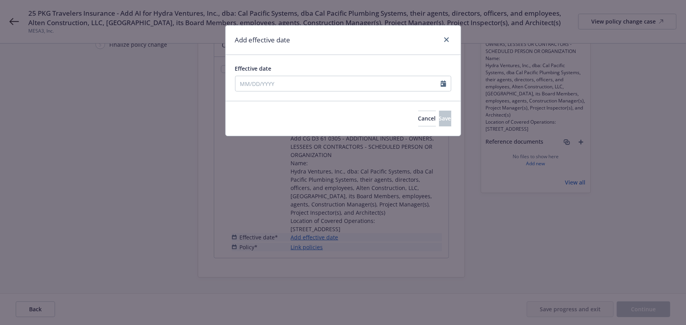
click at [268, 95] on div "Effective date" at bounding box center [343, 78] width 235 height 46
click at [262, 85] on input "Effective date" at bounding box center [337, 83] width 205 height 15
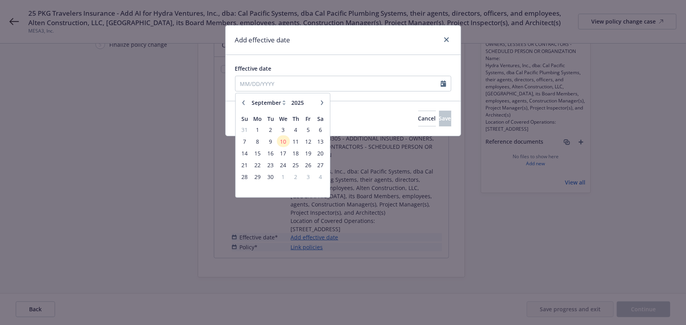
click at [242, 103] on icon "button" at bounding box center [243, 102] width 5 height 5
select select "8"
drag, startPoint x: 305, startPoint y: 151, endPoint x: 305, endPoint y: 146, distance: 5.5
click at [305, 151] on span "15" at bounding box center [308, 153] width 11 height 10
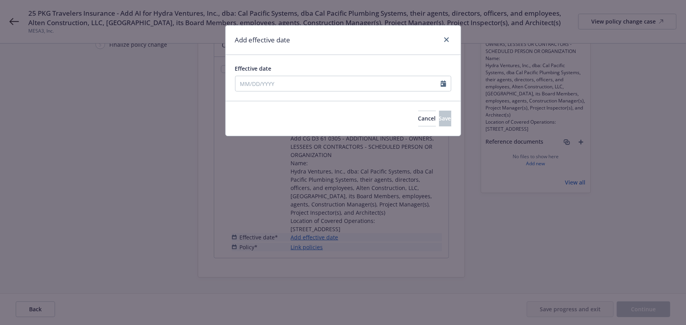
type input "08/15/2025"
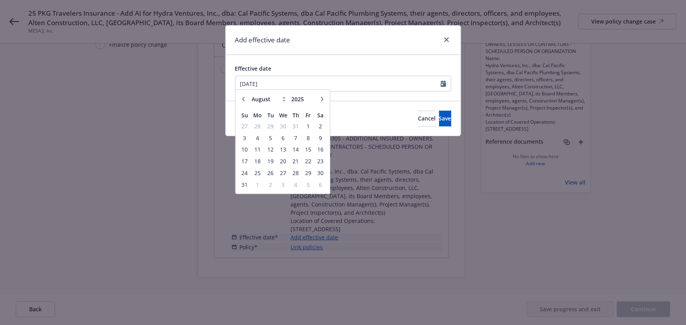
drag, startPoint x: 288, startPoint y: 36, endPoint x: 402, endPoint y: 98, distance: 130.0
click at [288, 36] on h1 "Add effective date" at bounding box center [262, 40] width 55 height 10
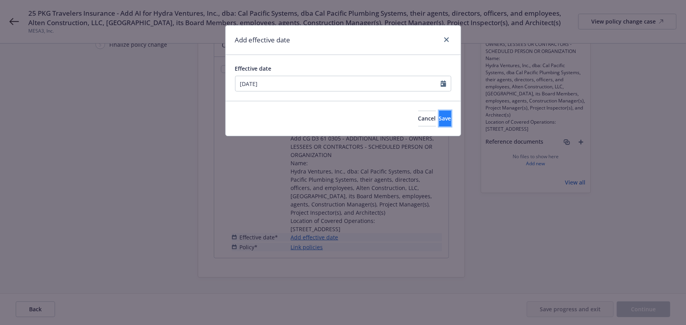
click at [439, 118] on span "Save" at bounding box center [445, 118] width 12 height 7
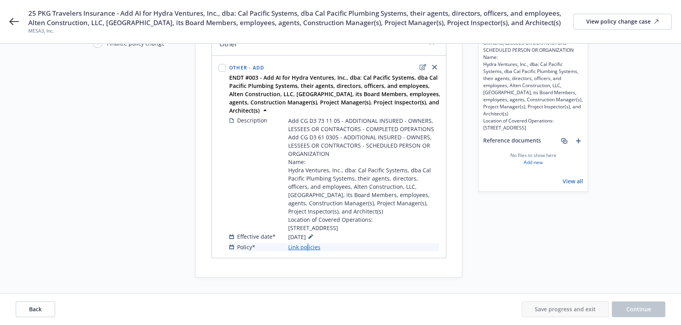
click at [308, 247] on link "Link policies" at bounding box center [304, 247] width 32 height 8
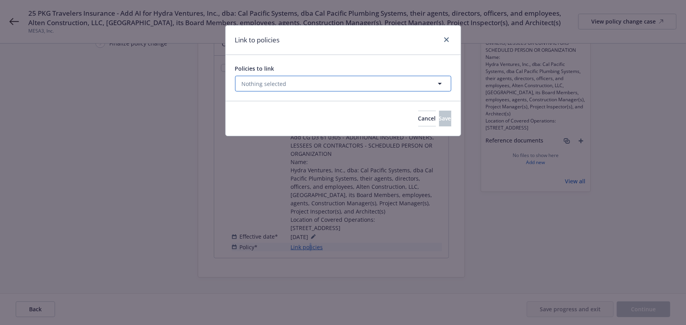
click at [269, 80] on span "Nothing selected" at bounding box center [264, 84] width 45 height 8
select select "ACTIVE"
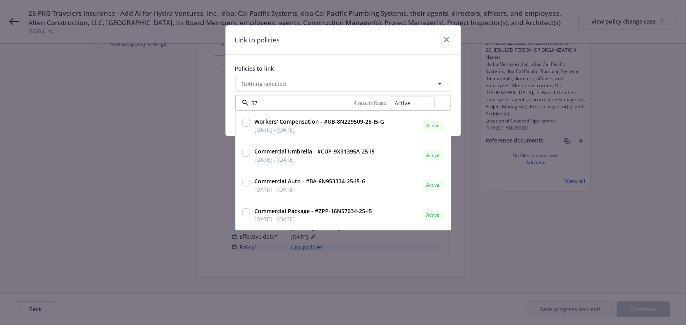
type input "570"
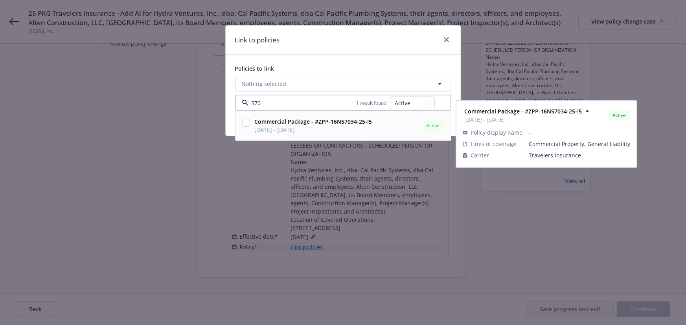
drag, startPoint x: 247, startPoint y: 123, endPoint x: 321, endPoint y: 86, distance: 82.2
click at [248, 123] on input "checkbox" at bounding box center [246, 123] width 8 height 8
checkbox input "true"
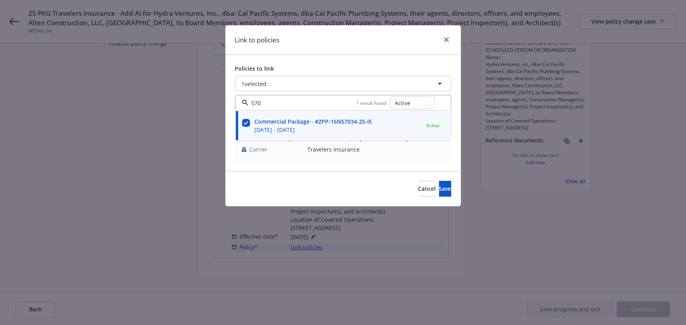
type input "570"
click at [378, 45] on div "Link to policies" at bounding box center [343, 40] width 235 height 29
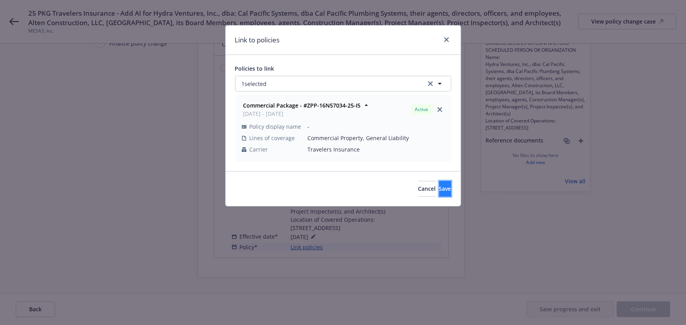
click at [439, 189] on span "Save" at bounding box center [445, 188] width 12 height 7
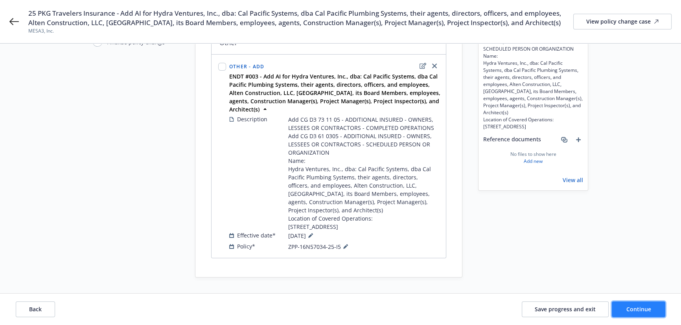
click at [652, 311] on button "Continue" at bounding box center [637, 310] width 53 height 16
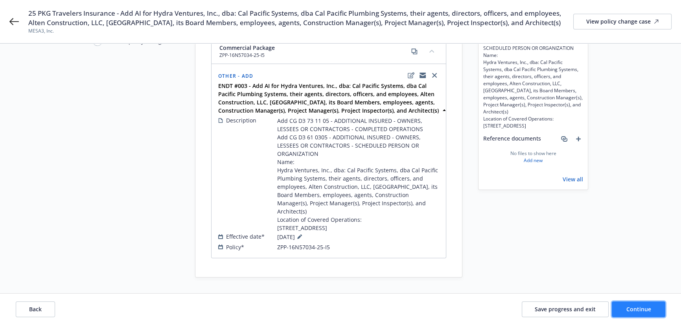
click at [655, 311] on button "Continue" at bounding box center [637, 310] width 53 height 16
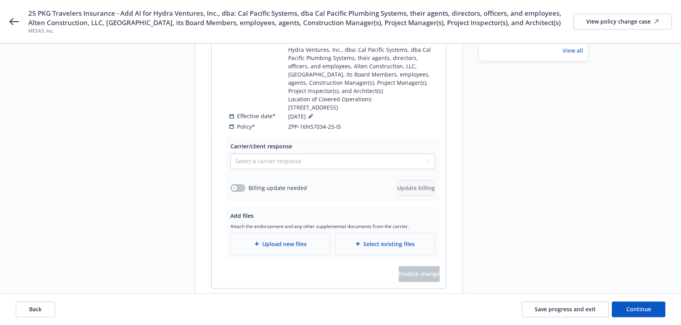
scroll to position [244, 0]
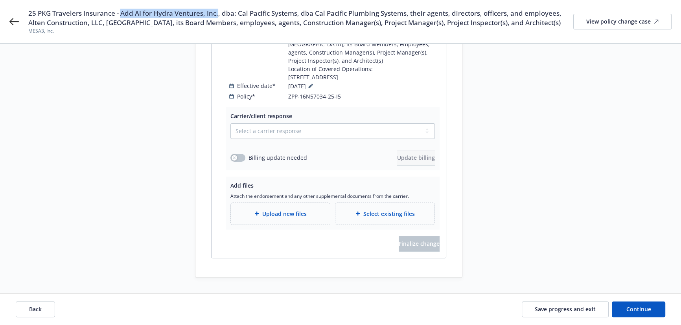
drag, startPoint x: 119, startPoint y: 13, endPoint x: 217, endPoint y: 14, distance: 97.9
click at [217, 14] on span "25 PKG Travelers Insurance - Add AI for Hydra Ventures, Inc., dba: Cal Pacific …" at bounding box center [300, 18] width 545 height 19
copy span "Add AI for Hydra Ventures, Inc."
click at [268, 220] on div "Upload new files" at bounding box center [280, 214] width 99 height 22
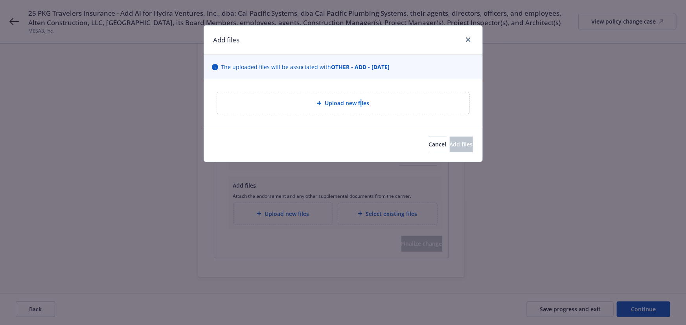
click at [360, 99] on div "Upload new files" at bounding box center [343, 103] width 252 height 22
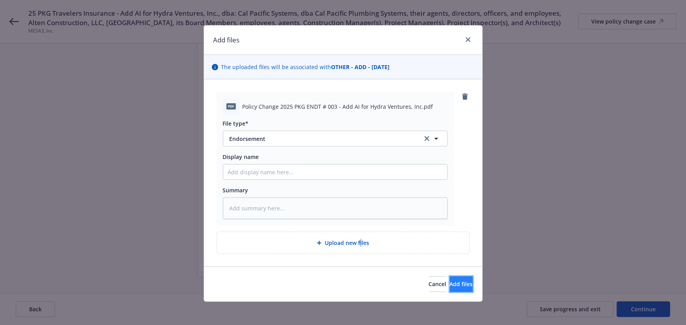
click at [450, 286] on span "Add files" at bounding box center [461, 284] width 23 height 7
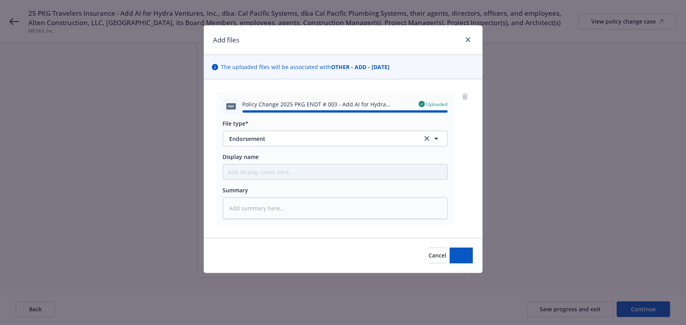
type textarea "x"
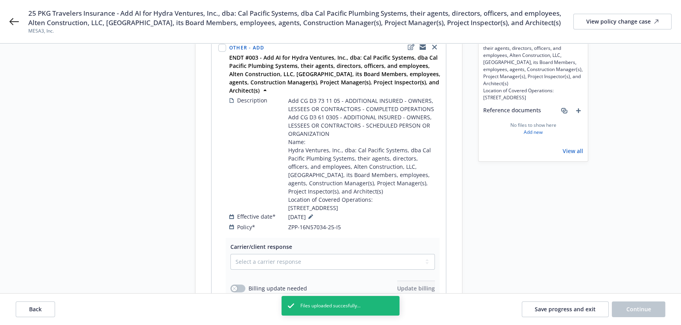
scroll to position [65, 0]
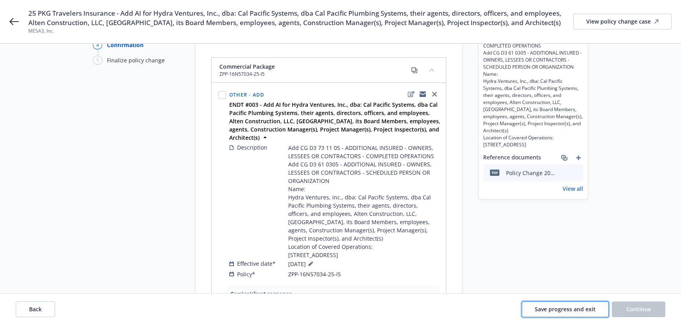
click at [567, 307] on span "Save progress and exit" at bounding box center [564, 309] width 61 height 7
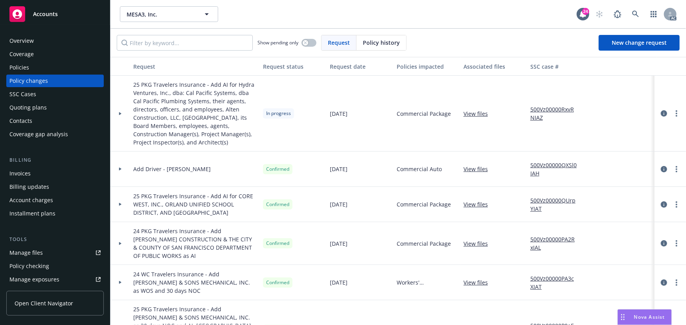
click at [549, 108] on div "500Vz00000RxvRNIAZ" at bounding box center [556, 114] width 59 height 76
click at [560, 110] on link "500Vz00000RxvRNIAZ" at bounding box center [556, 113] width 53 height 17
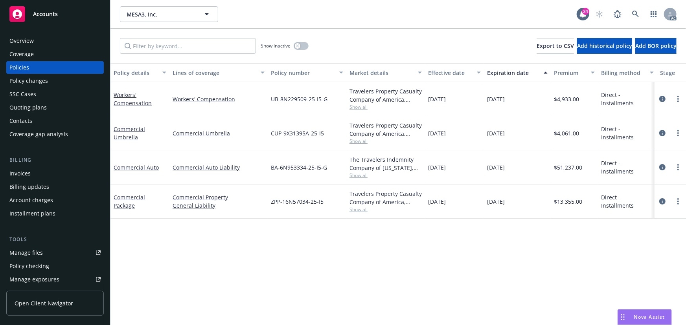
click at [30, 80] on div "Policy changes" at bounding box center [28, 81] width 39 height 13
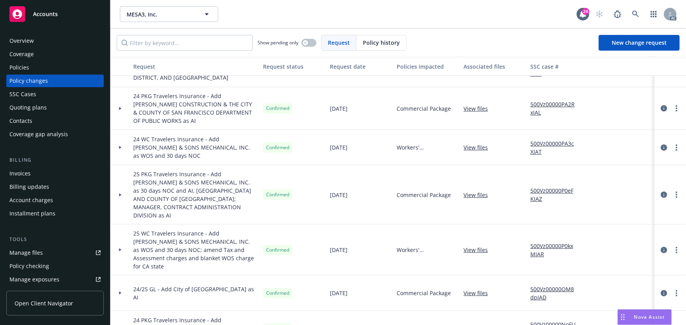
scroll to position [107, 0]
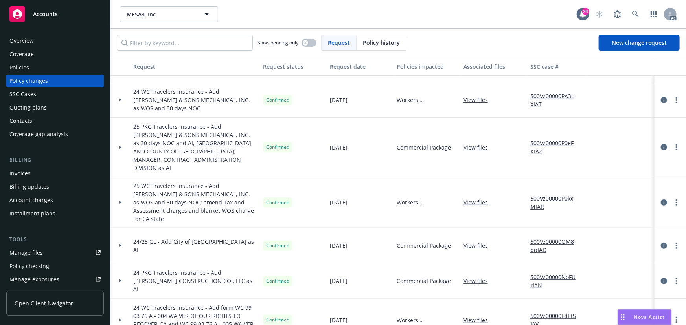
click at [62, 67] on div "Policies" at bounding box center [54, 67] width 91 height 13
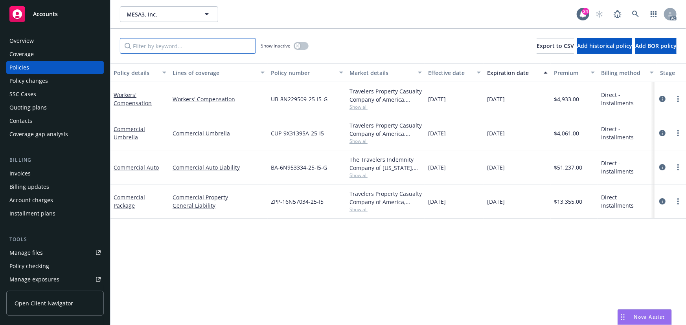
click at [160, 43] on input "Filter by keyword..." at bounding box center [188, 46] width 136 height 16
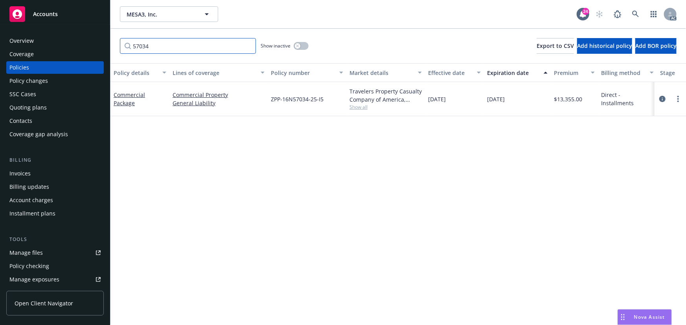
type input "57034"
